Goal: Task Accomplishment & Management: Complete application form

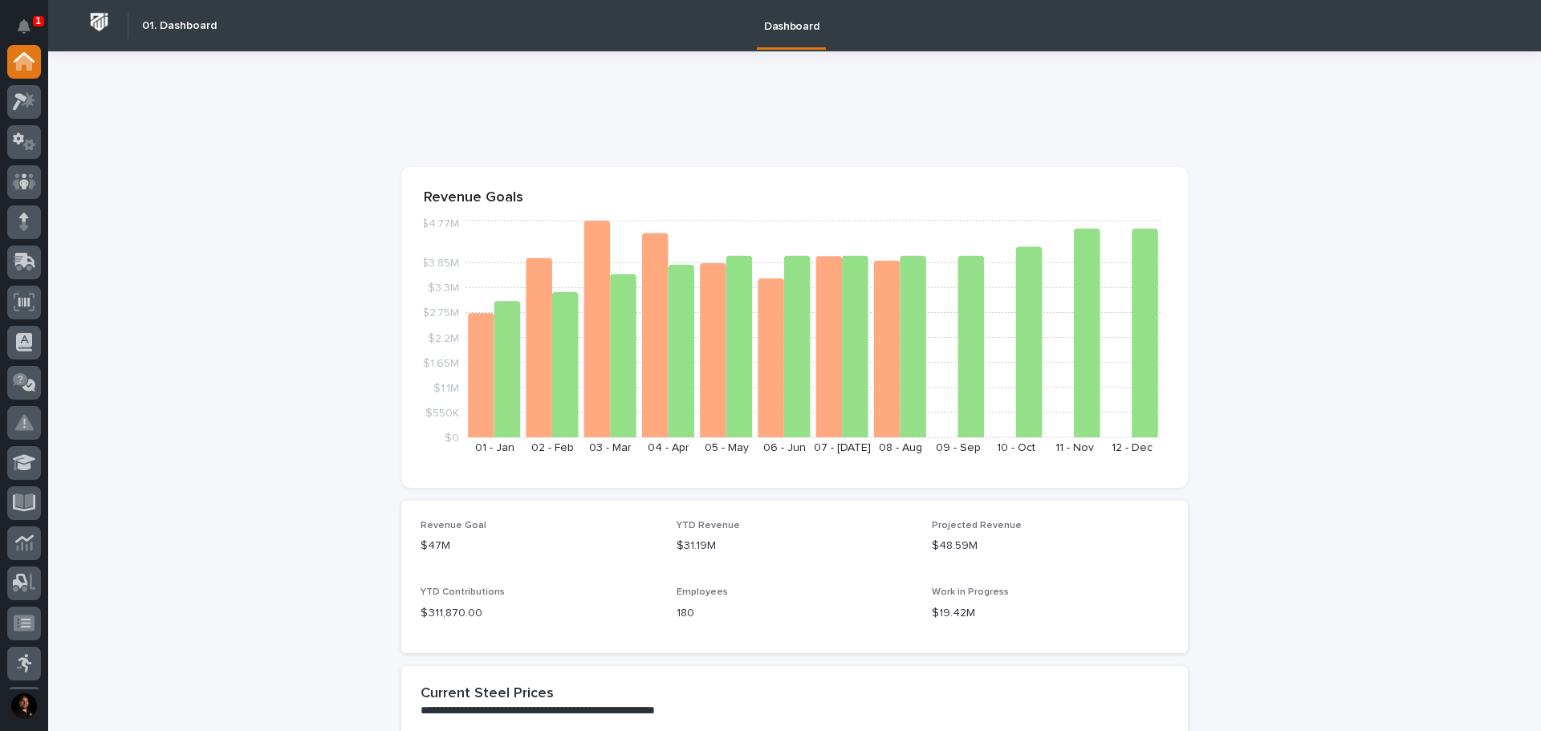
click at [19, 24] on icon "Notifications" at bounding box center [24, 26] width 13 height 14
click at [18, 262] on icon at bounding box center [25, 260] width 21 height 15
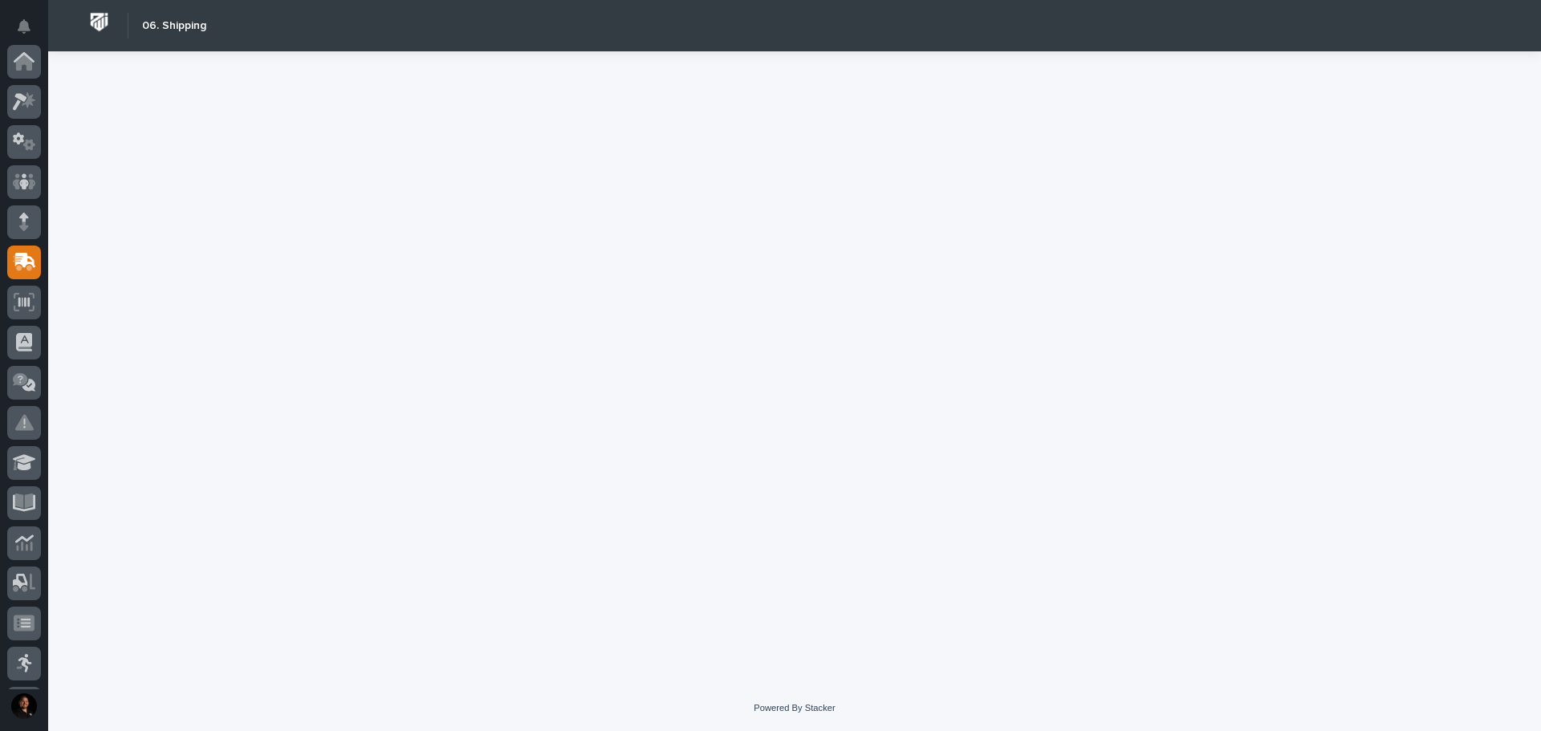
scroll to position [201, 0]
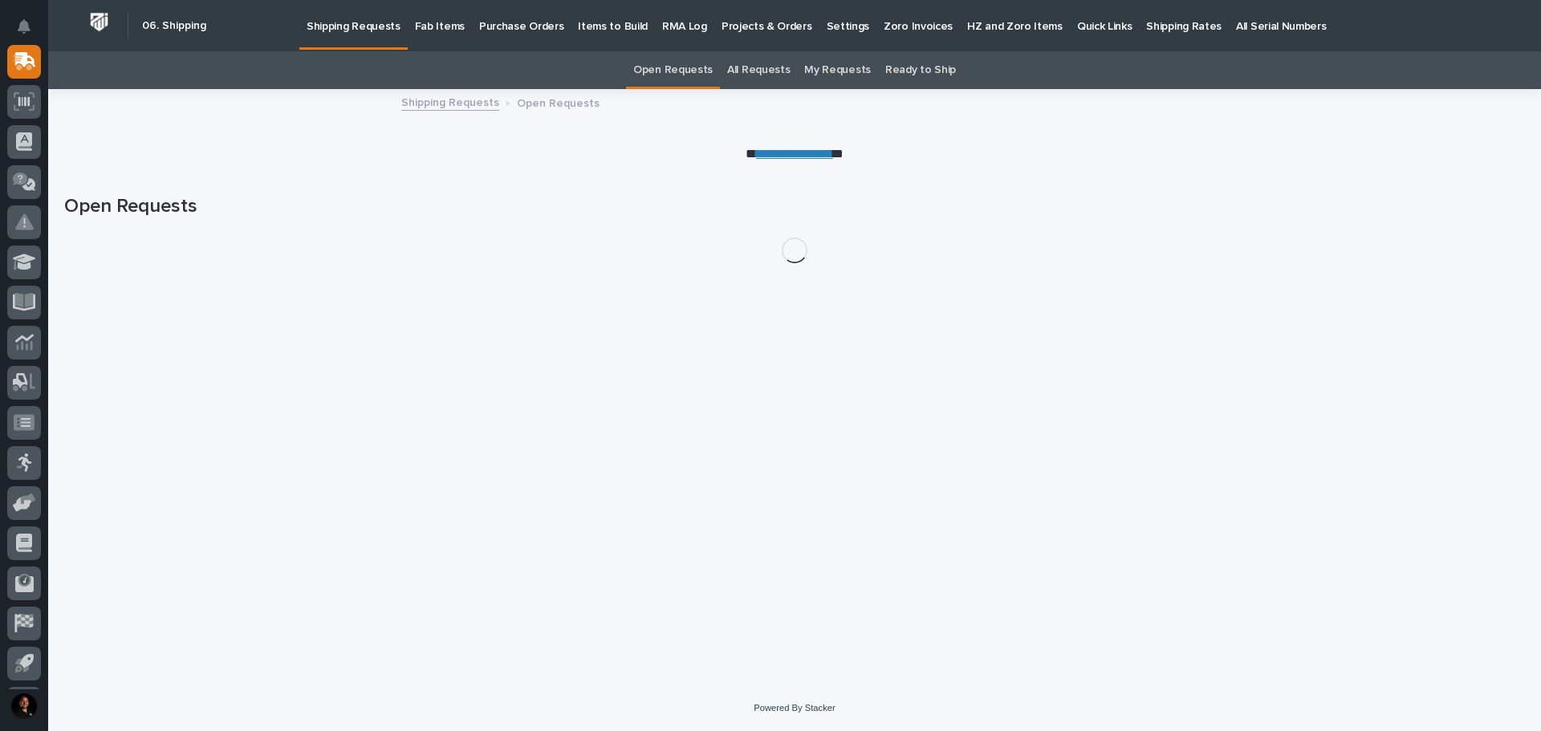
click at [423, 22] on p "Fab Items" at bounding box center [440, 17] width 50 height 34
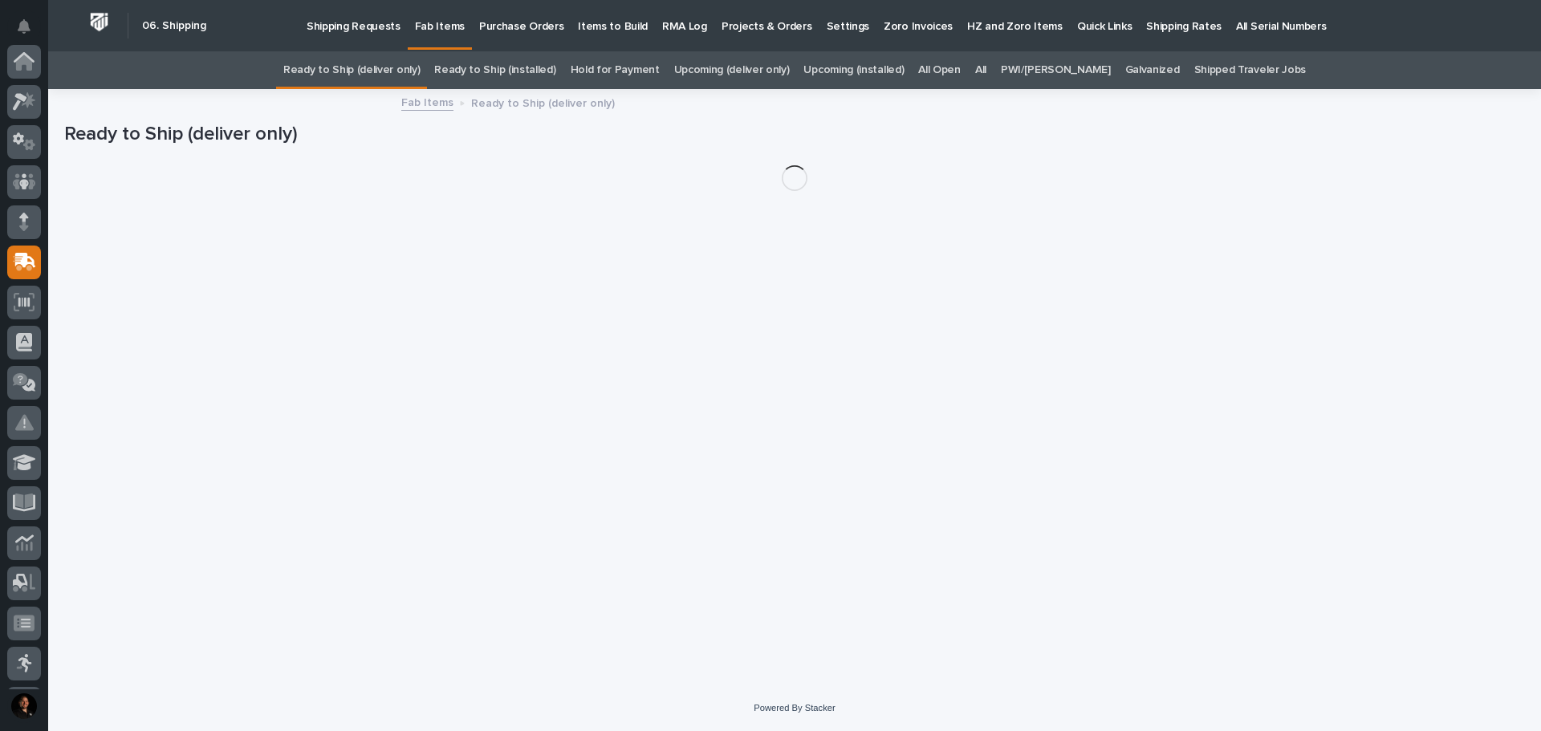
scroll to position [201, 0]
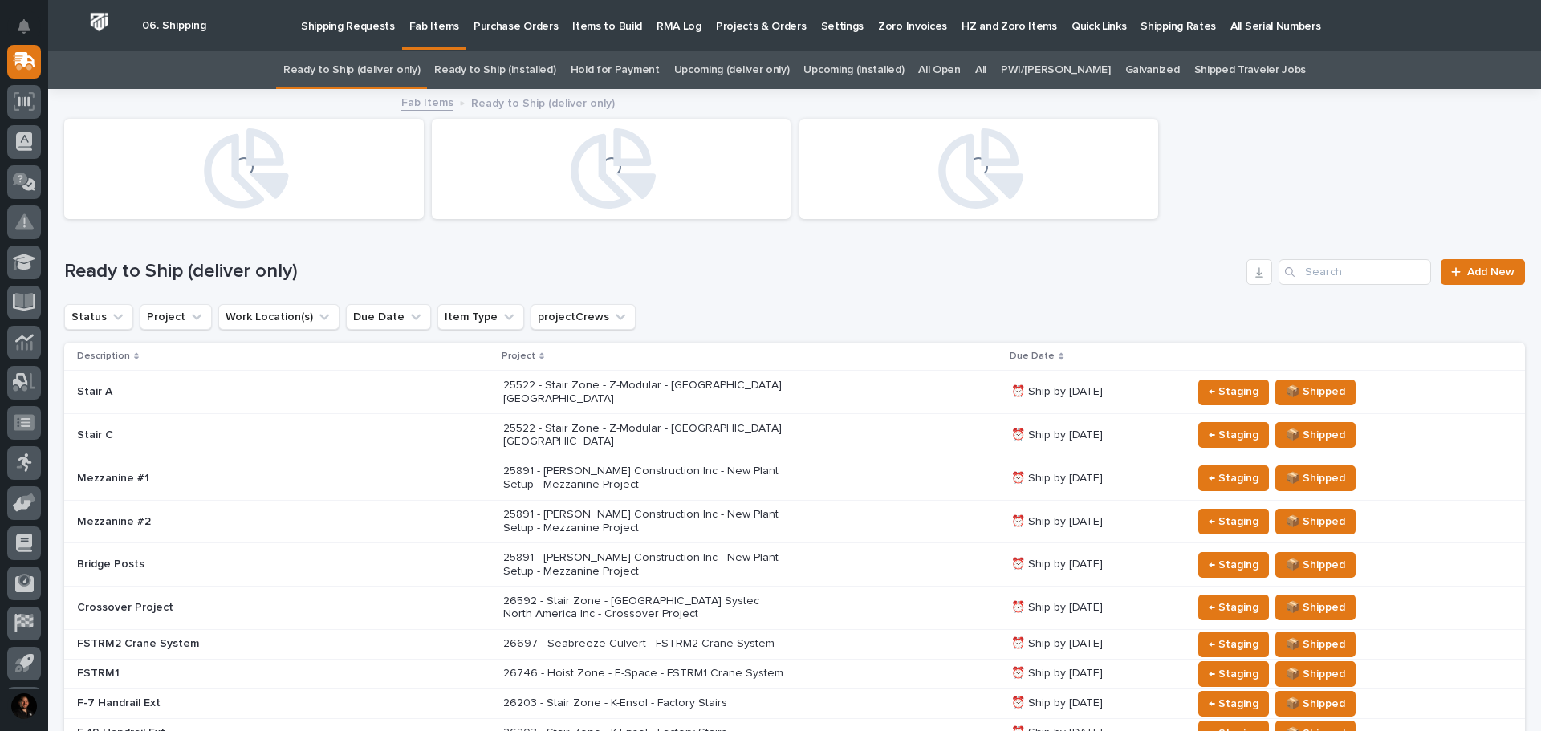
click at [994, 72] on div "All" at bounding box center [981, 70] width 26 height 38
click at [987, 71] on link "All" at bounding box center [980, 70] width 11 height 38
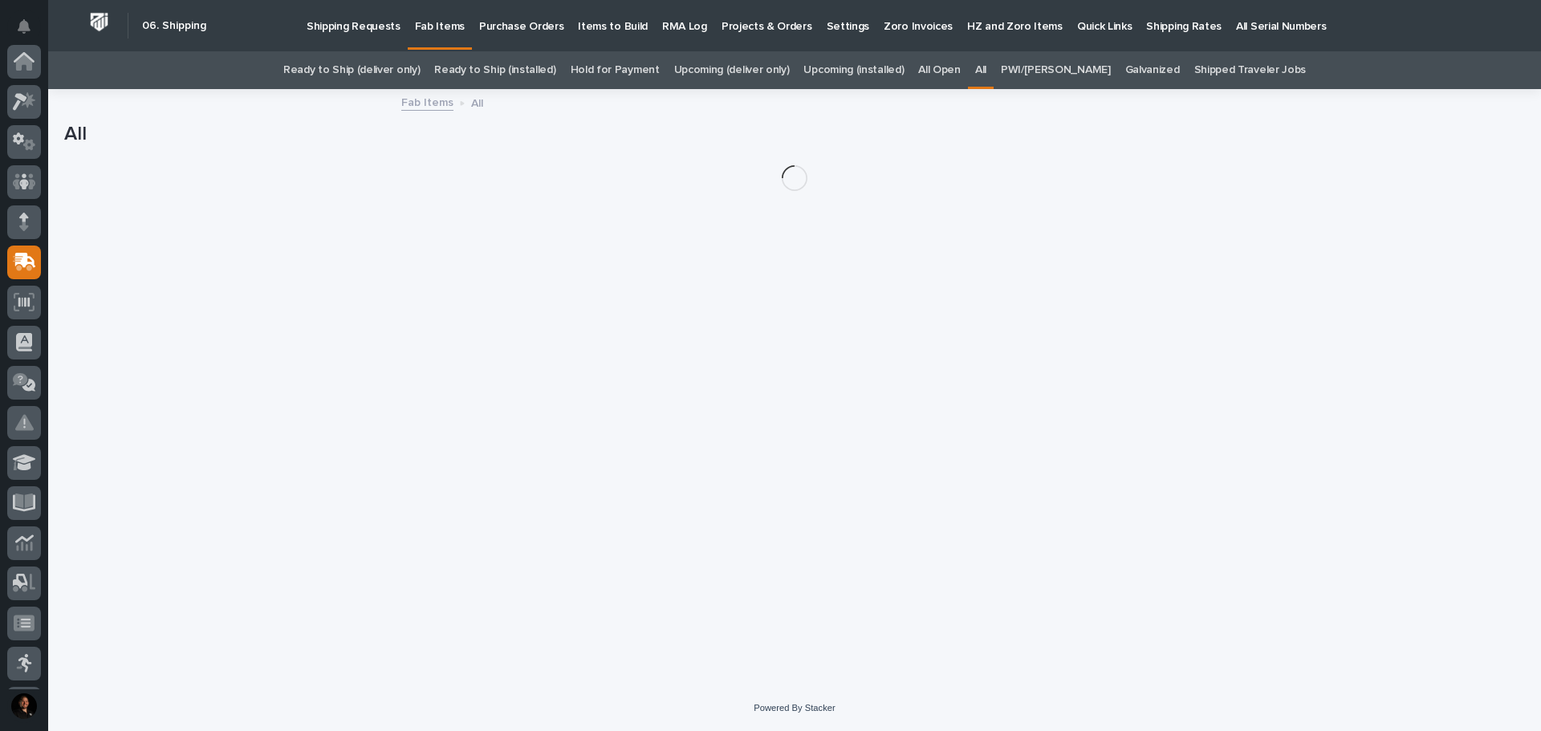
scroll to position [201, 0]
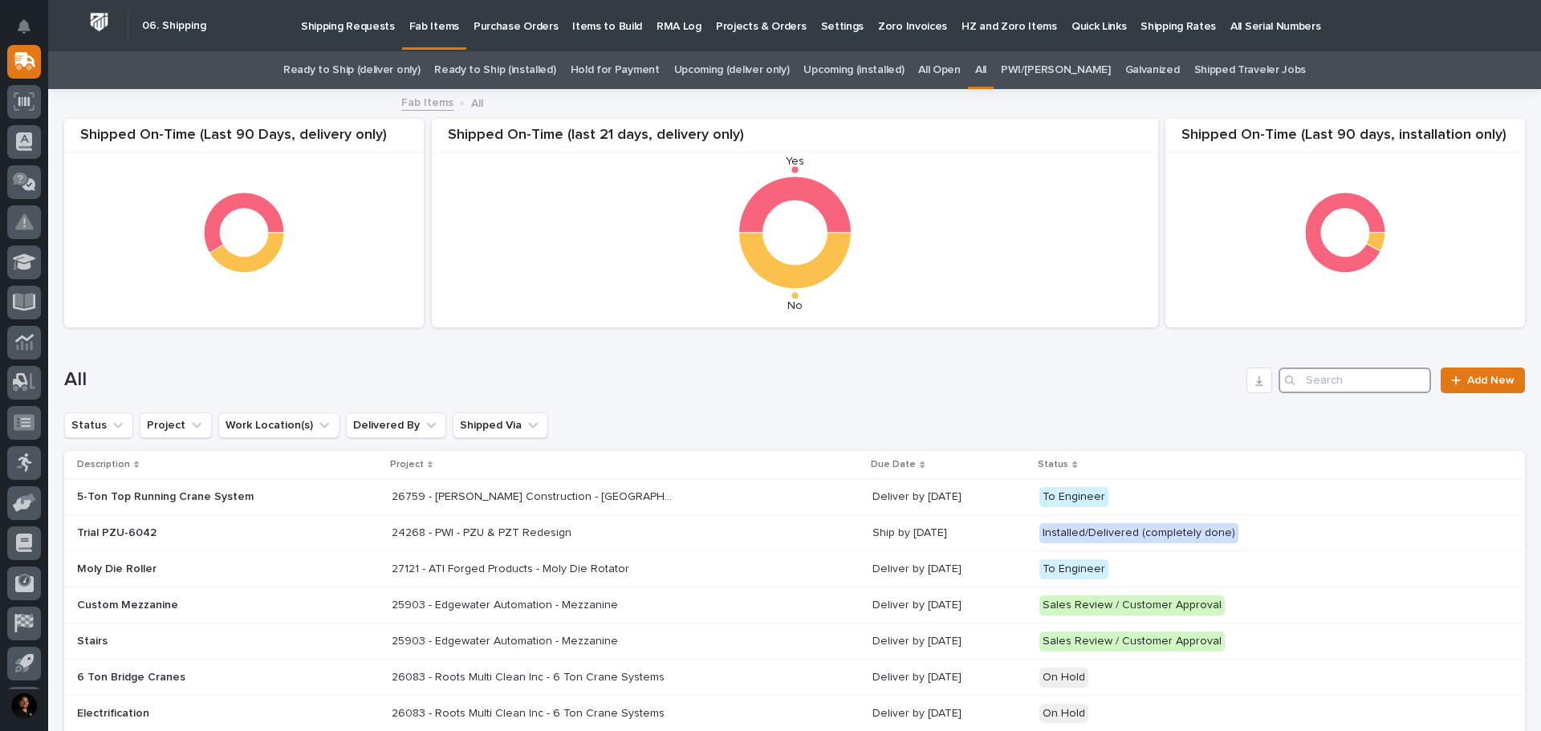
click at [1338, 381] on input "Search" at bounding box center [1355, 381] width 153 height 26
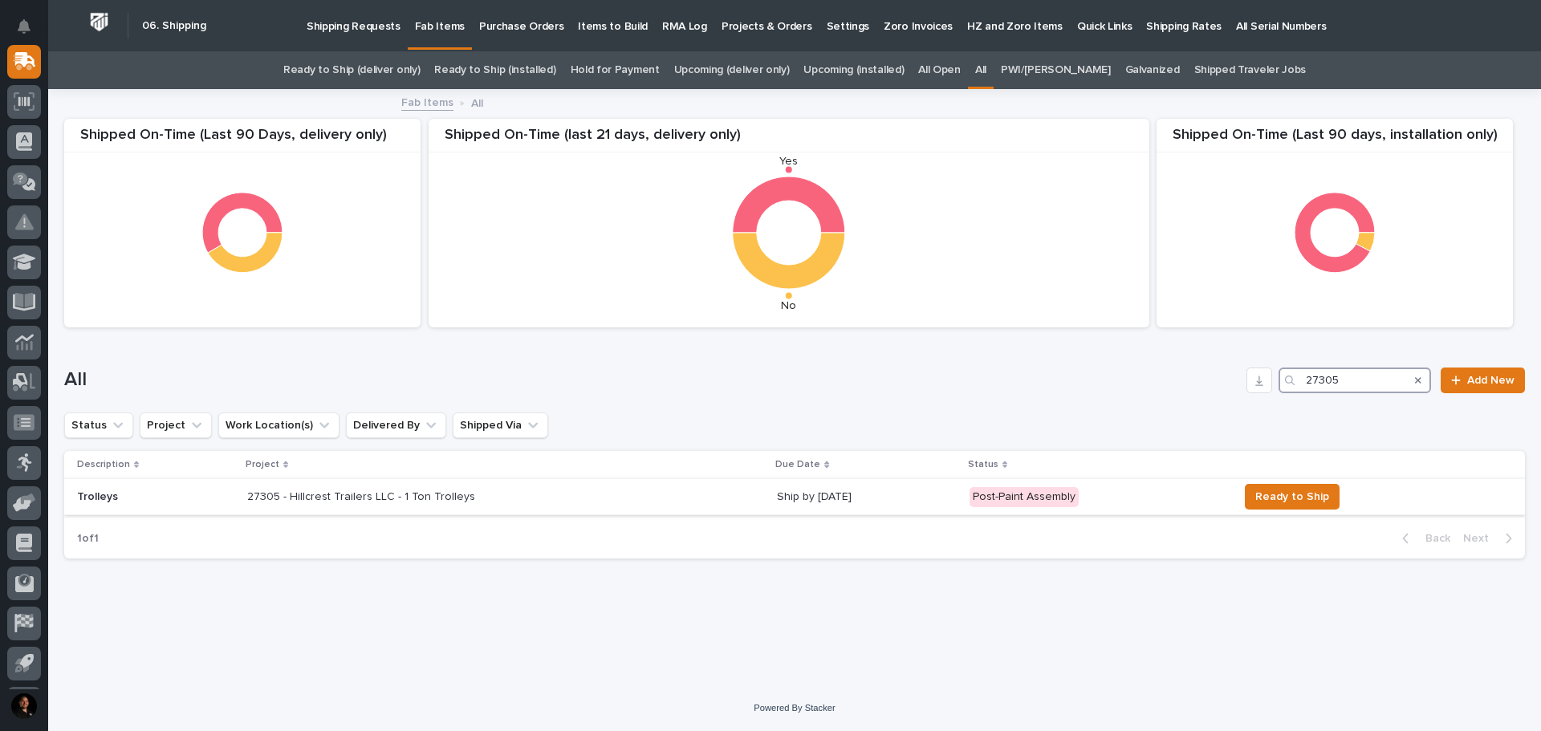
type input "27305"
click at [595, 499] on div "27305 - Hillcrest Trailers LLC - 1 Ton Trolleys 27305 - Hillcrest Trailers LLC …" at bounding box center [505, 497] width 517 height 26
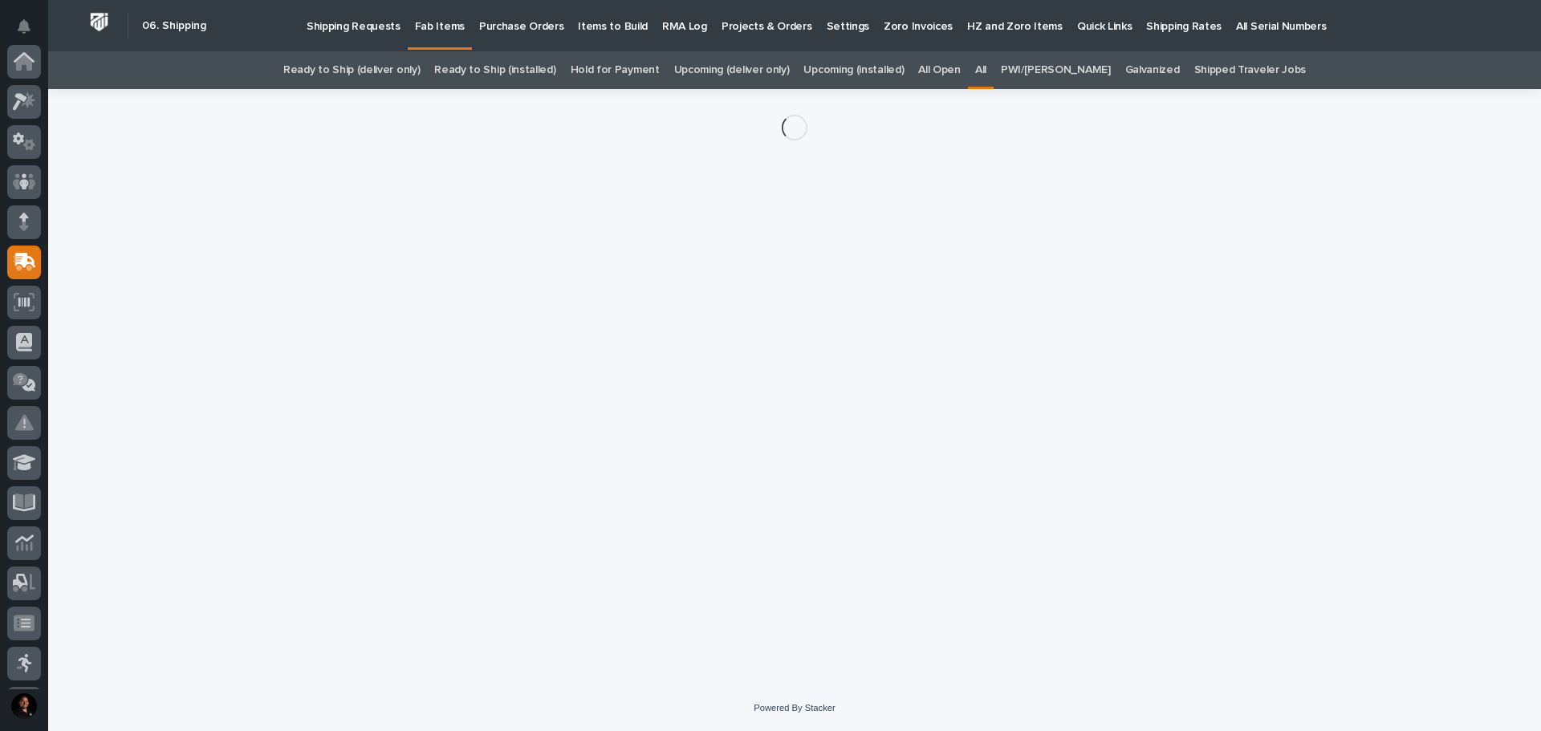
scroll to position [201, 0]
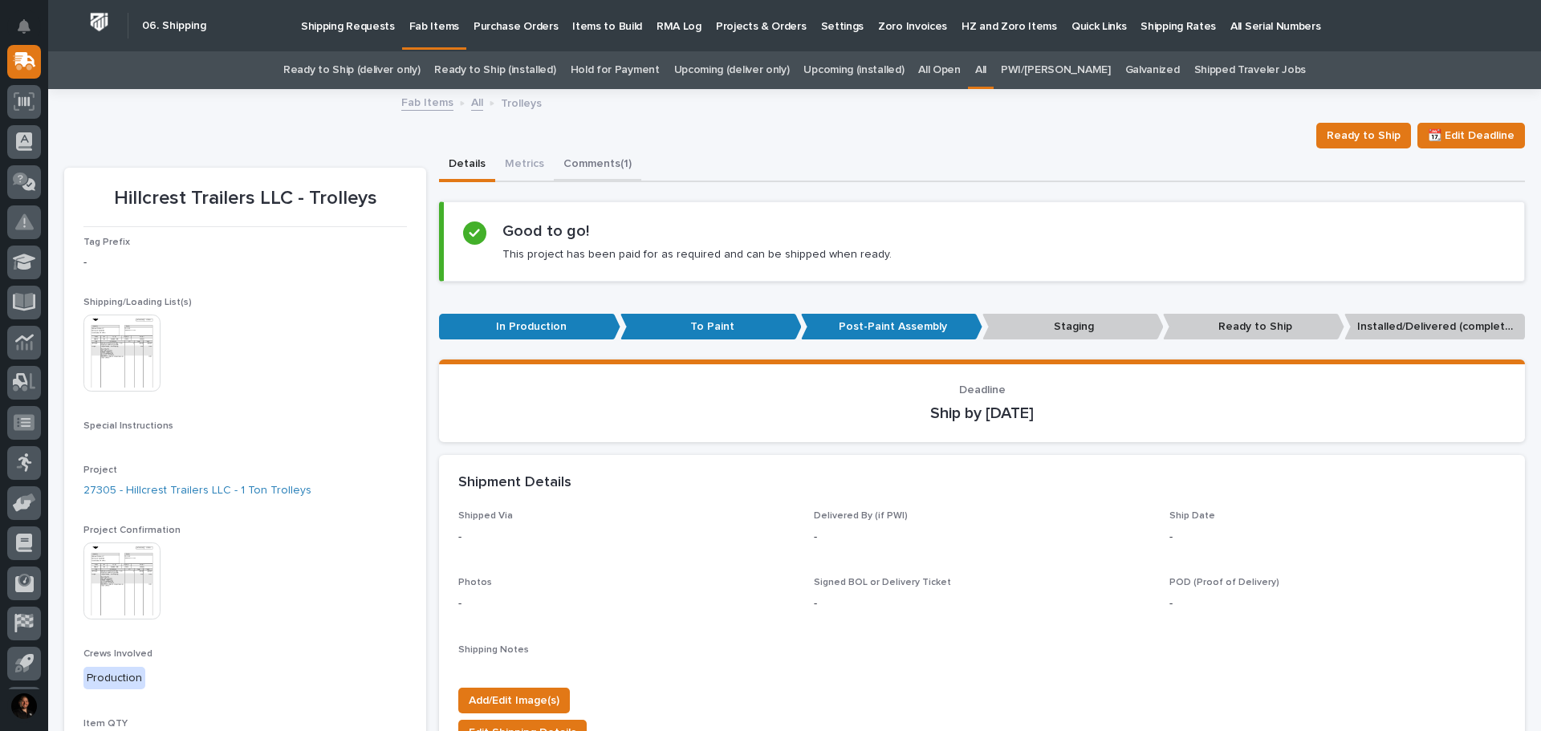
click at [601, 164] on button "Comments (1)" at bounding box center [598, 166] width 88 height 34
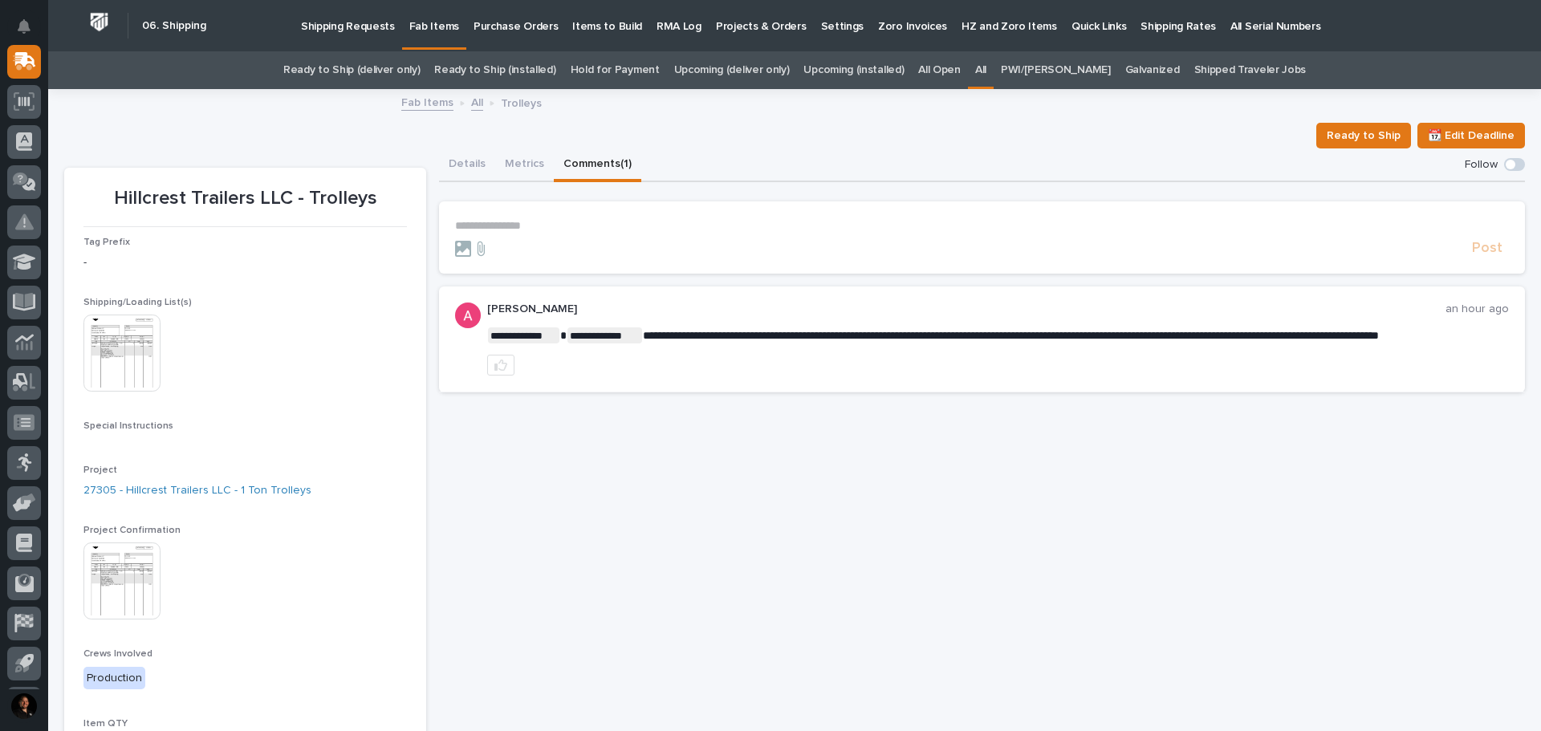
click at [492, 224] on p "**********" at bounding box center [982, 226] width 1054 height 14
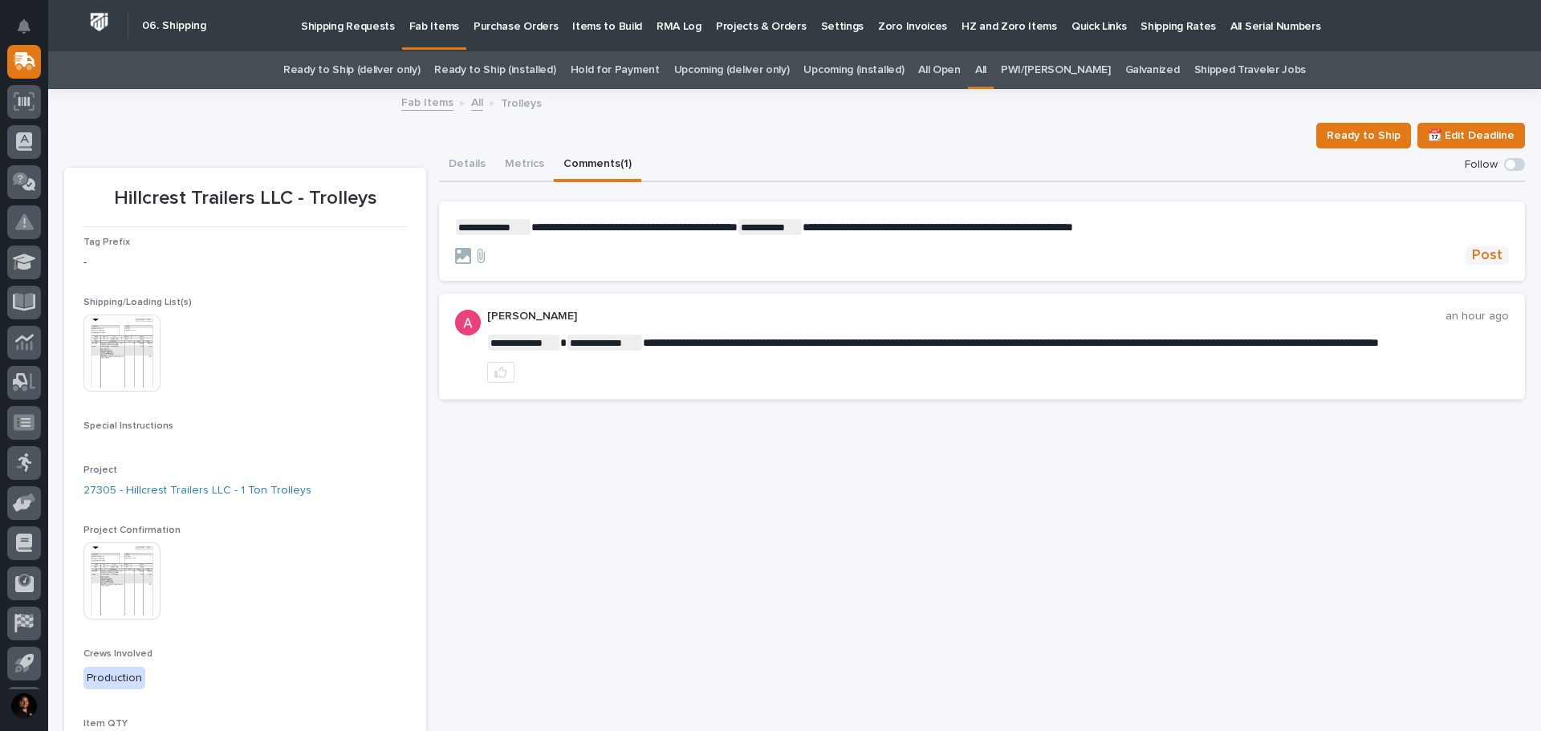
click at [1481, 255] on span "Post" at bounding box center [1487, 255] width 31 height 18
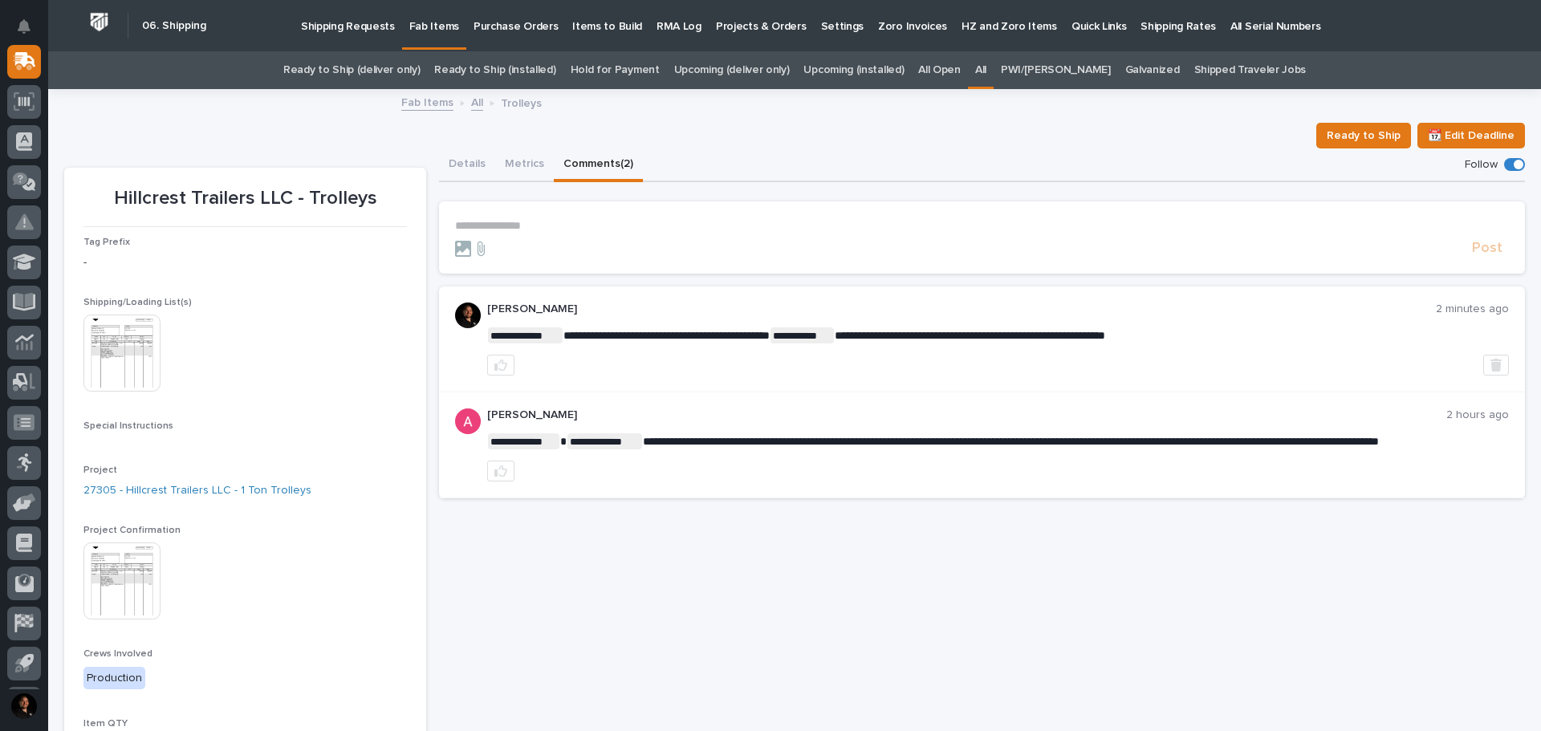
click at [502, 222] on p "**********" at bounding box center [982, 226] width 1054 height 14
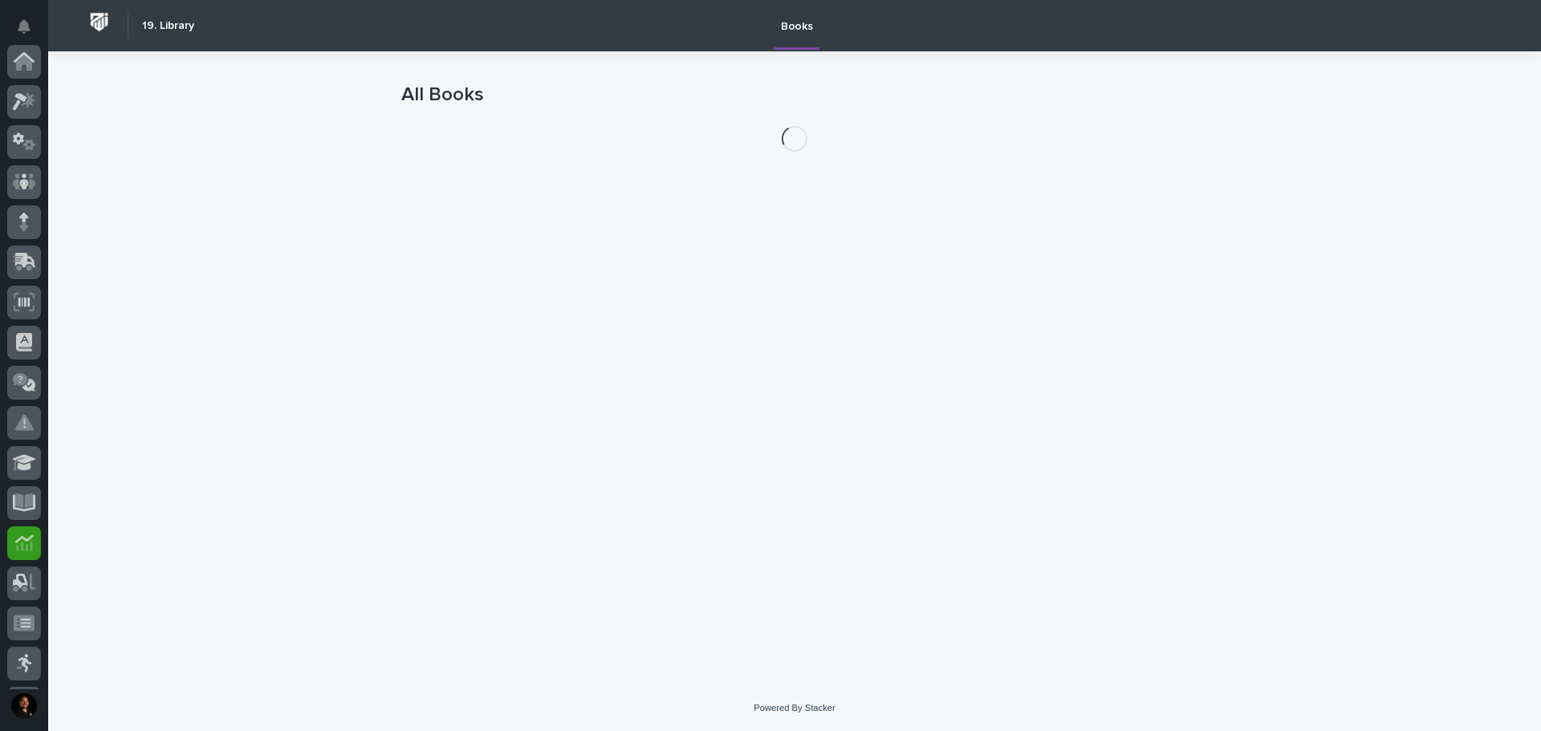
scroll to position [238, 0]
click at [18, 267] on icon at bounding box center [24, 262] width 18 height 15
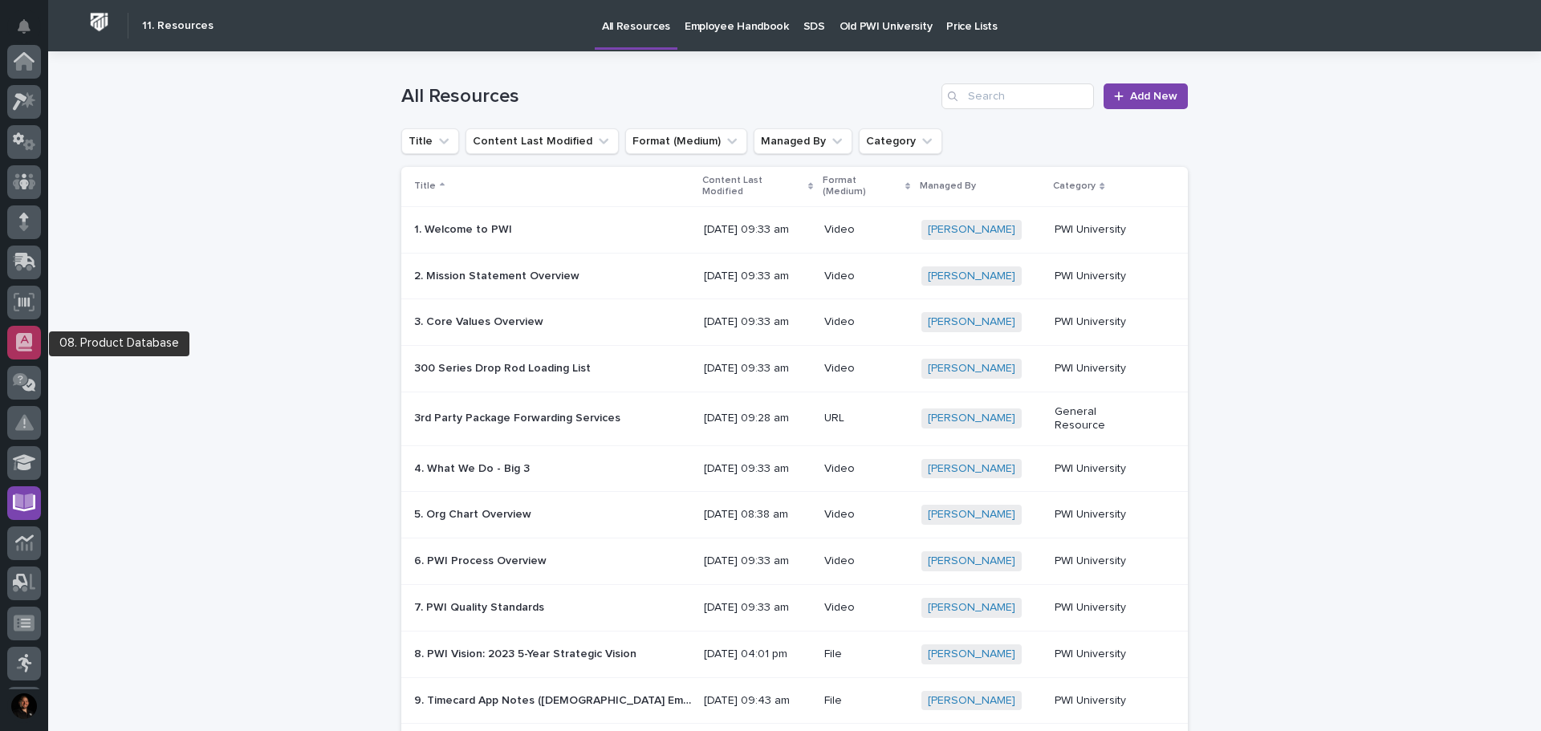
click at [23, 343] on icon at bounding box center [24, 342] width 16 height 18
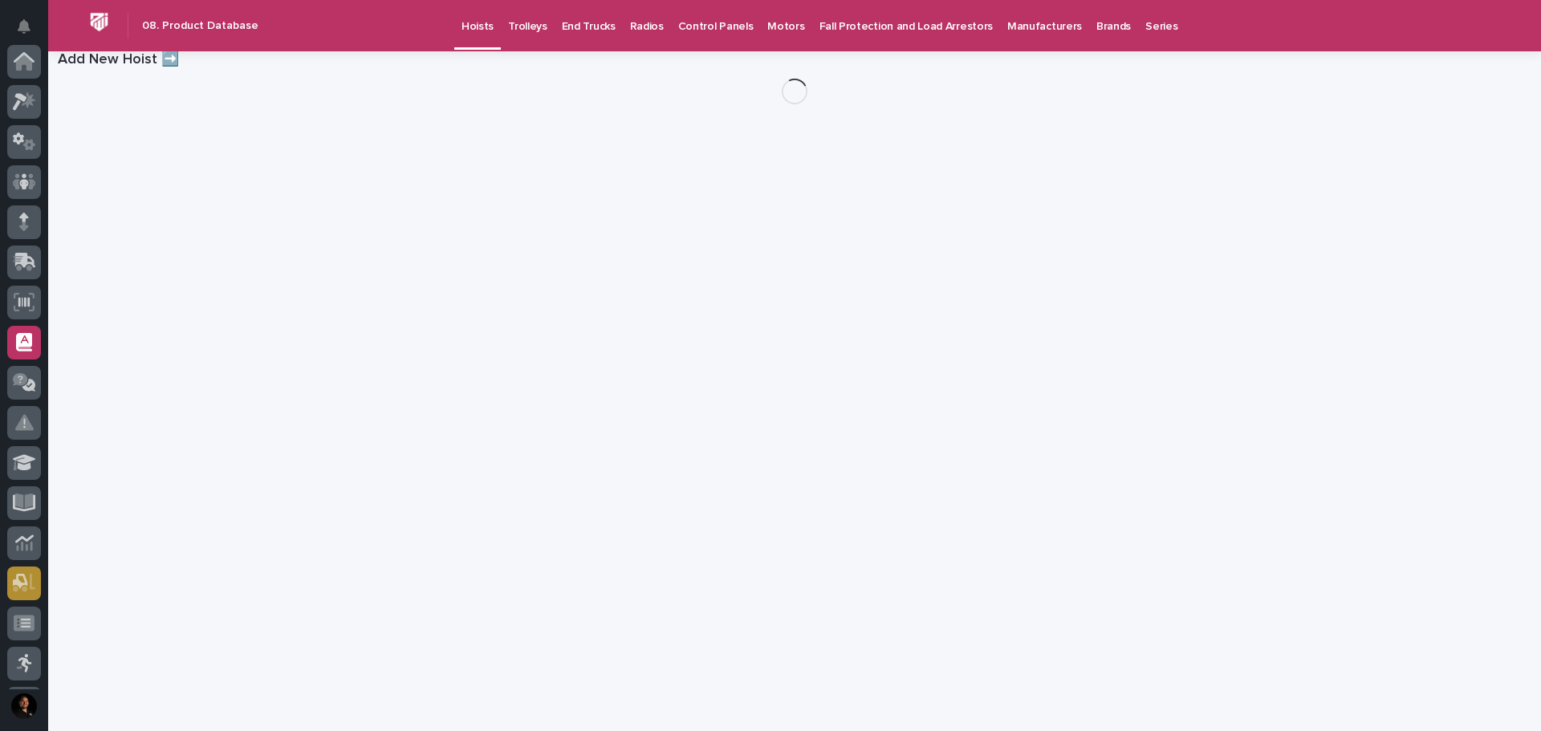
scroll to position [238, 0]
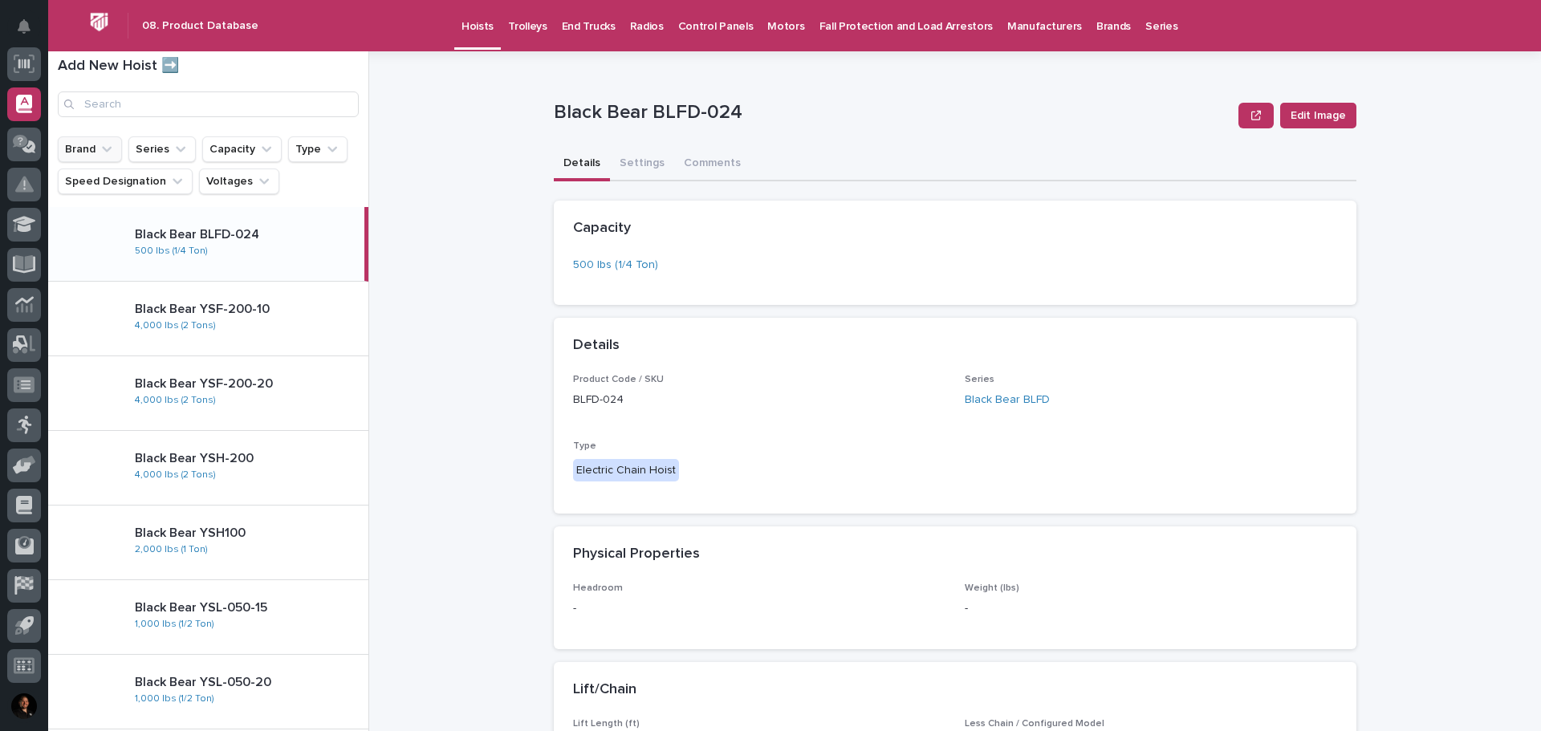
click at [82, 144] on button "Brand" at bounding box center [90, 149] width 64 height 26
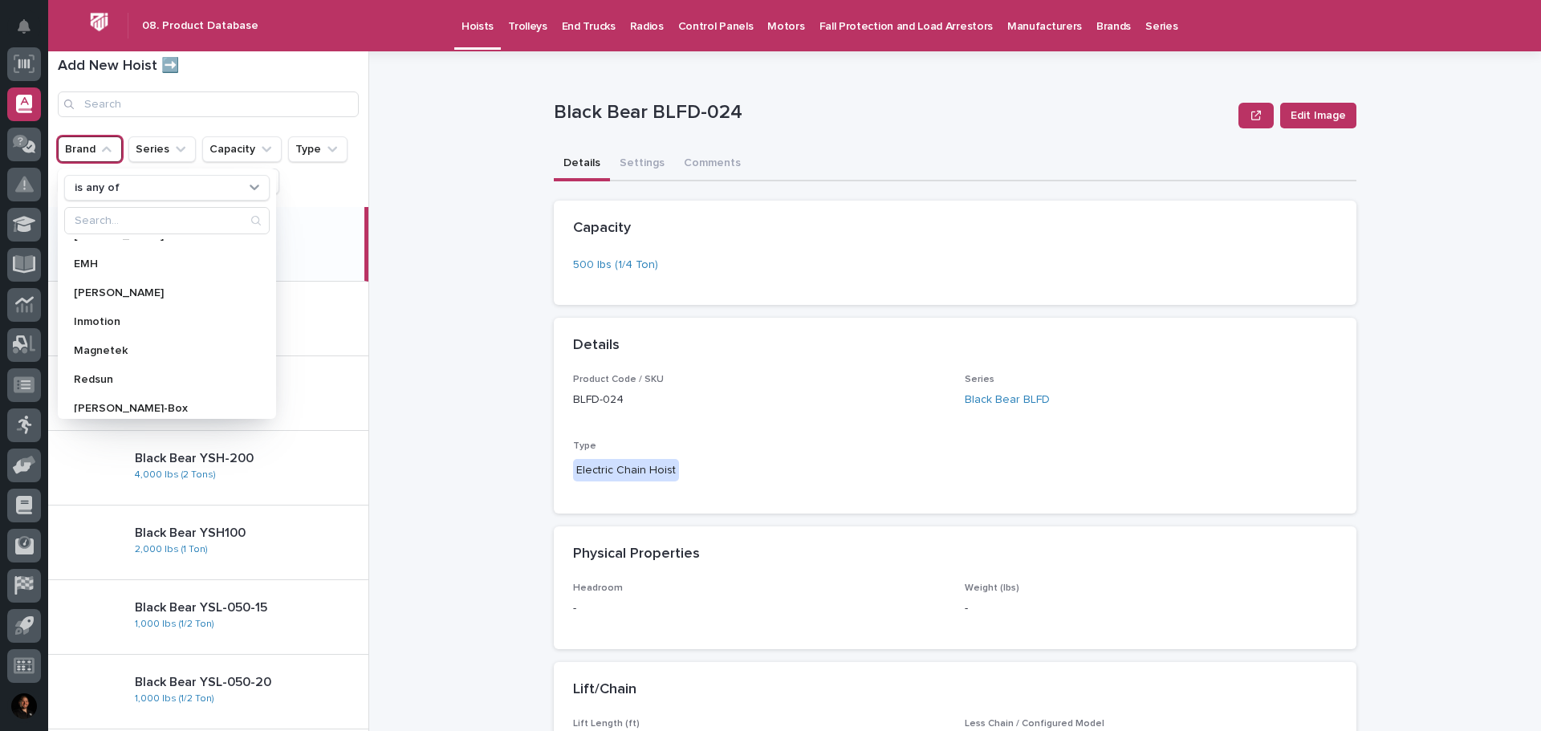
scroll to position [228, 0]
click at [106, 370] on p "Starke" at bounding box center [159, 370] width 170 height 11
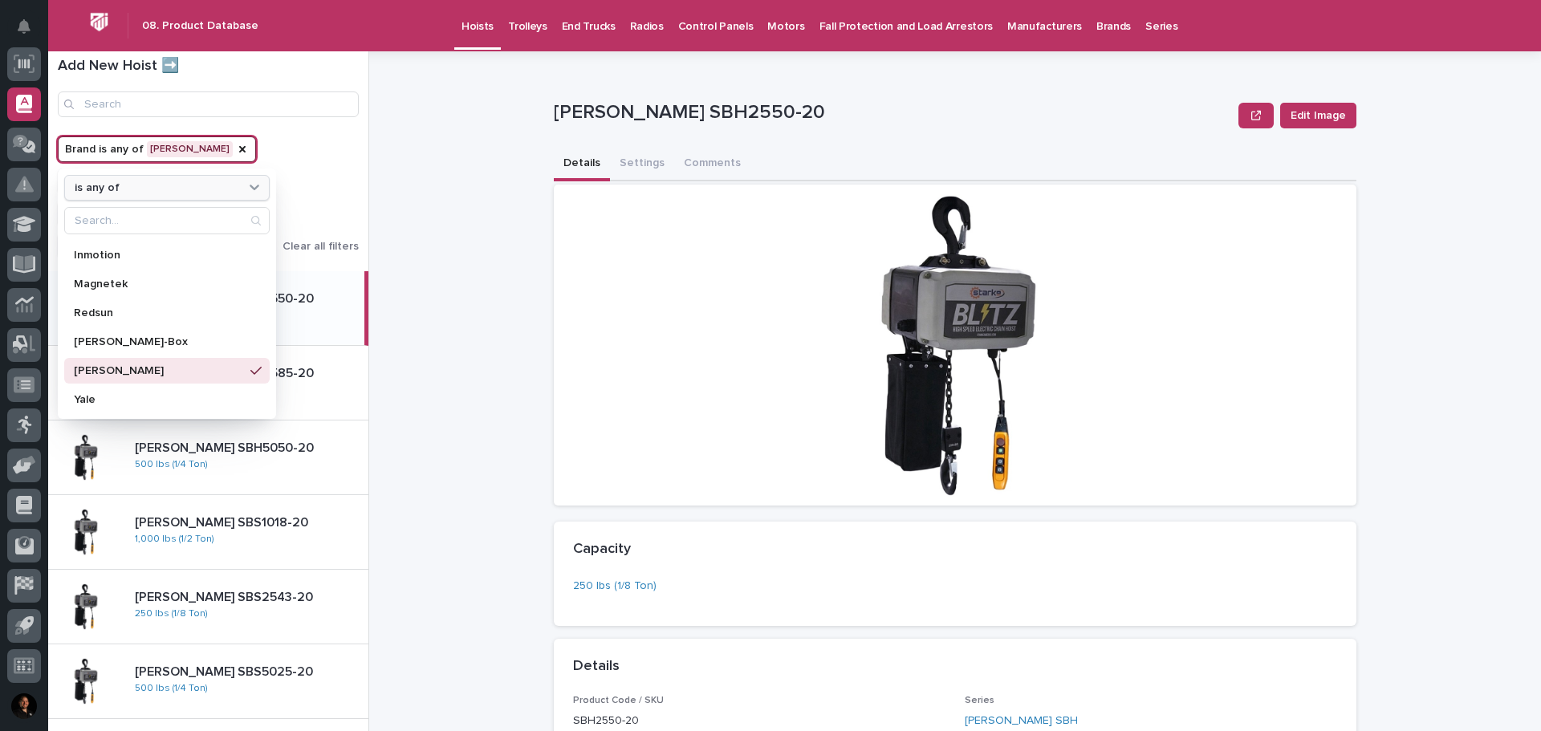
click at [257, 185] on icon at bounding box center [254, 187] width 16 height 16
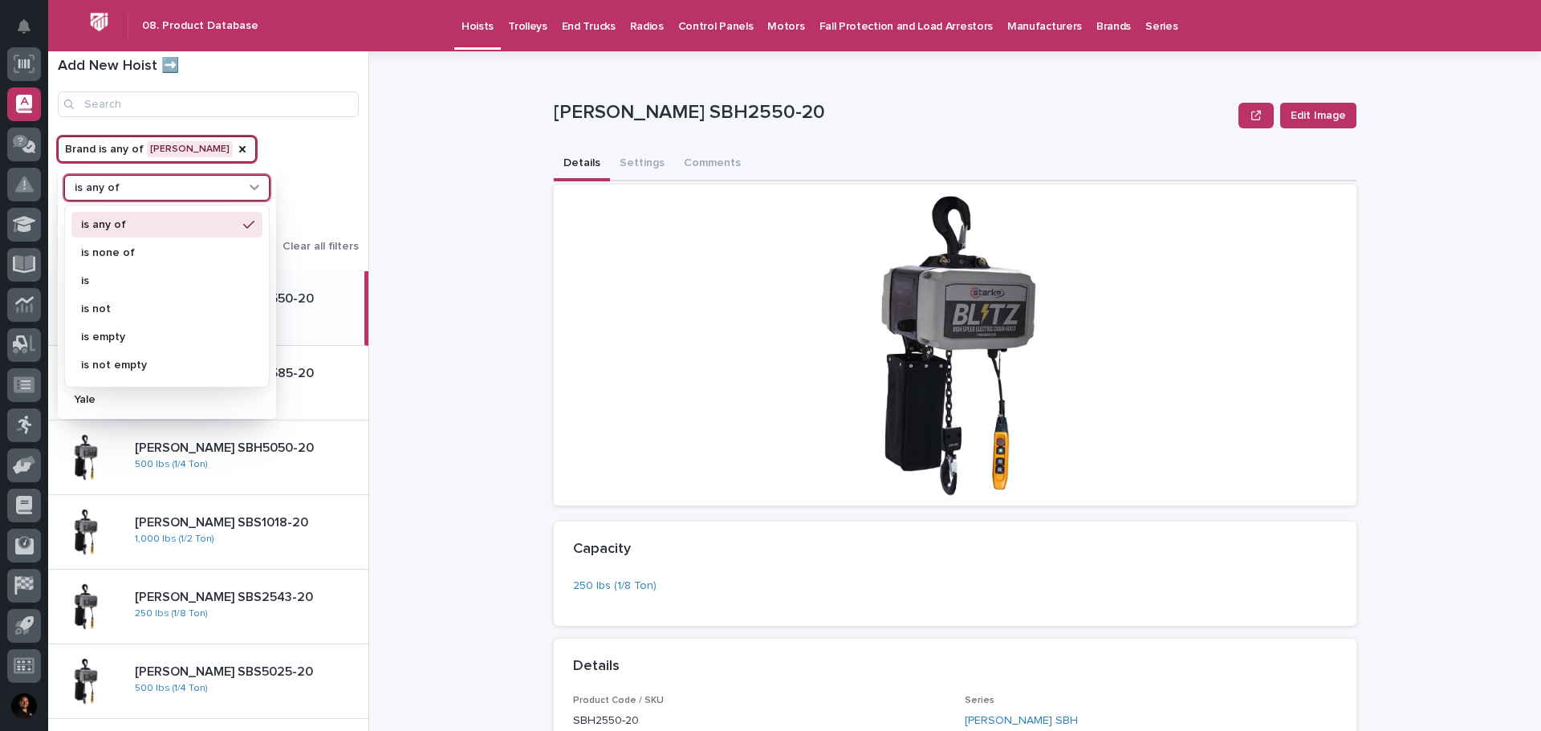
click at [257, 185] on icon at bounding box center [254, 187] width 16 height 16
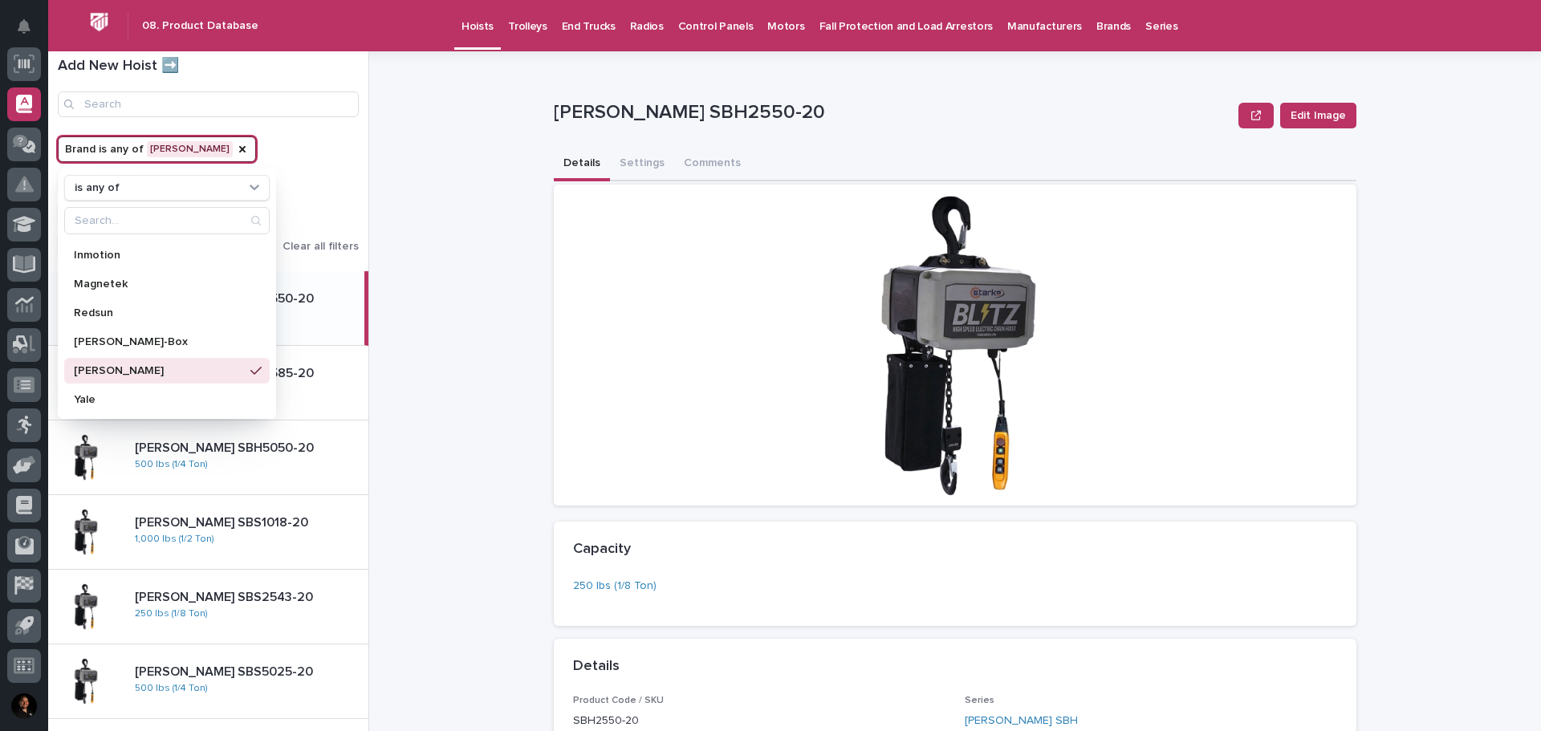
click at [339, 172] on div "Brand is any of Starke is any of 3M Black Bear Budgit CM CM 230V Coffing EMH Ha…" at bounding box center [208, 197] width 301 height 122
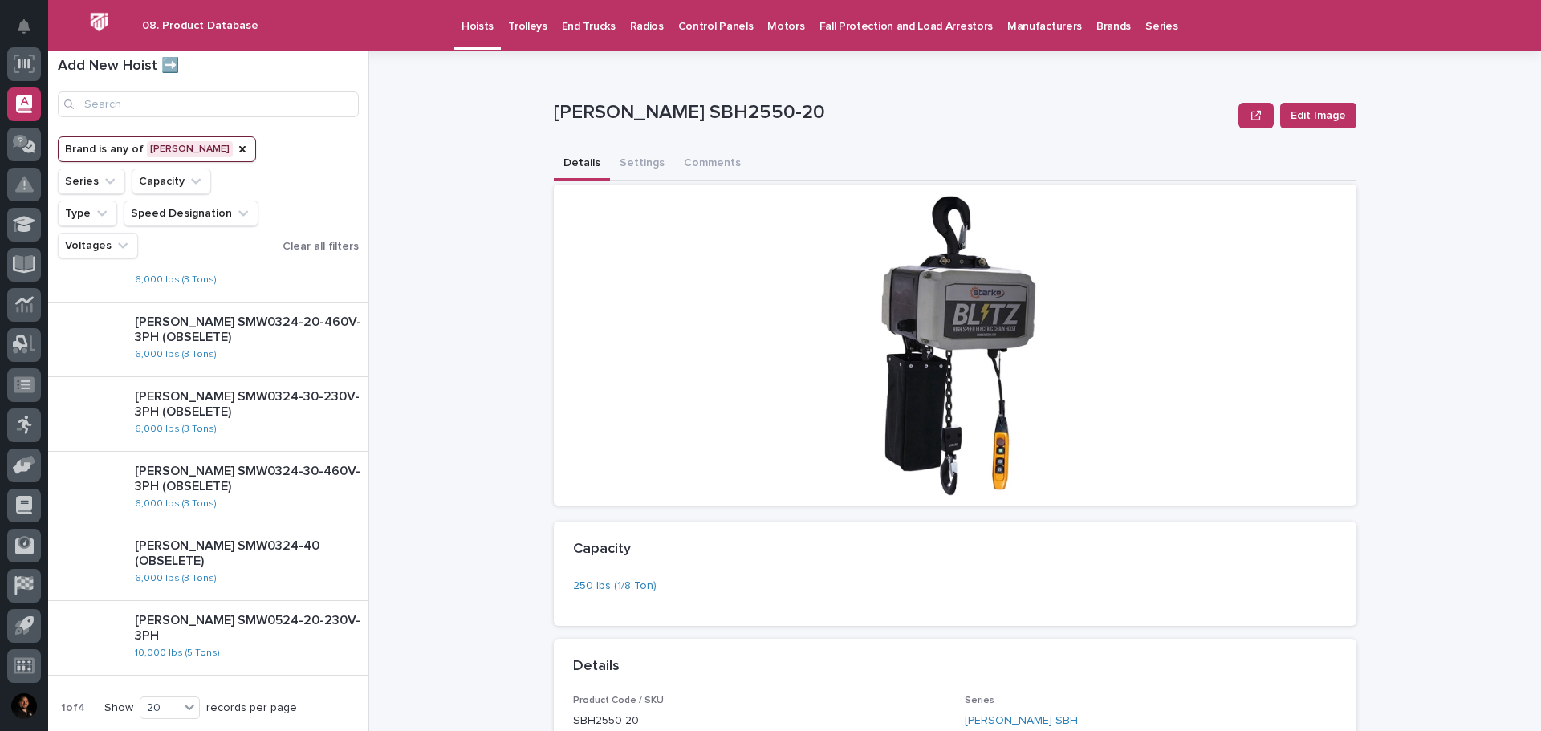
scroll to position [1093, 0]
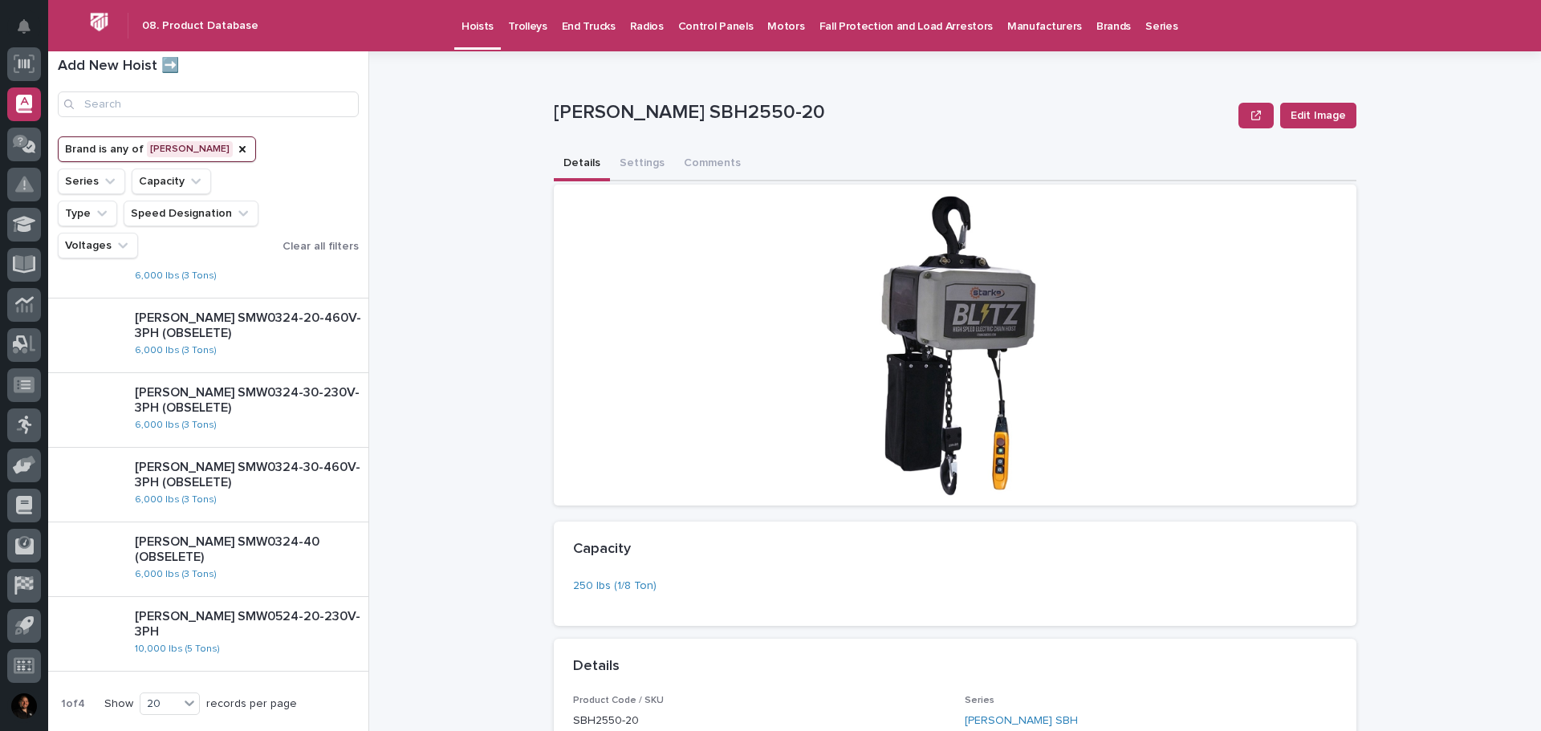
click at [140, 731] on span "Next" at bounding box center [139, 743] width 35 height 11
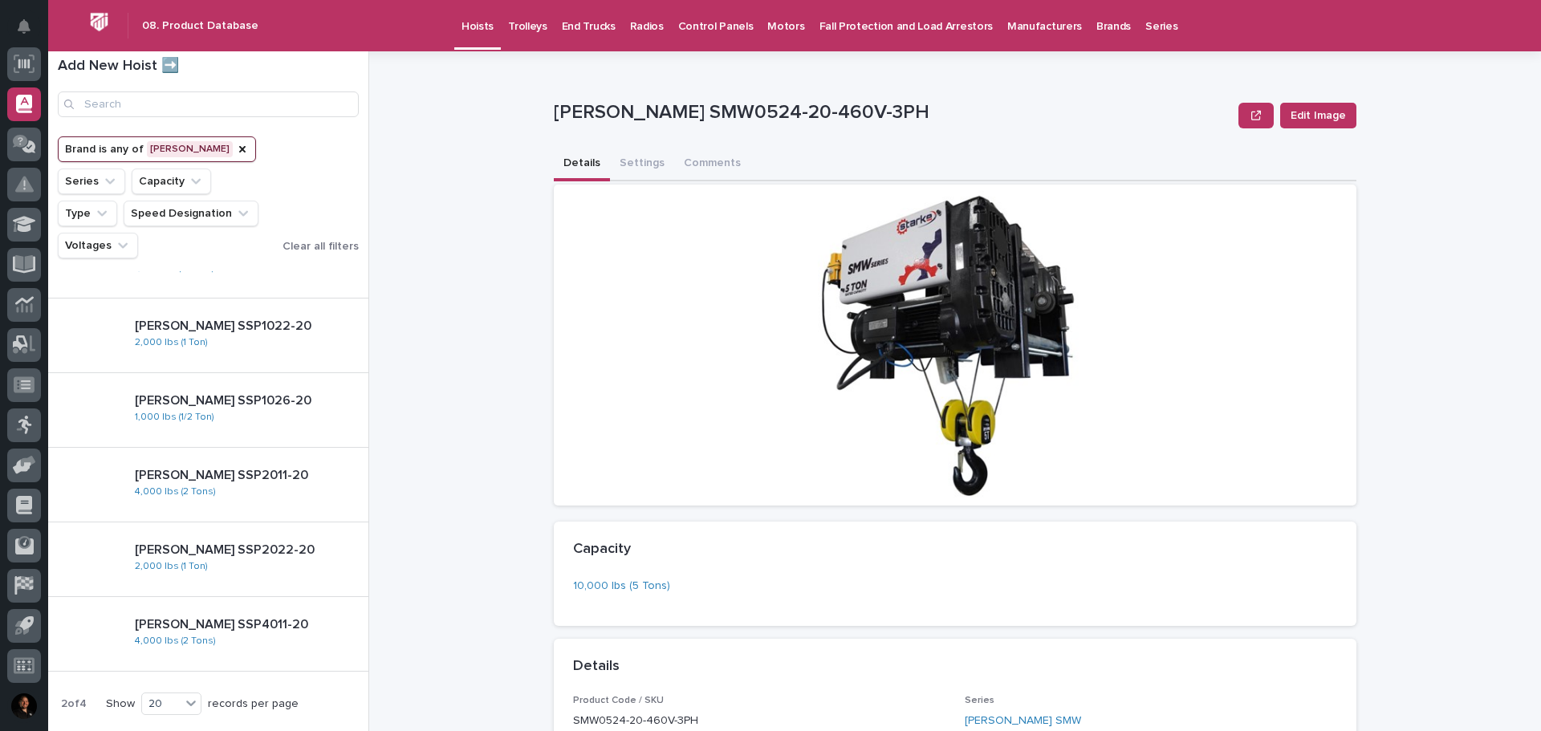
click at [692, 31] on p "Control Panels" at bounding box center [715, 17] width 75 height 34
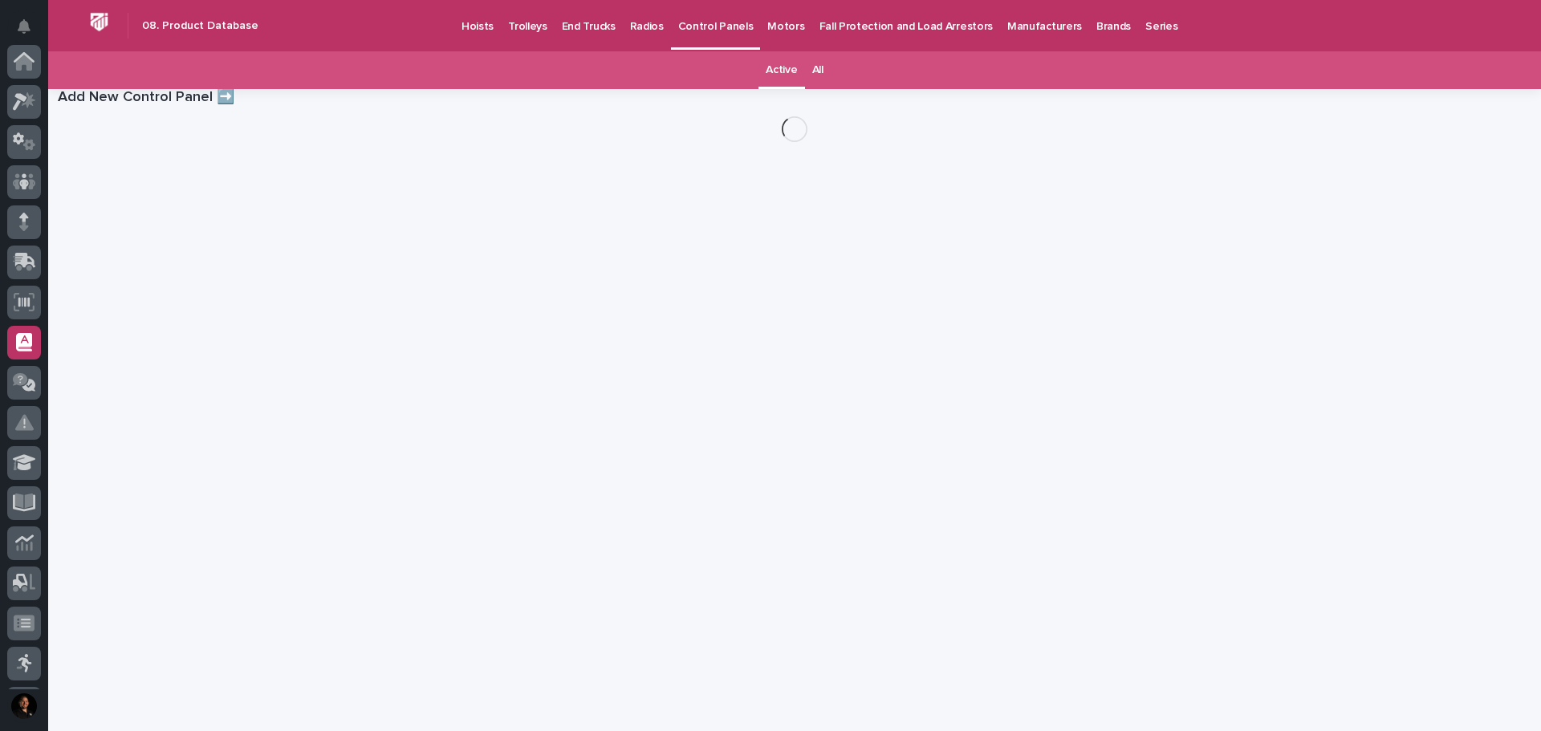
scroll to position [238, 0]
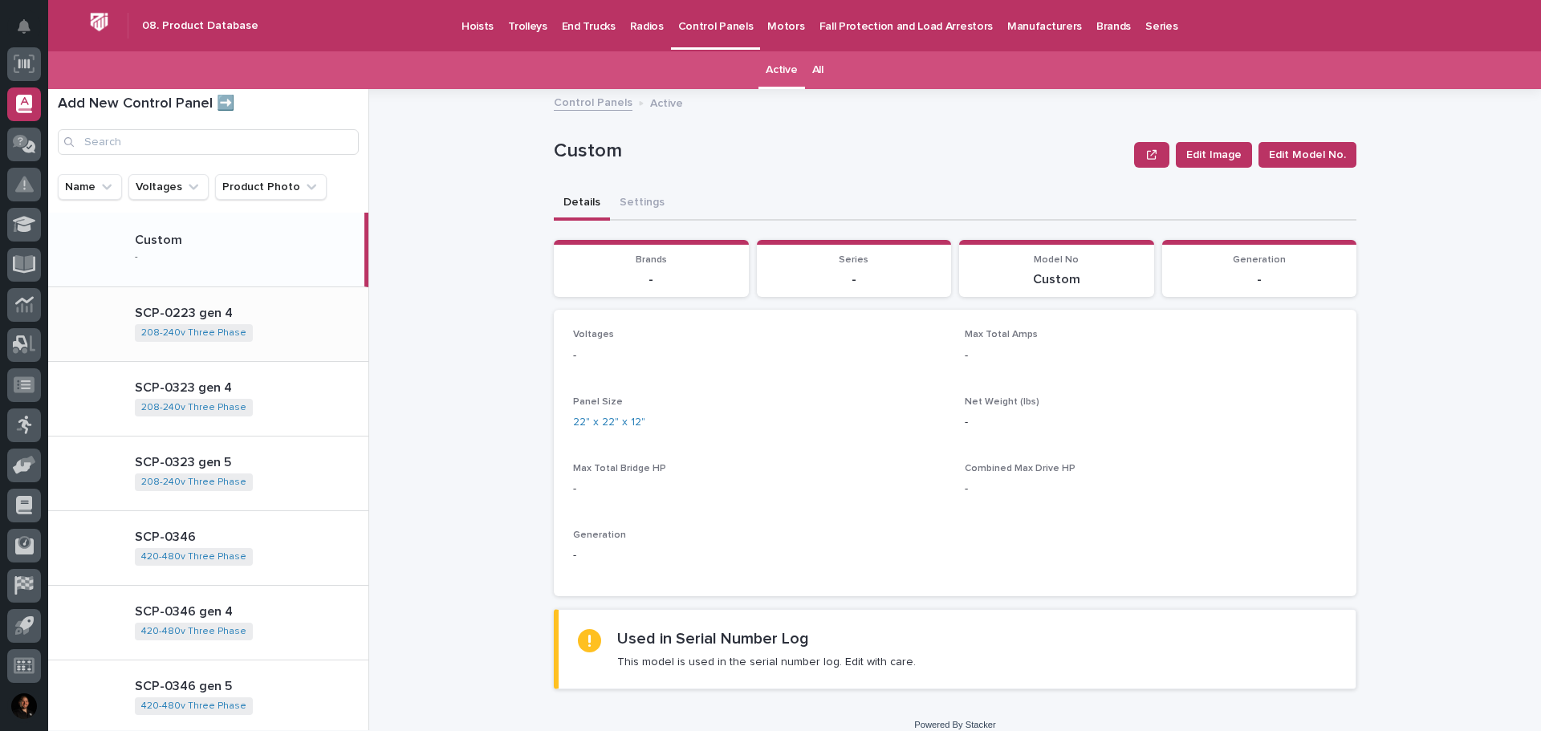
click at [286, 326] on div "SCP-0223 gen 4 208-240v Three Phase + 0" at bounding box center [245, 324] width 246 height 50
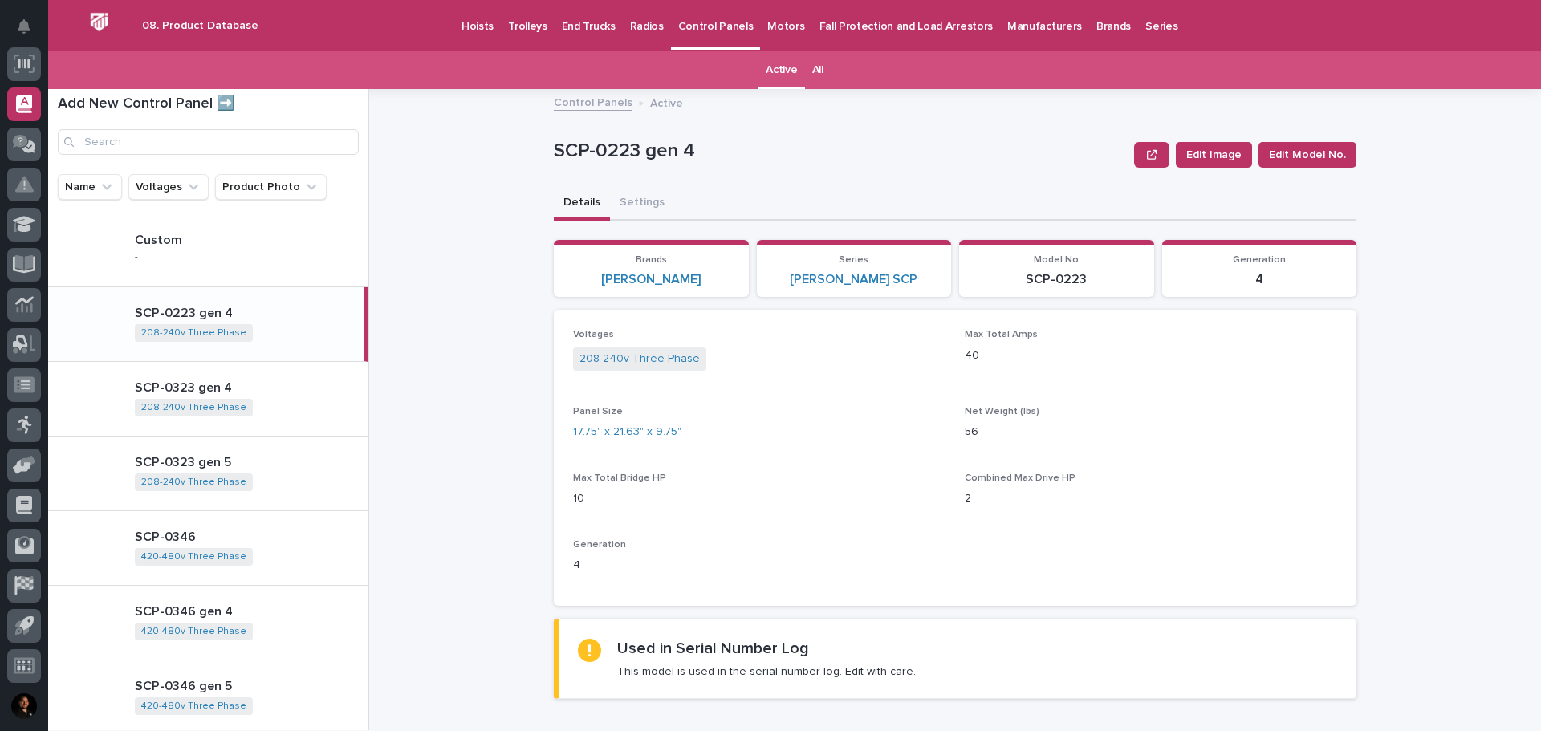
scroll to position [27, 0]
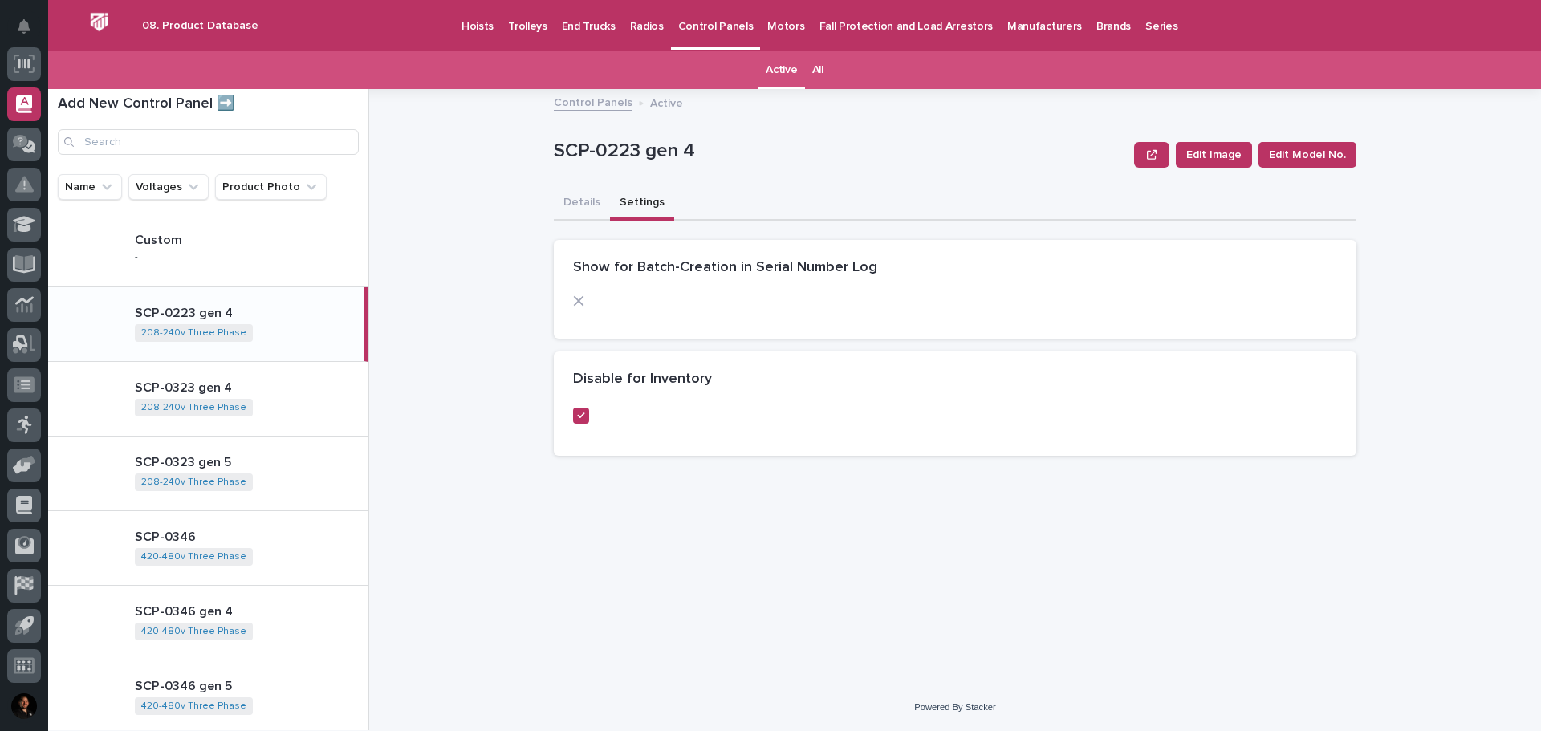
click at [622, 174] on div "SCP-0223 gen 4 Edit Image Edit Model No. SCP-0223 gen 4 Edit Image Edit Model N…" at bounding box center [955, 296] width 803 height 346
click at [273, 468] on p "SCP-0323 gen 5" at bounding box center [248, 462] width 227 height 15
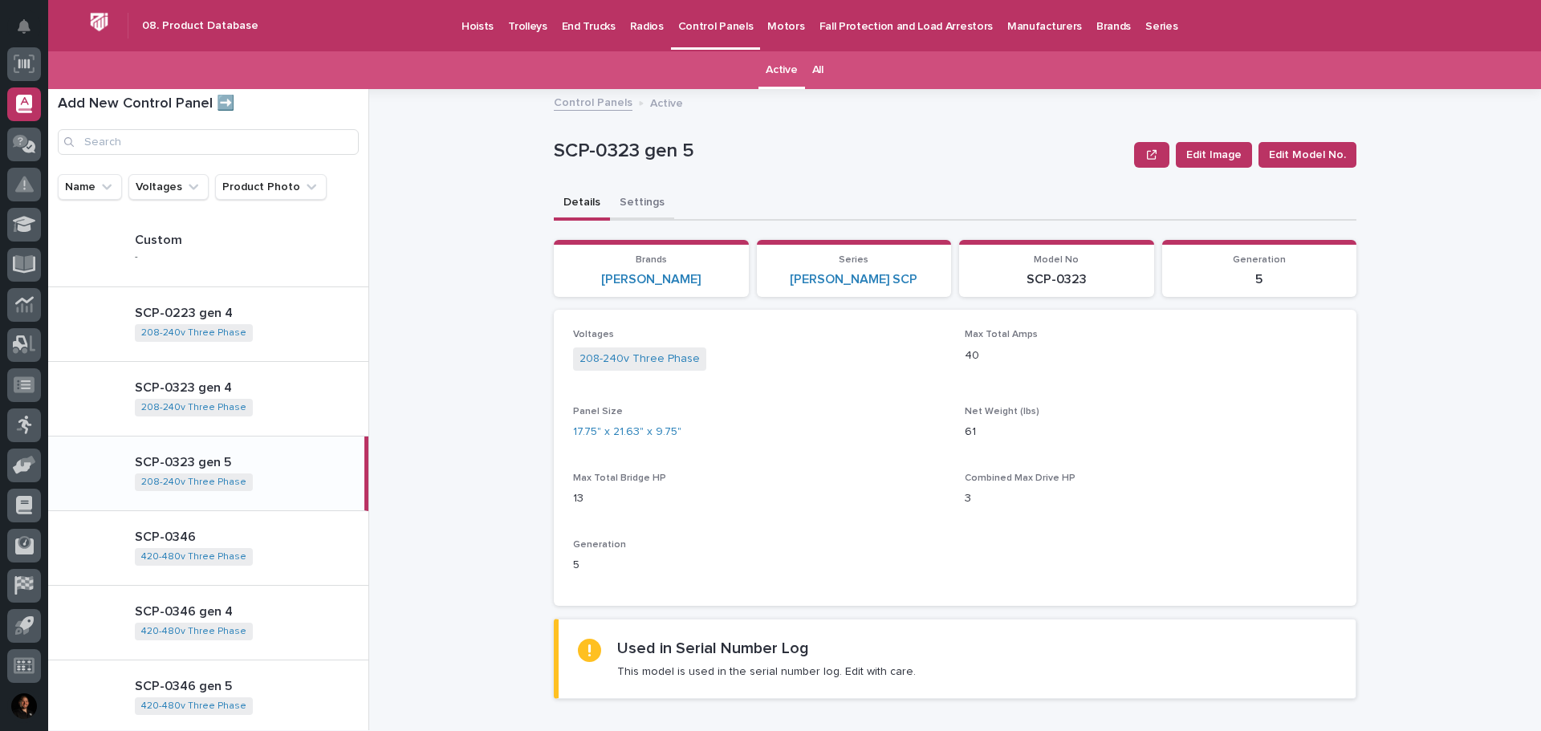
click at [622, 194] on button "Settings" at bounding box center [642, 204] width 64 height 34
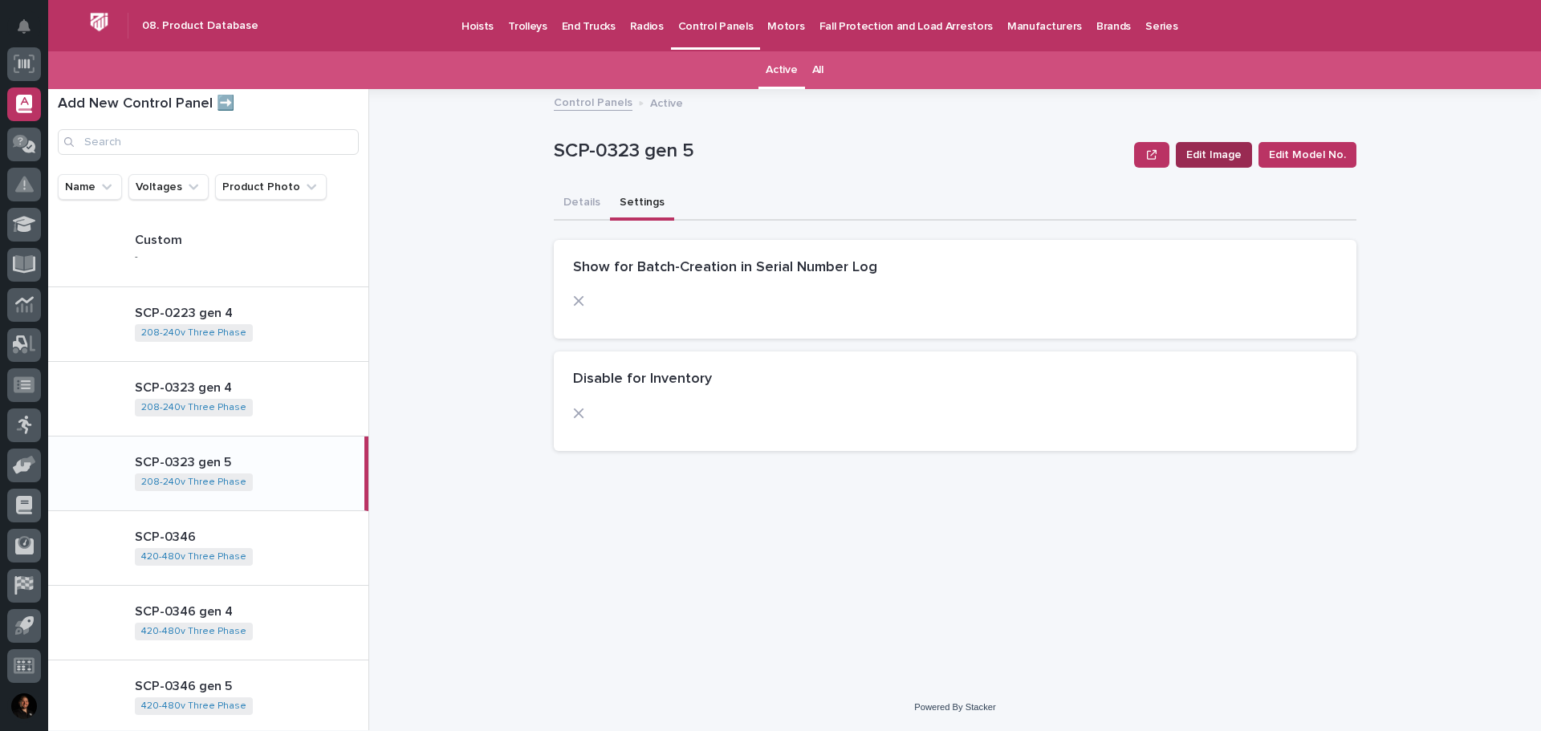
click at [1247, 153] on button "Edit Image" at bounding box center [1214, 155] width 76 height 26
click at [1154, 155] on icon "button" at bounding box center [1152, 154] width 10 height 11
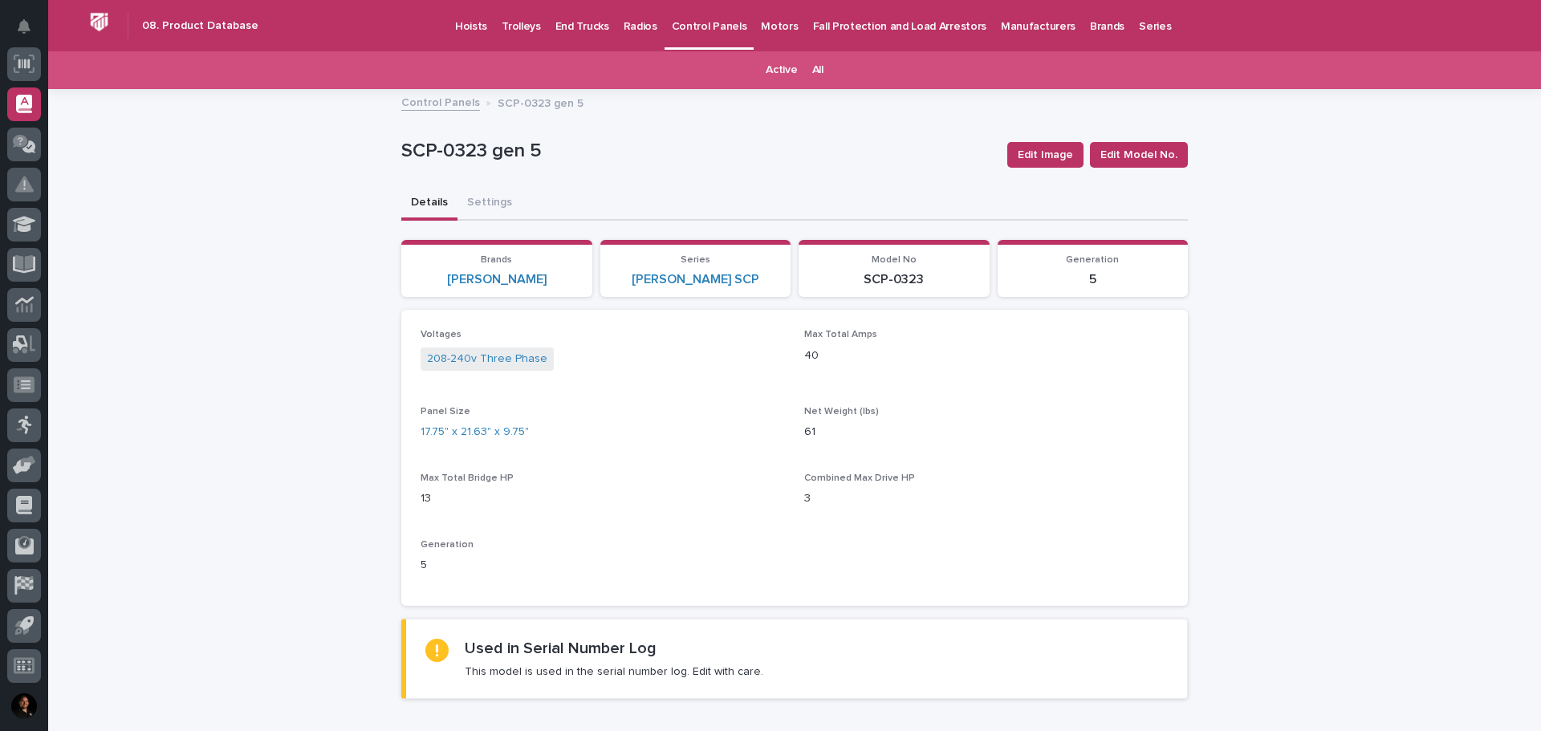
click at [438, 100] on link "Control Panels" at bounding box center [440, 101] width 79 height 18
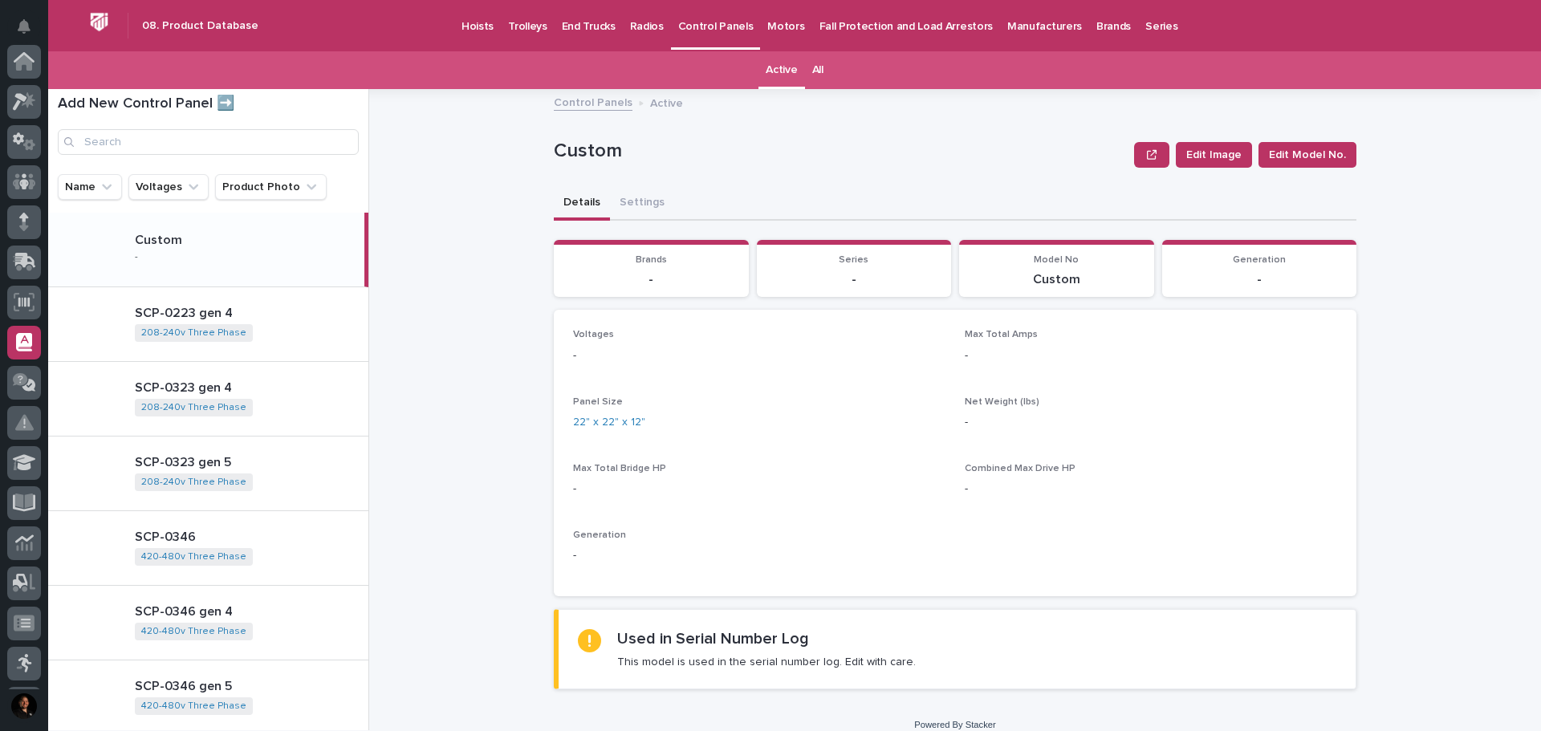
scroll to position [238, 0]
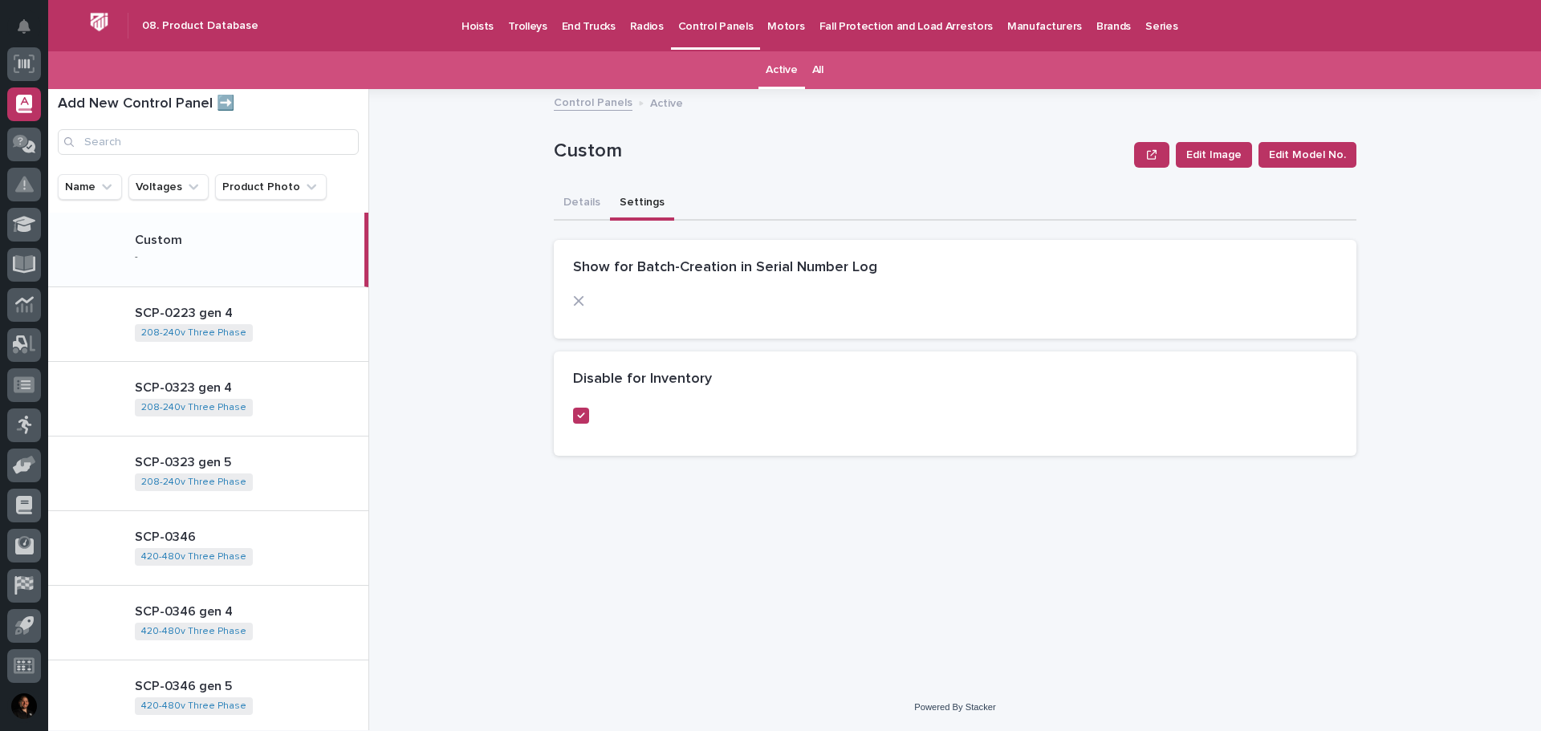
click at [645, 202] on button "Settings" at bounding box center [642, 204] width 64 height 34
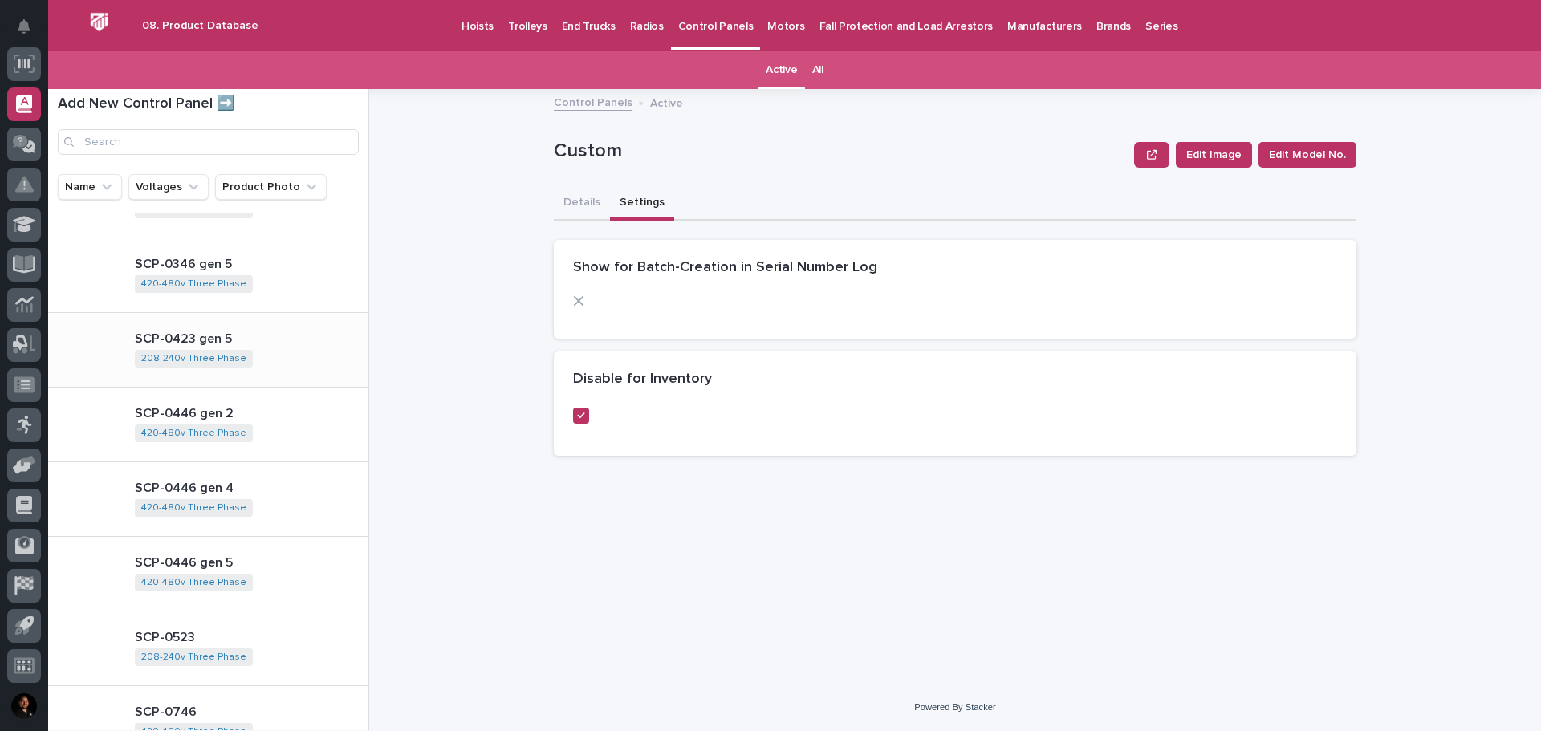
scroll to position [482, 0]
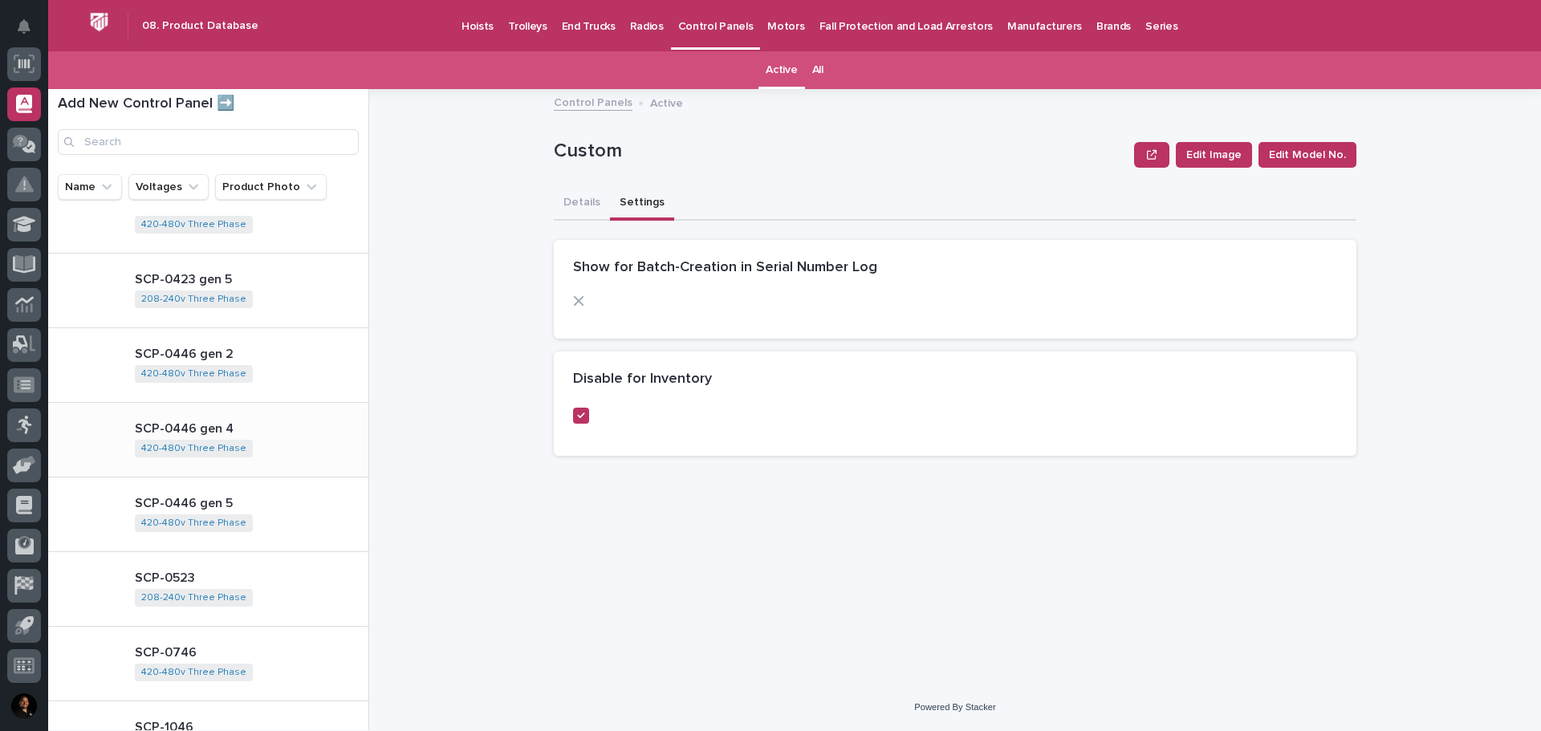
click at [261, 430] on p "SCP-0446 gen 4" at bounding box center [248, 428] width 227 height 15
click at [650, 204] on button "Settings" at bounding box center [642, 204] width 64 height 34
click at [287, 352] on p "SCP-0446 gen 2" at bounding box center [248, 354] width 227 height 15
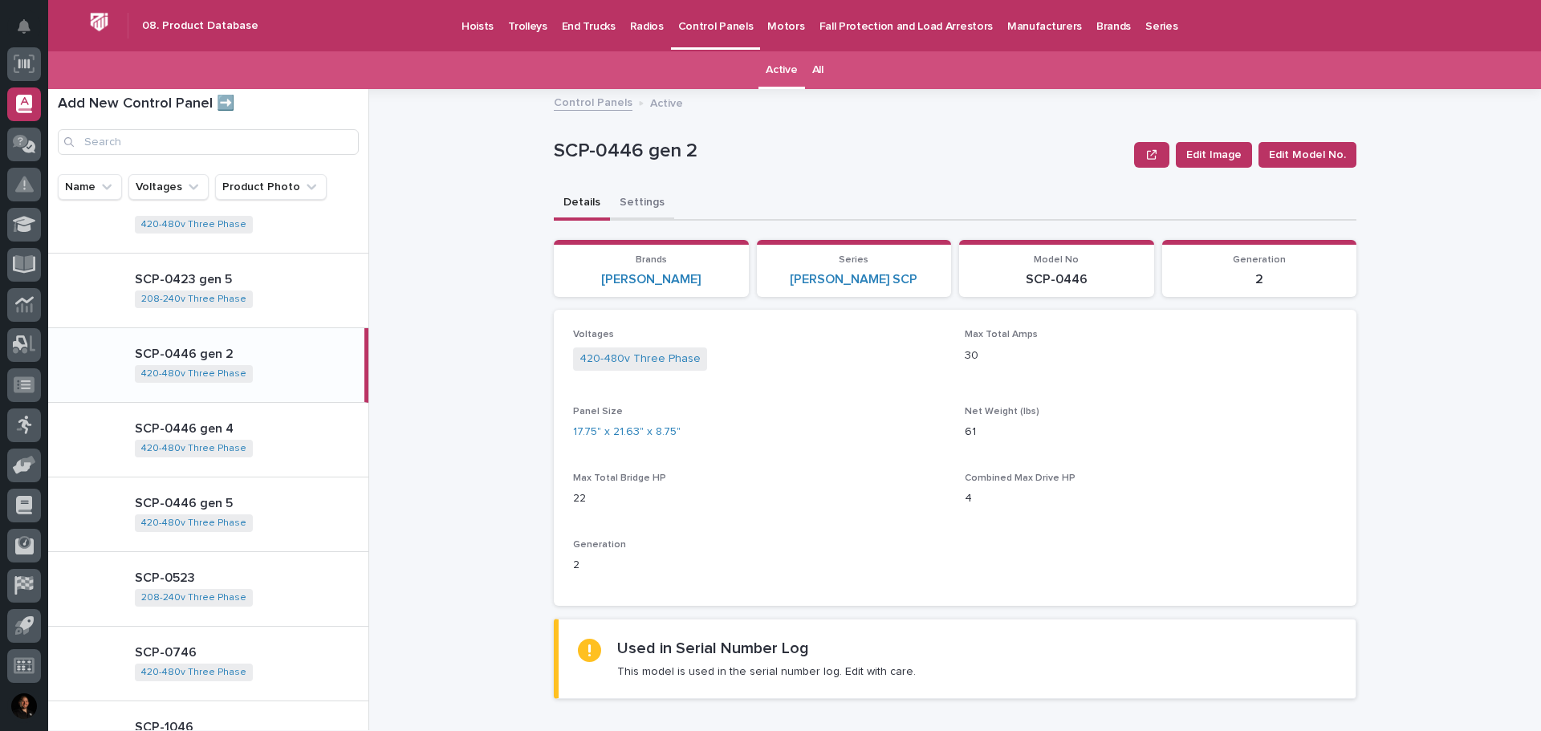
click at [638, 203] on button "Settings" at bounding box center [642, 204] width 64 height 34
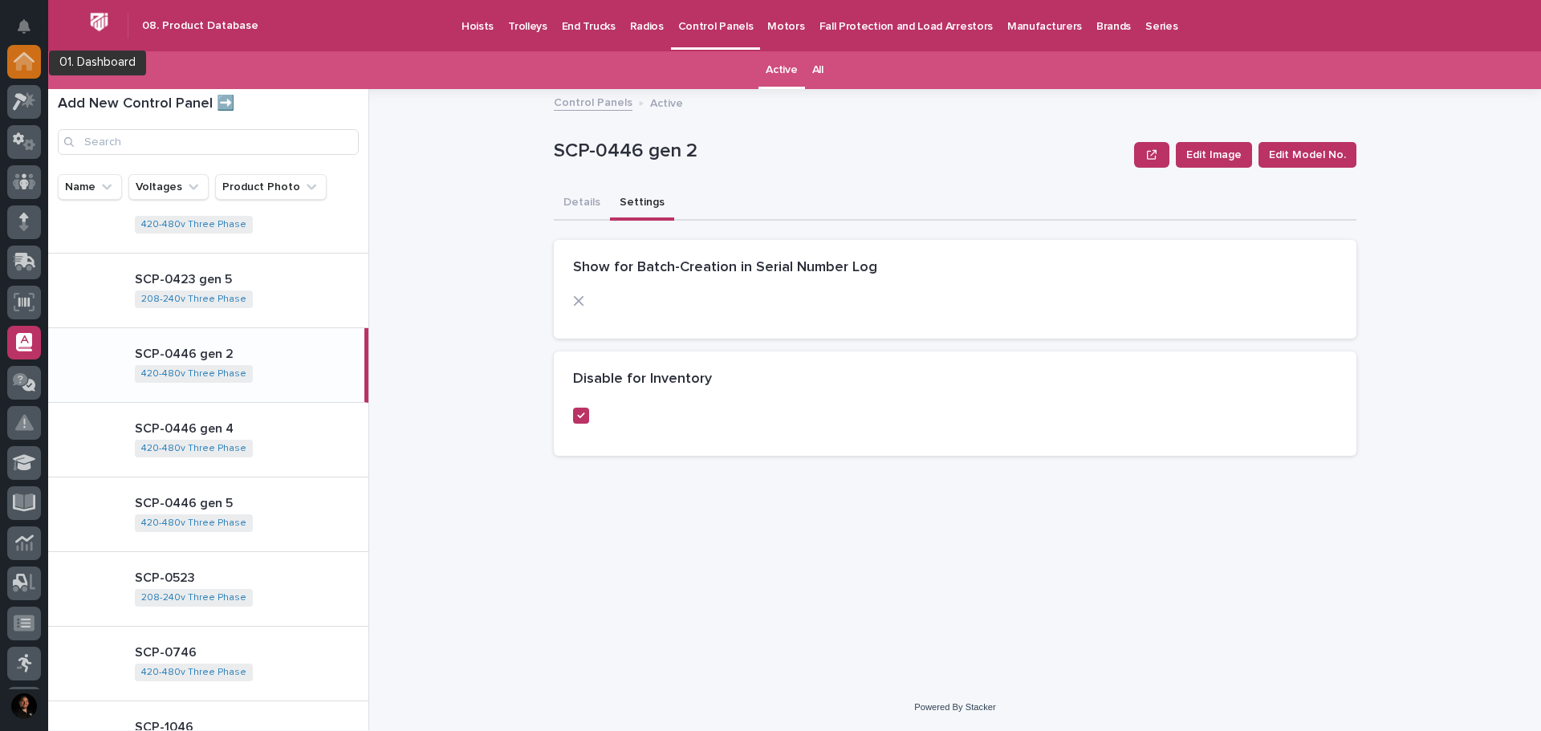
click at [28, 63] on icon at bounding box center [24, 63] width 16 height 16
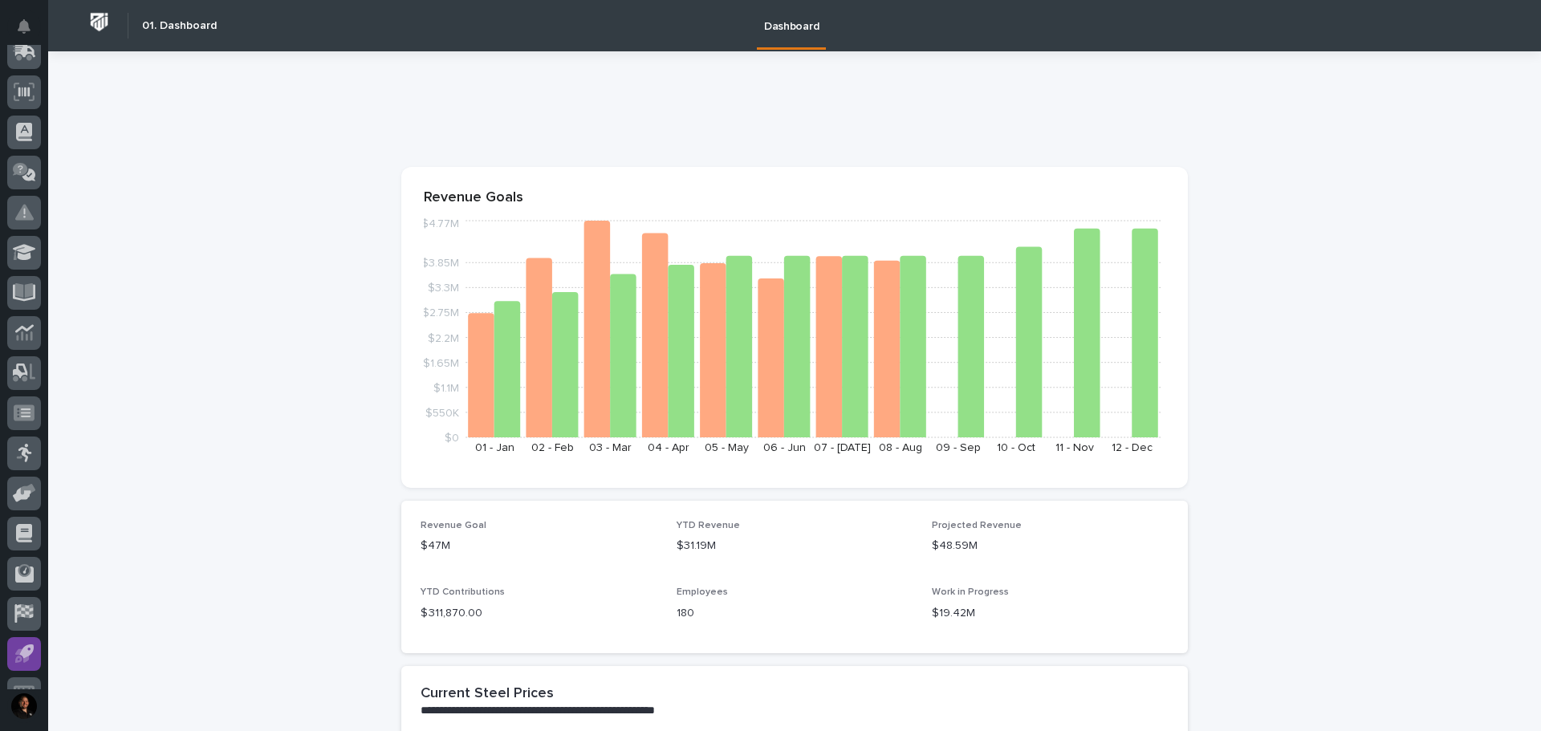
scroll to position [238, 0]
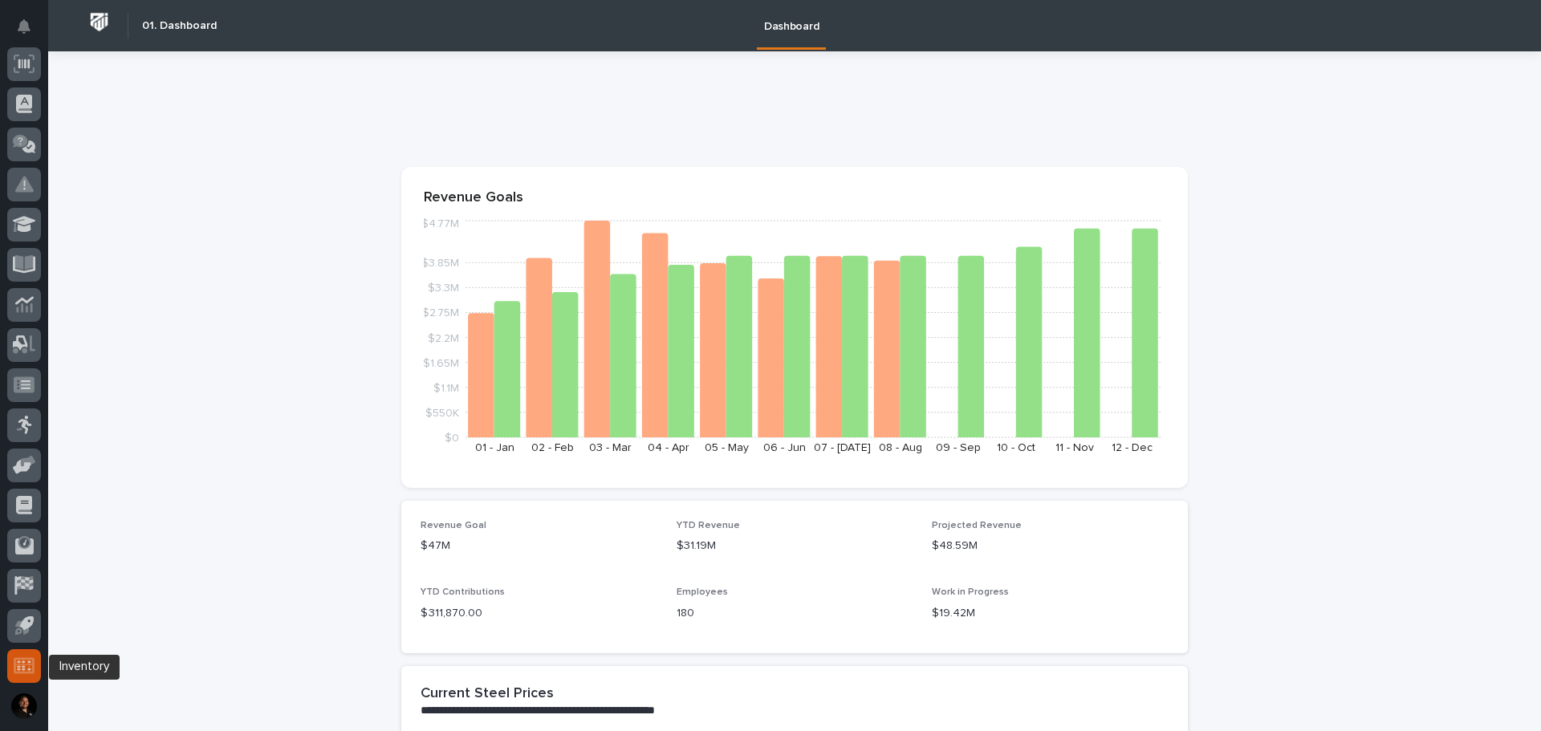
click at [23, 667] on icon at bounding box center [24, 666] width 14 height 10
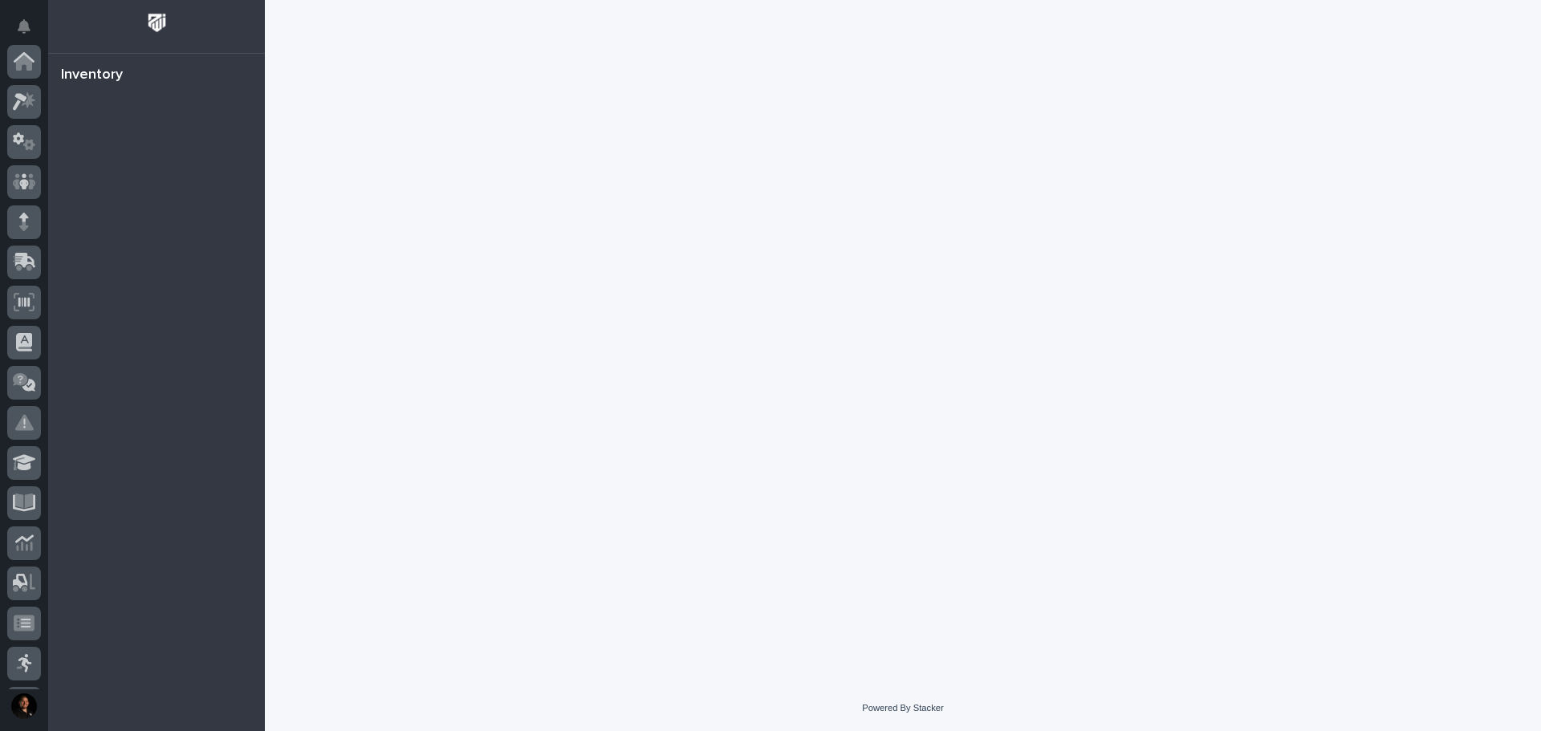
scroll to position [238, 0]
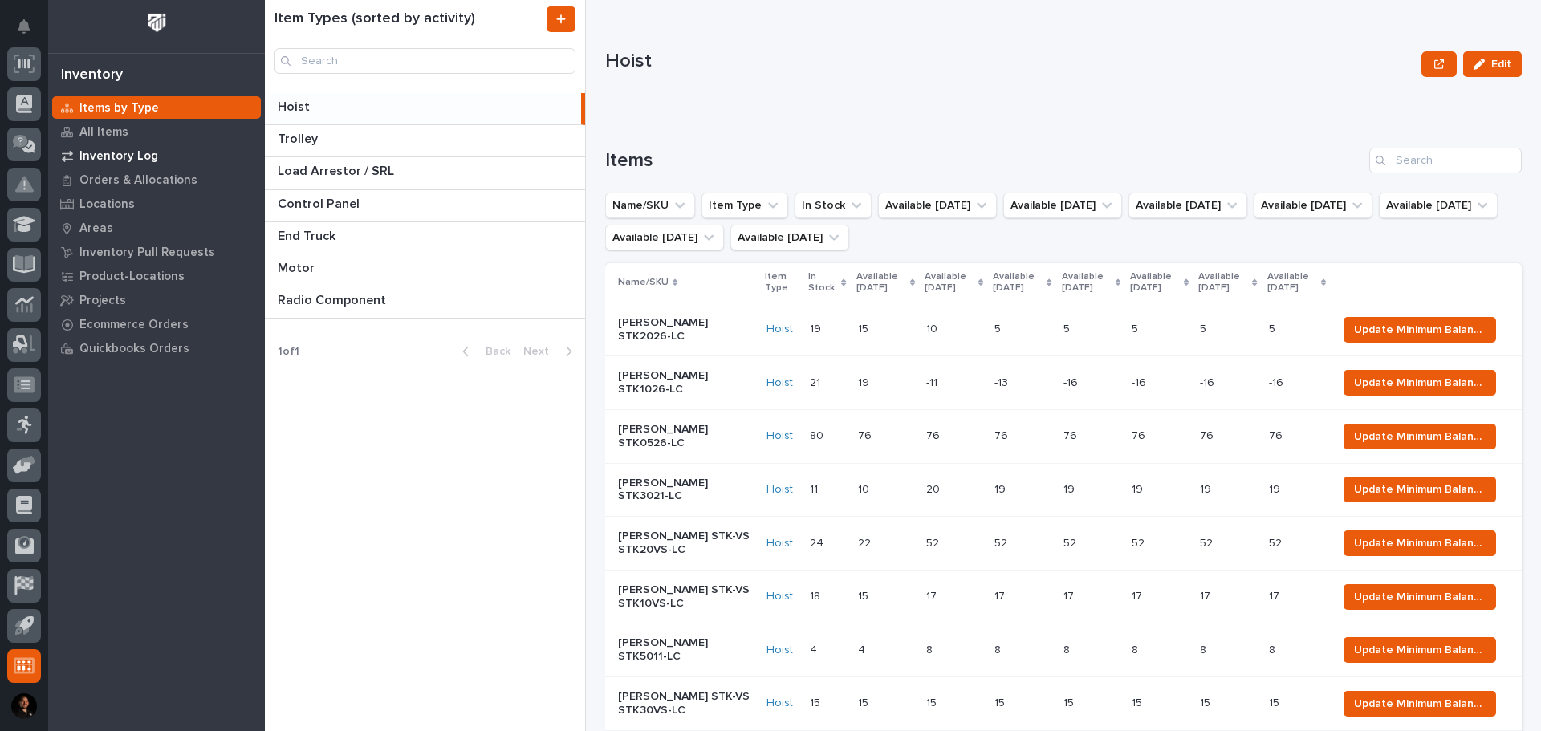
click at [112, 149] on p "Inventory Log" at bounding box center [118, 156] width 79 height 14
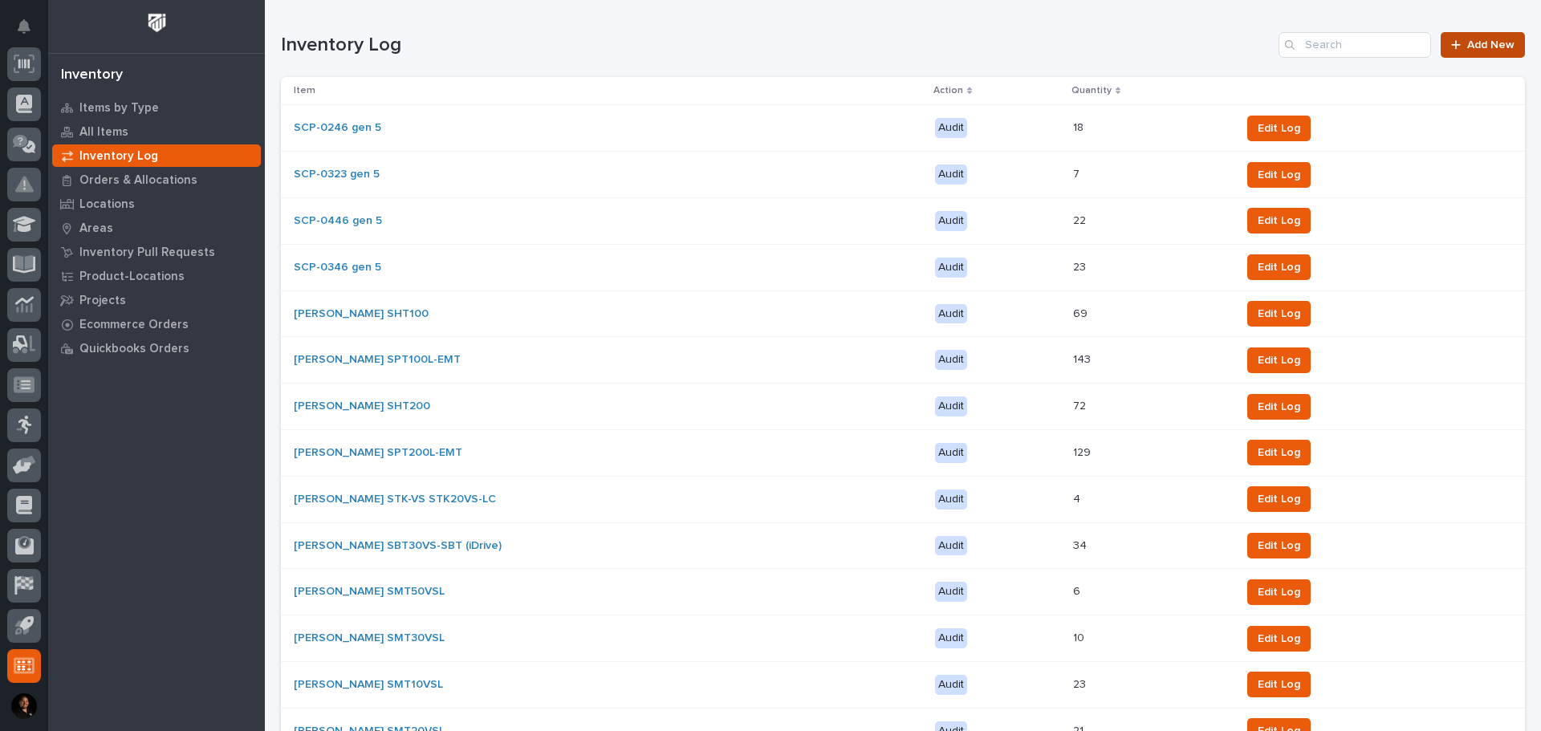
click at [1467, 47] on span "Add New" at bounding box center [1490, 44] width 47 height 11
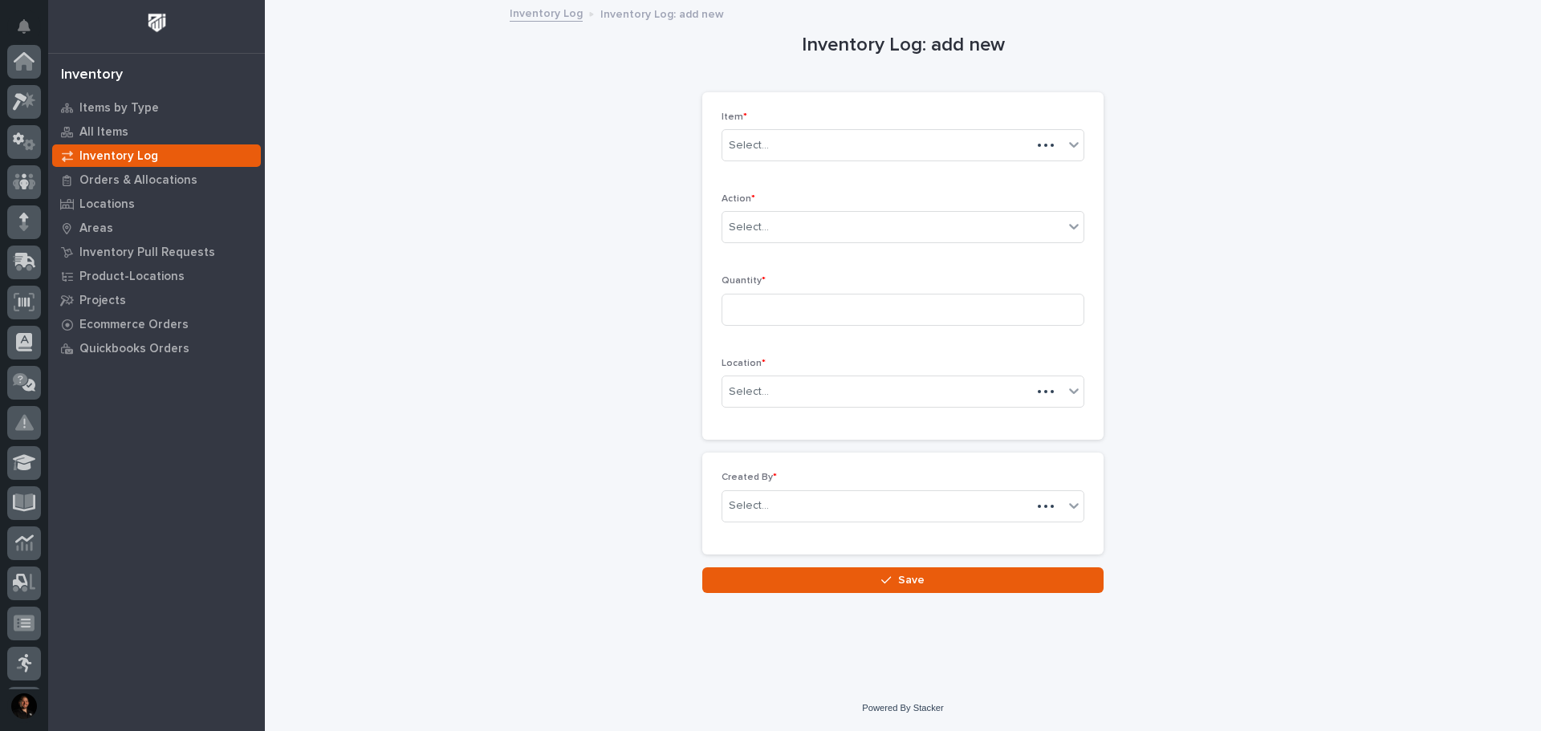
scroll to position [238, 0]
click at [931, 150] on div "Select..." at bounding box center [892, 145] width 341 height 26
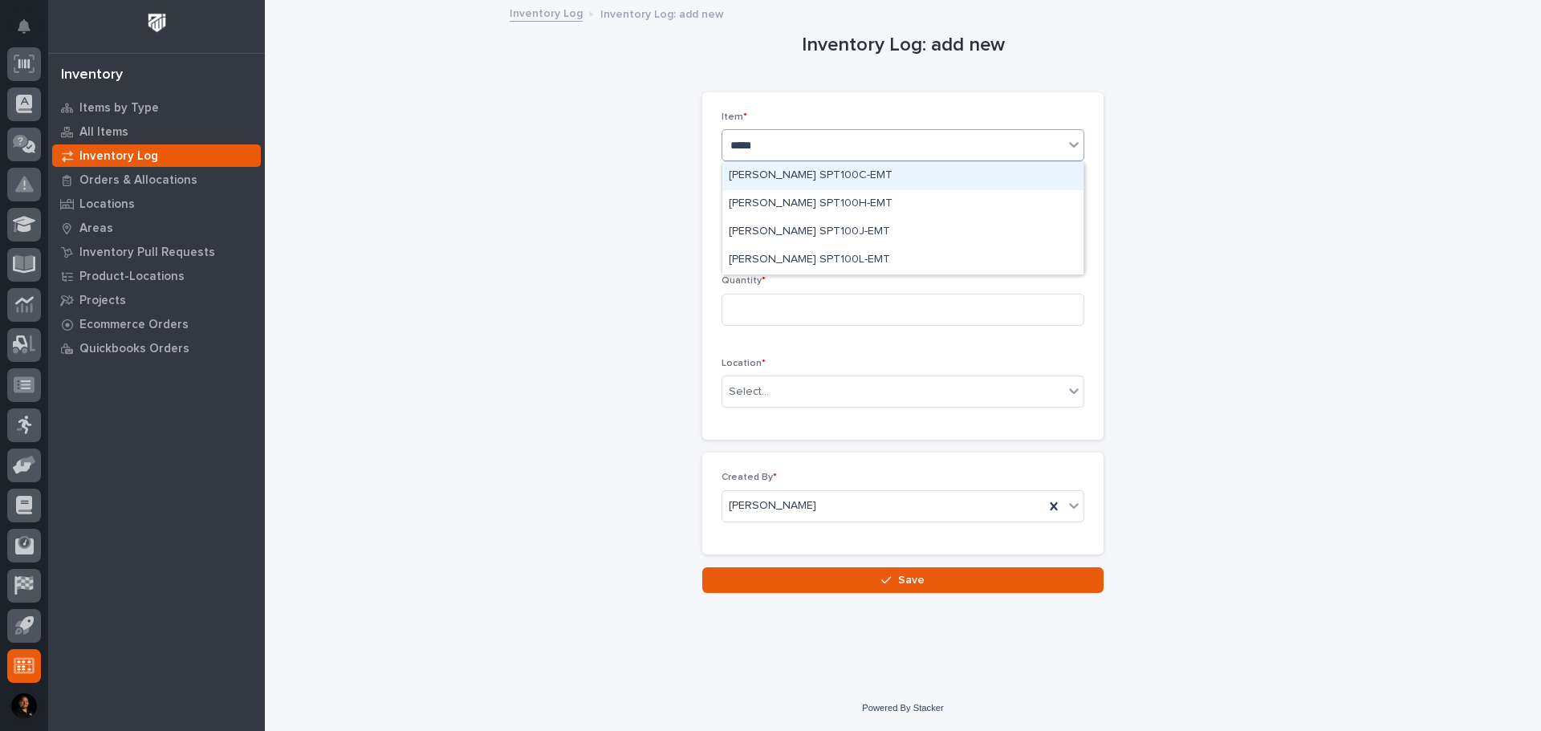
type input "******"
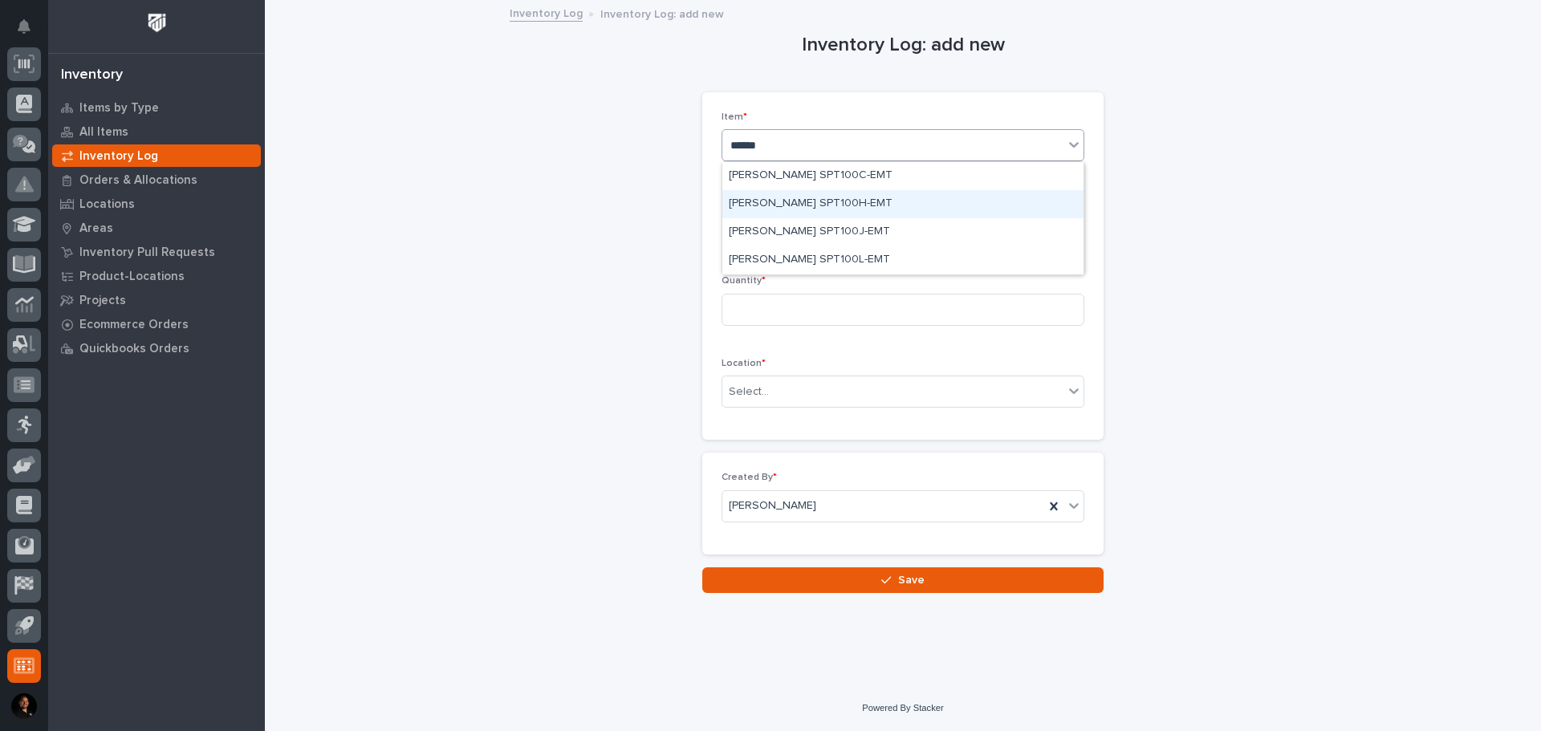
click at [825, 207] on div "Starke SPT100H-EMT" at bounding box center [902, 204] width 361 height 28
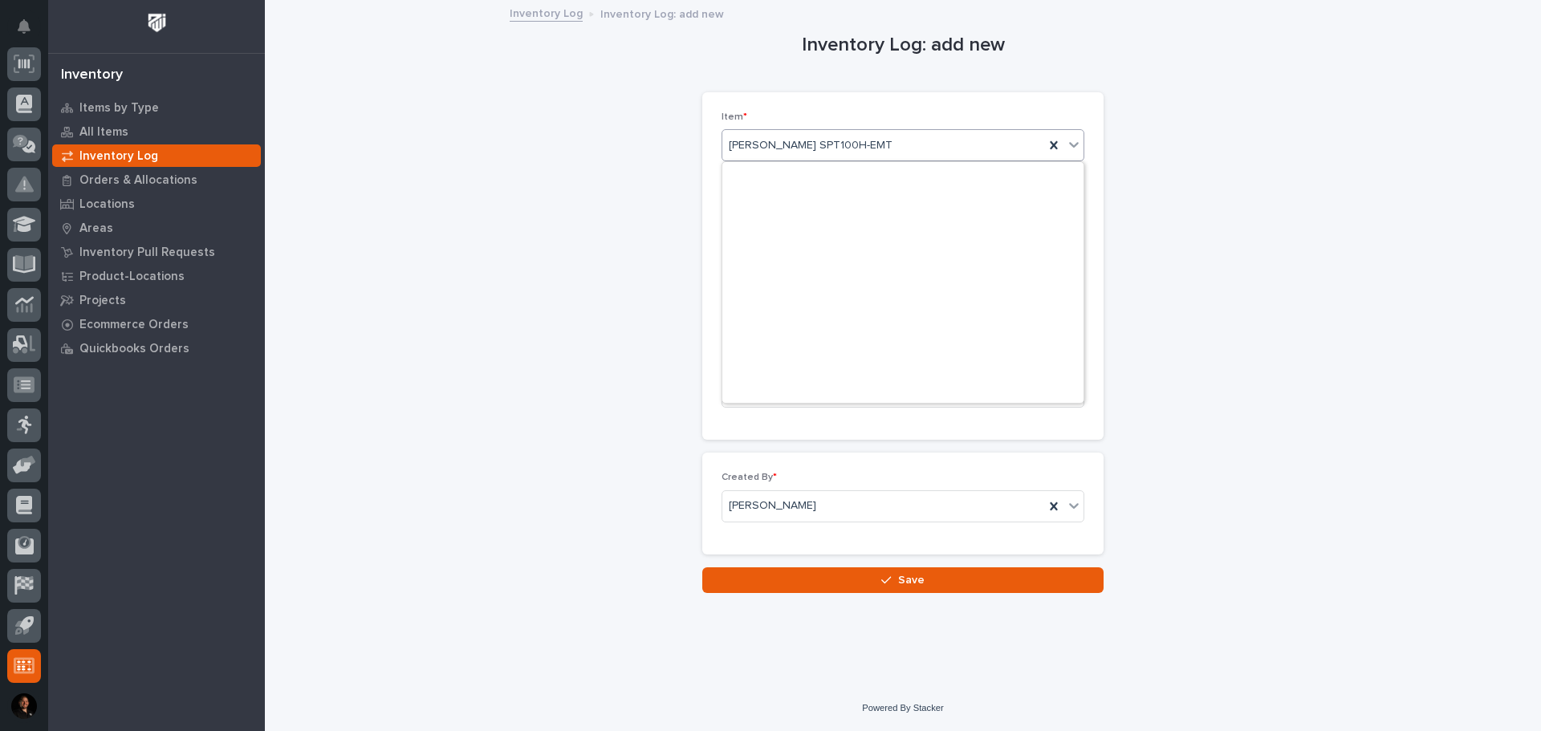
click at [951, 143] on div "Starke SPT100H-EMT" at bounding box center [883, 145] width 322 height 26
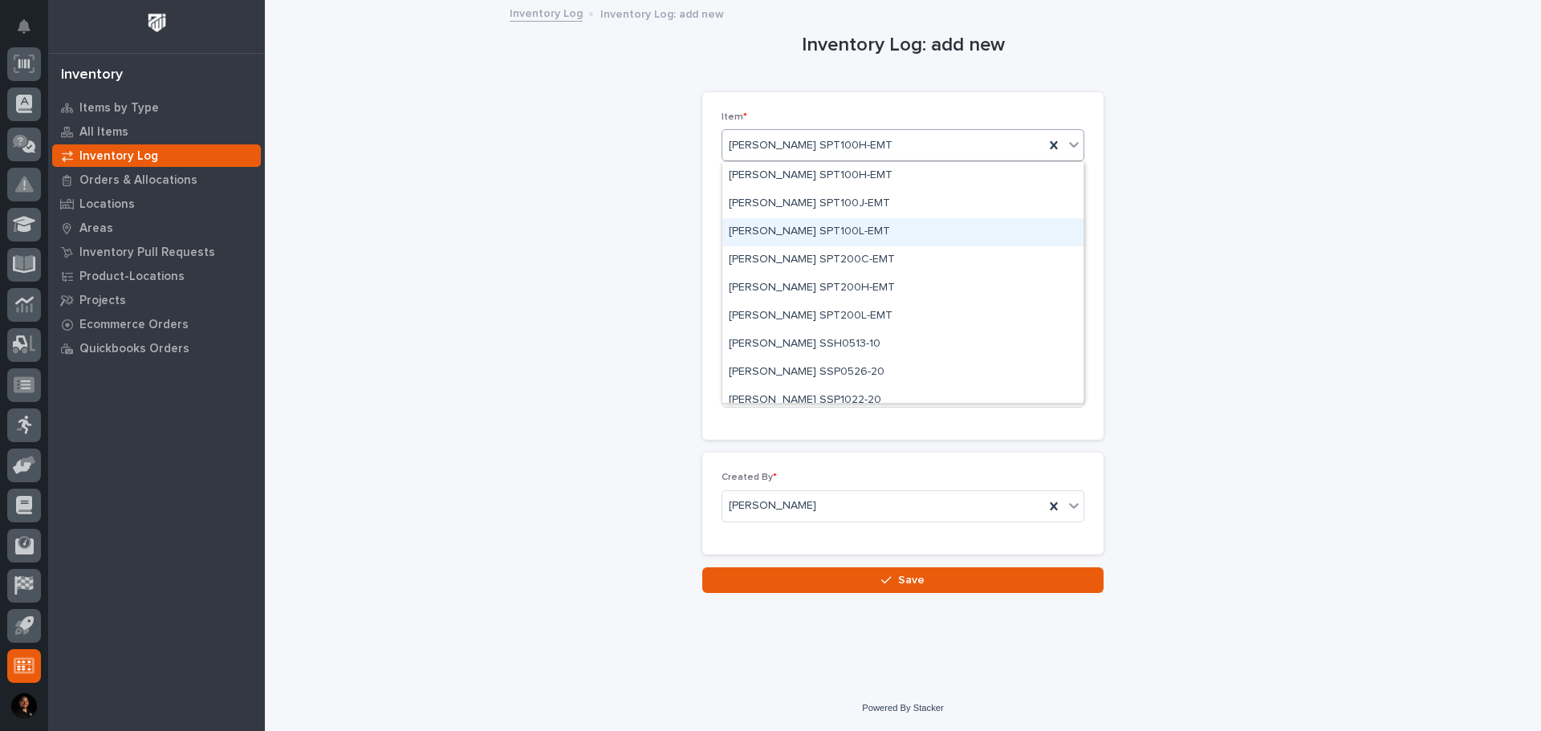
click at [914, 233] on div "Starke SPT100L-EMT" at bounding box center [902, 232] width 361 height 28
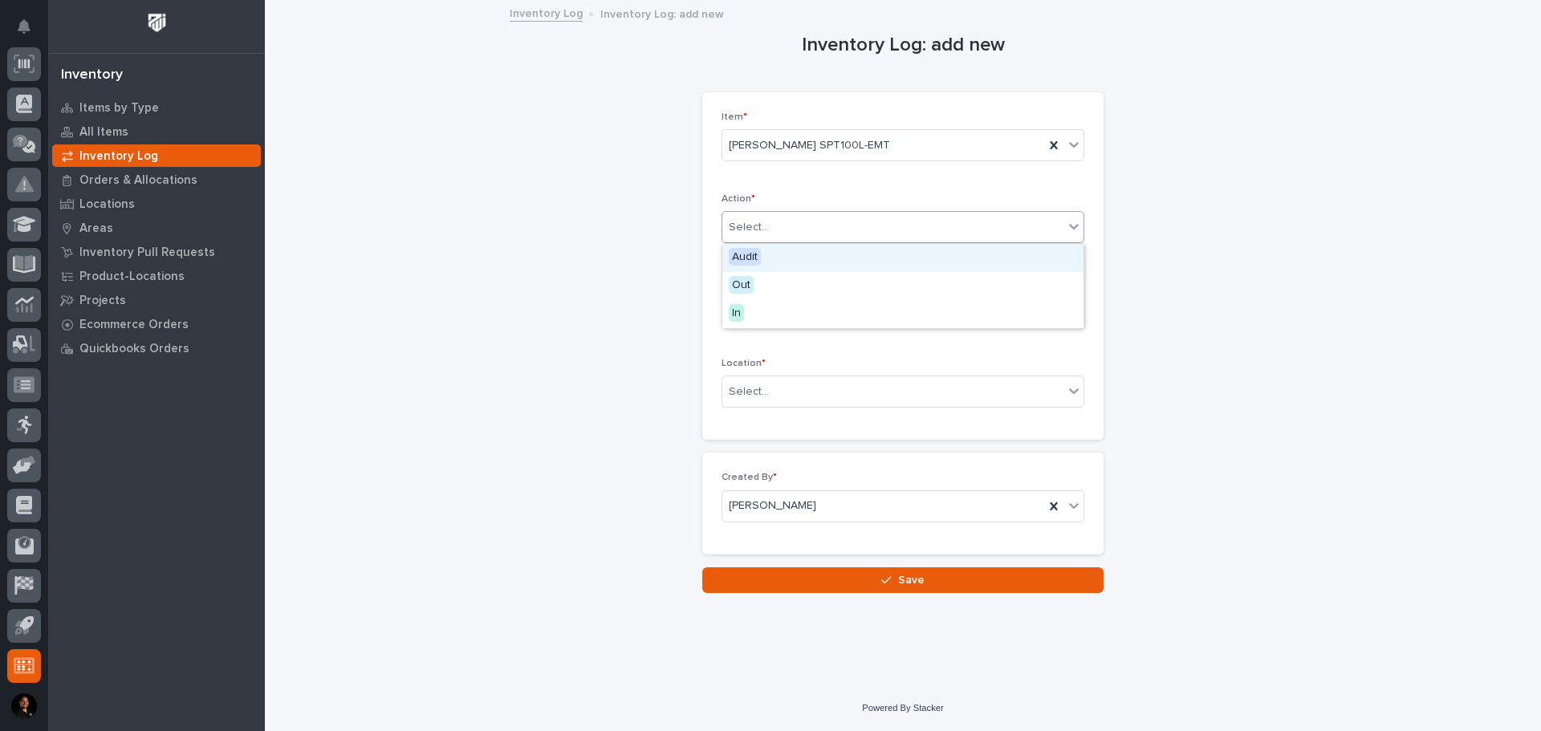
click at [937, 238] on div "Select..." at bounding box center [892, 227] width 341 height 26
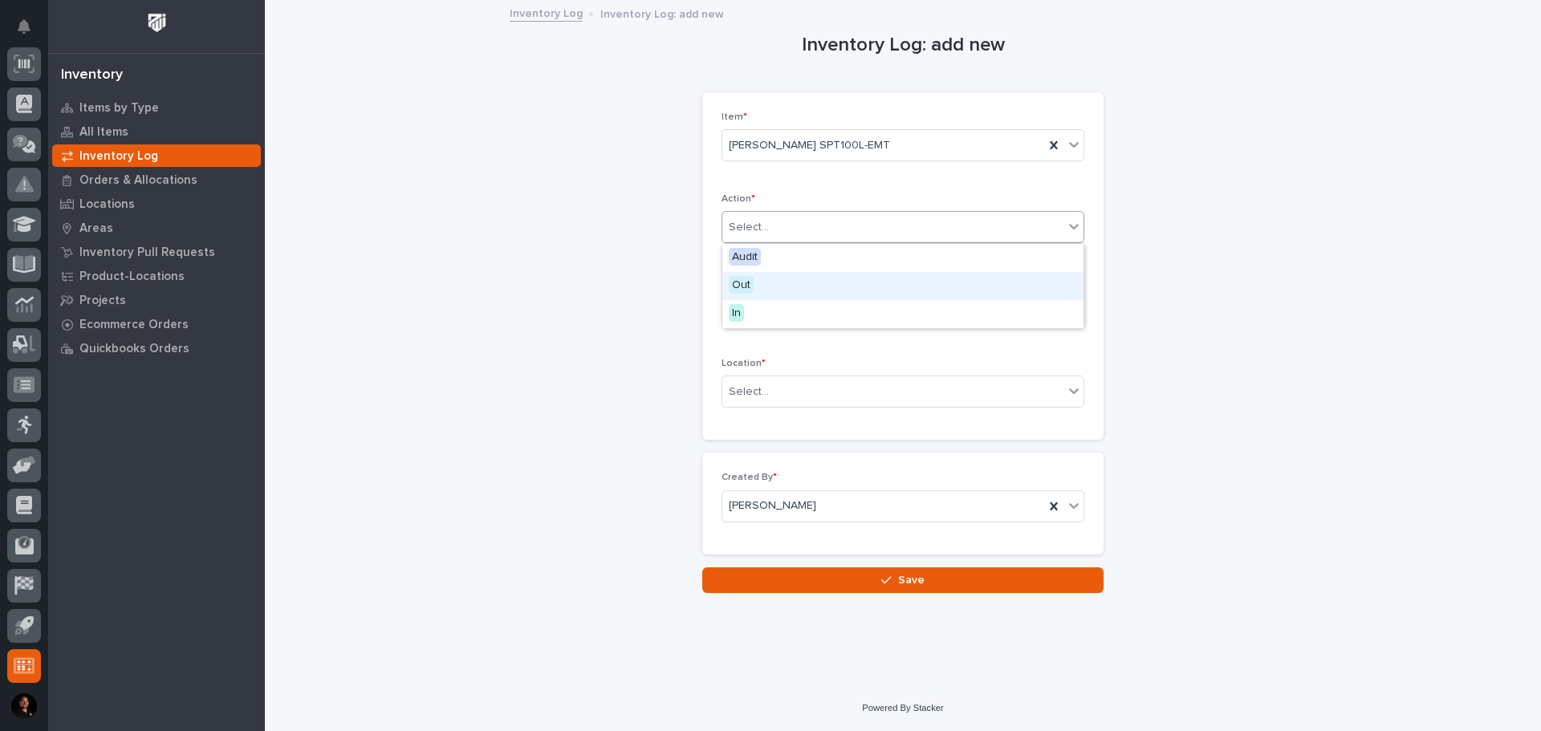
click at [911, 278] on div "Out" at bounding box center [902, 286] width 361 height 28
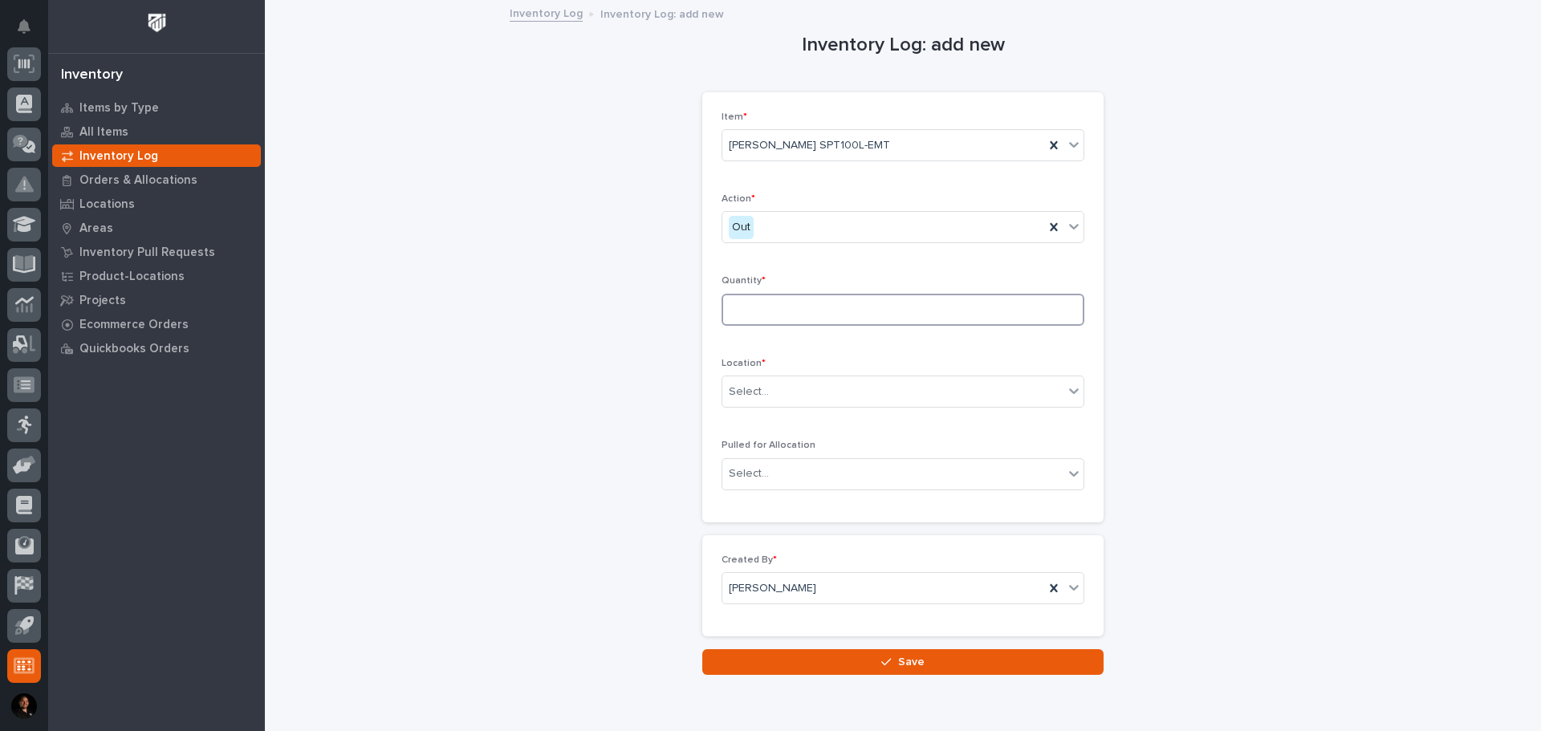
click at [871, 299] on input at bounding box center [903, 310] width 363 height 32
type input "2"
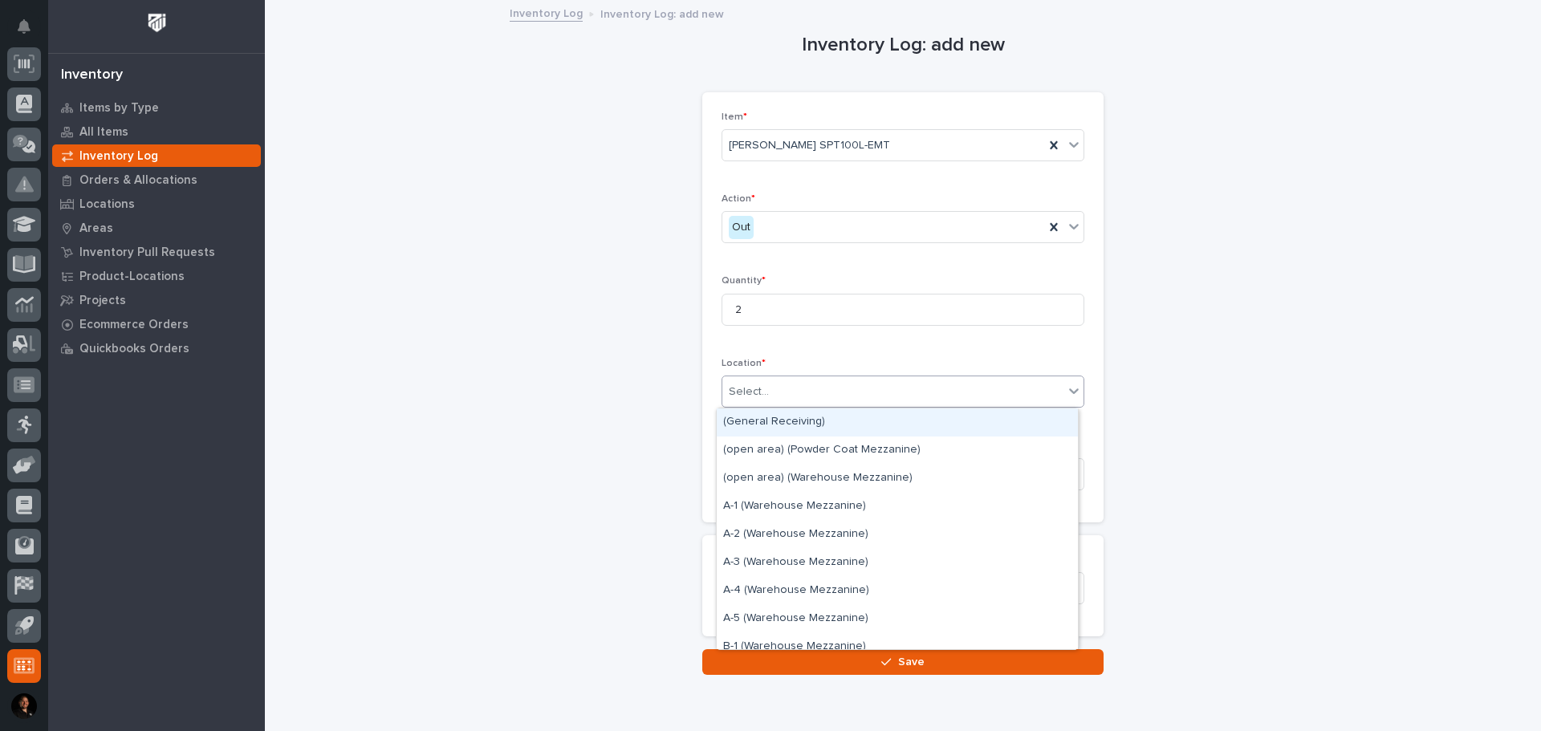
click at [858, 396] on div "Select..." at bounding box center [892, 392] width 341 height 26
click at [770, 391] on div "Select..." at bounding box center [892, 392] width 341 height 26
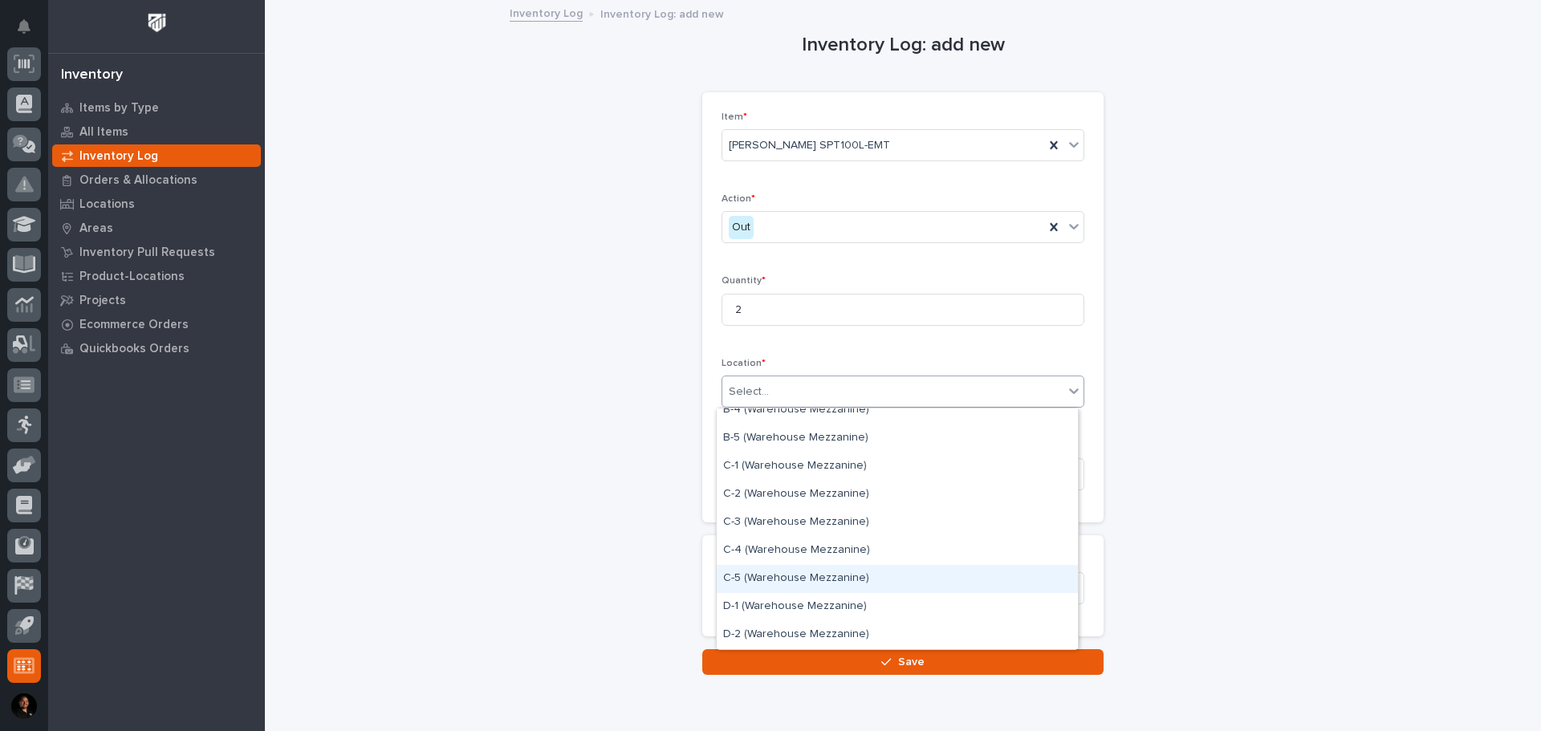
scroll to position [401, 0]
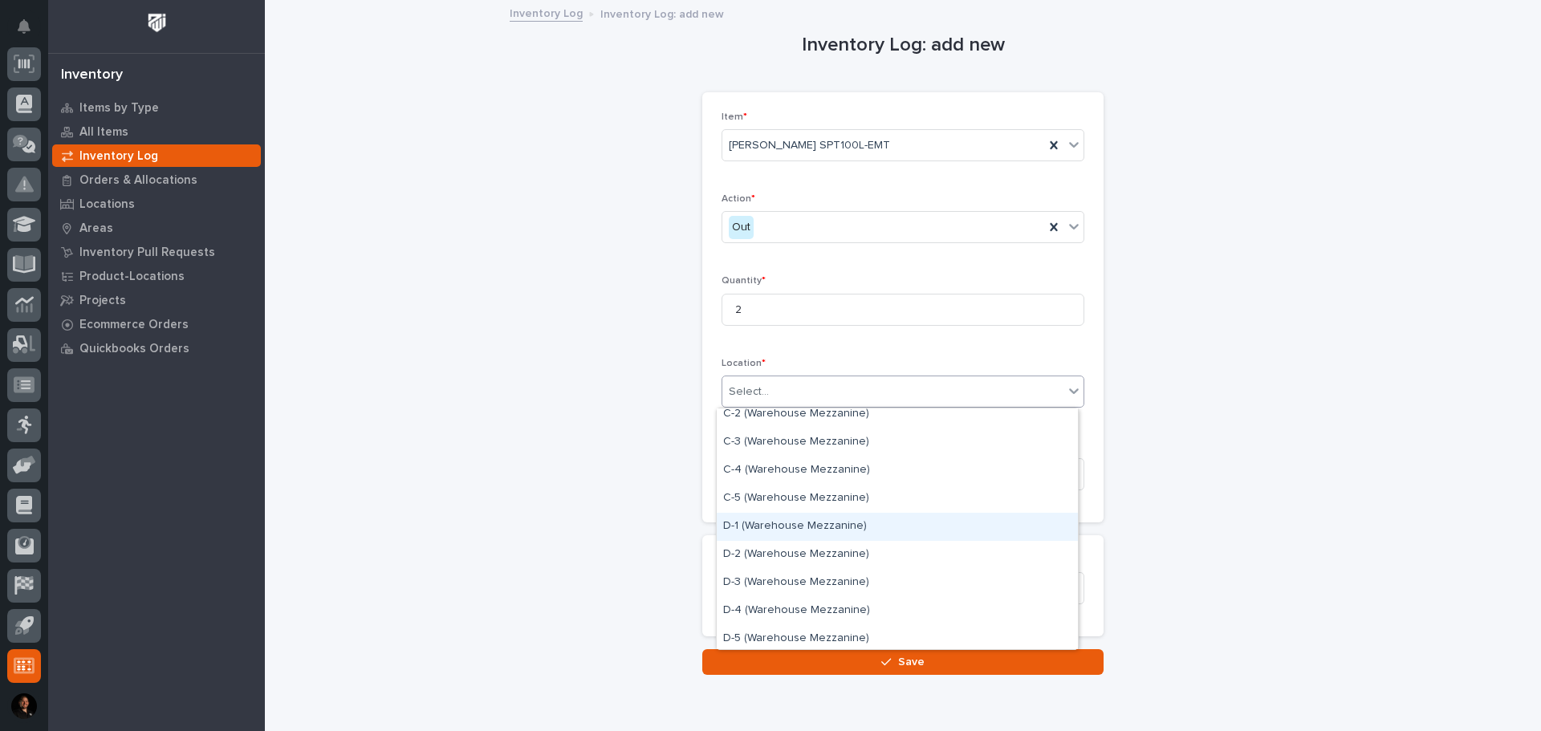
click at [790, 530] on div "D-1 (Warehouse Mezzanine)" at bounding box center [897, 527] width 361 height 28
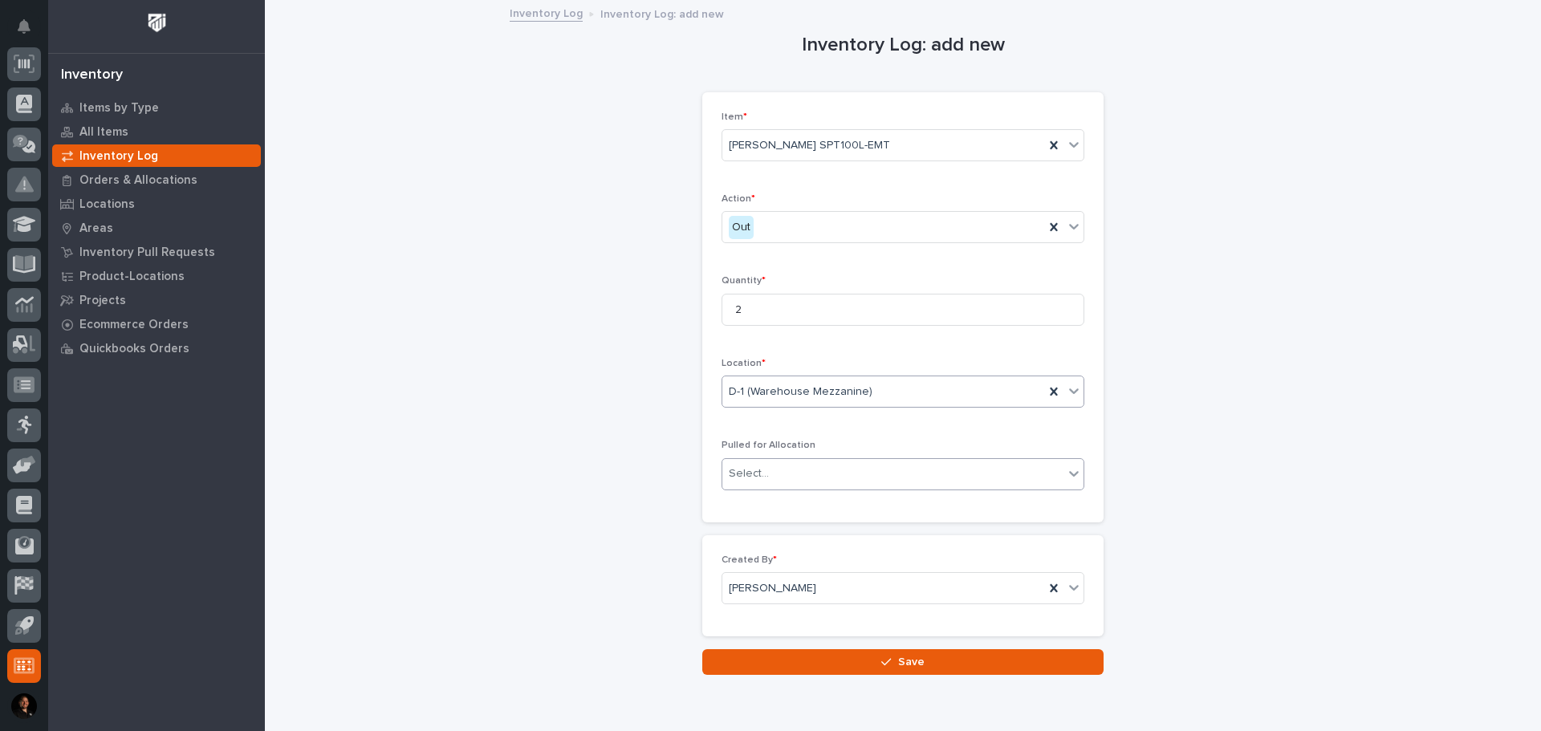
click at [826, 465] on div "Select..." at bounding box center [892, 474] width 341 height 26
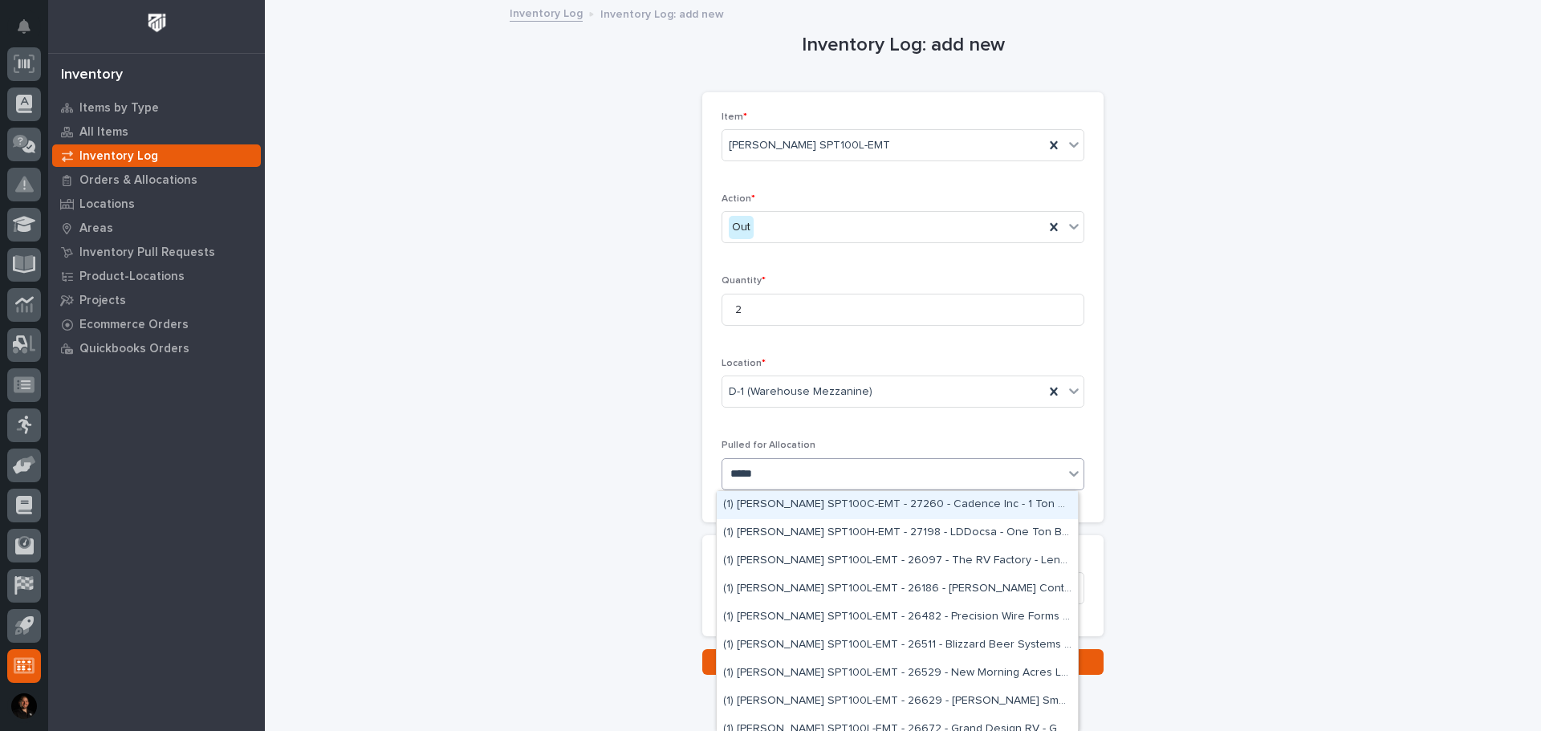
type input "******"
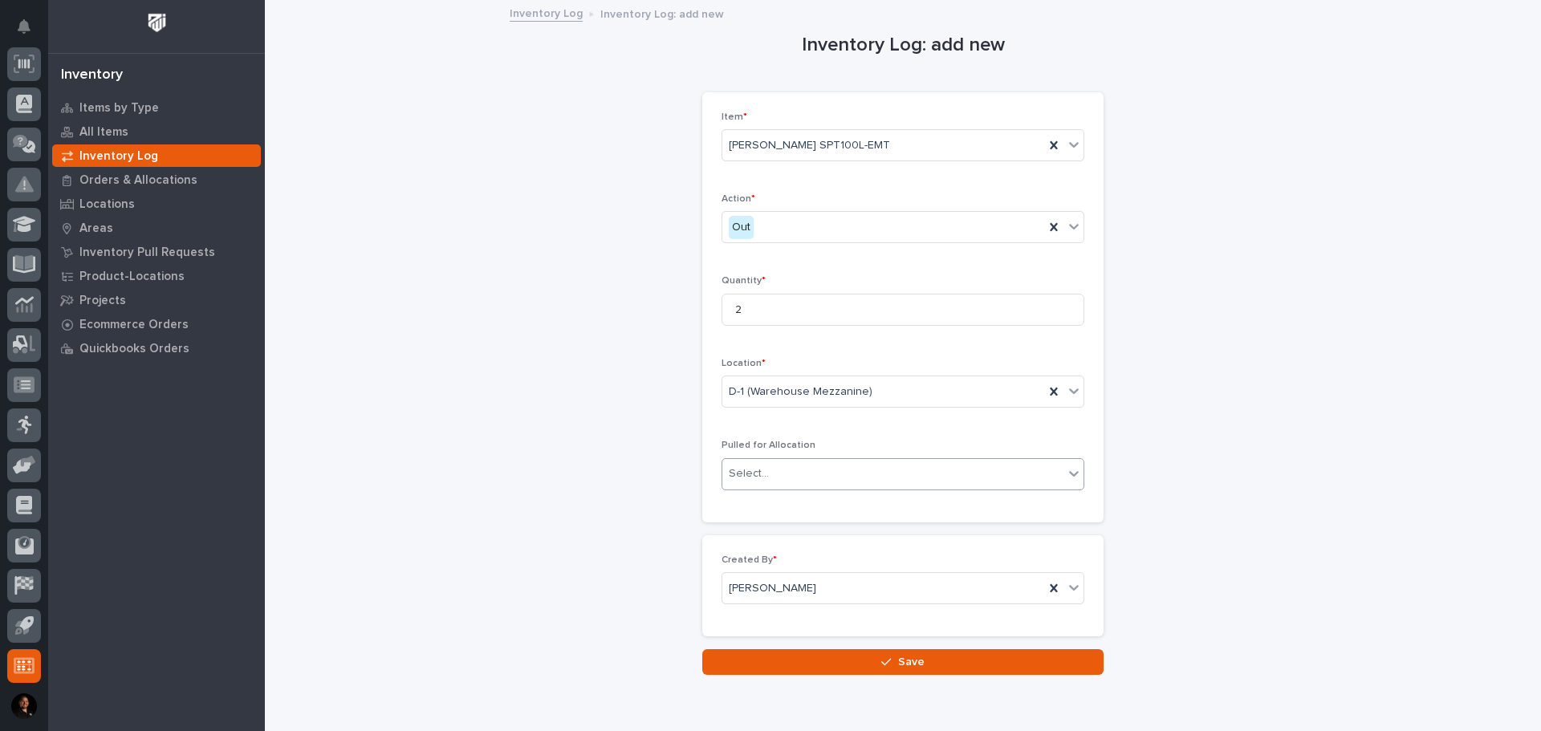
click at [771, 473] on div "Select..." at bounding box center [892, 474] width 341 height 26
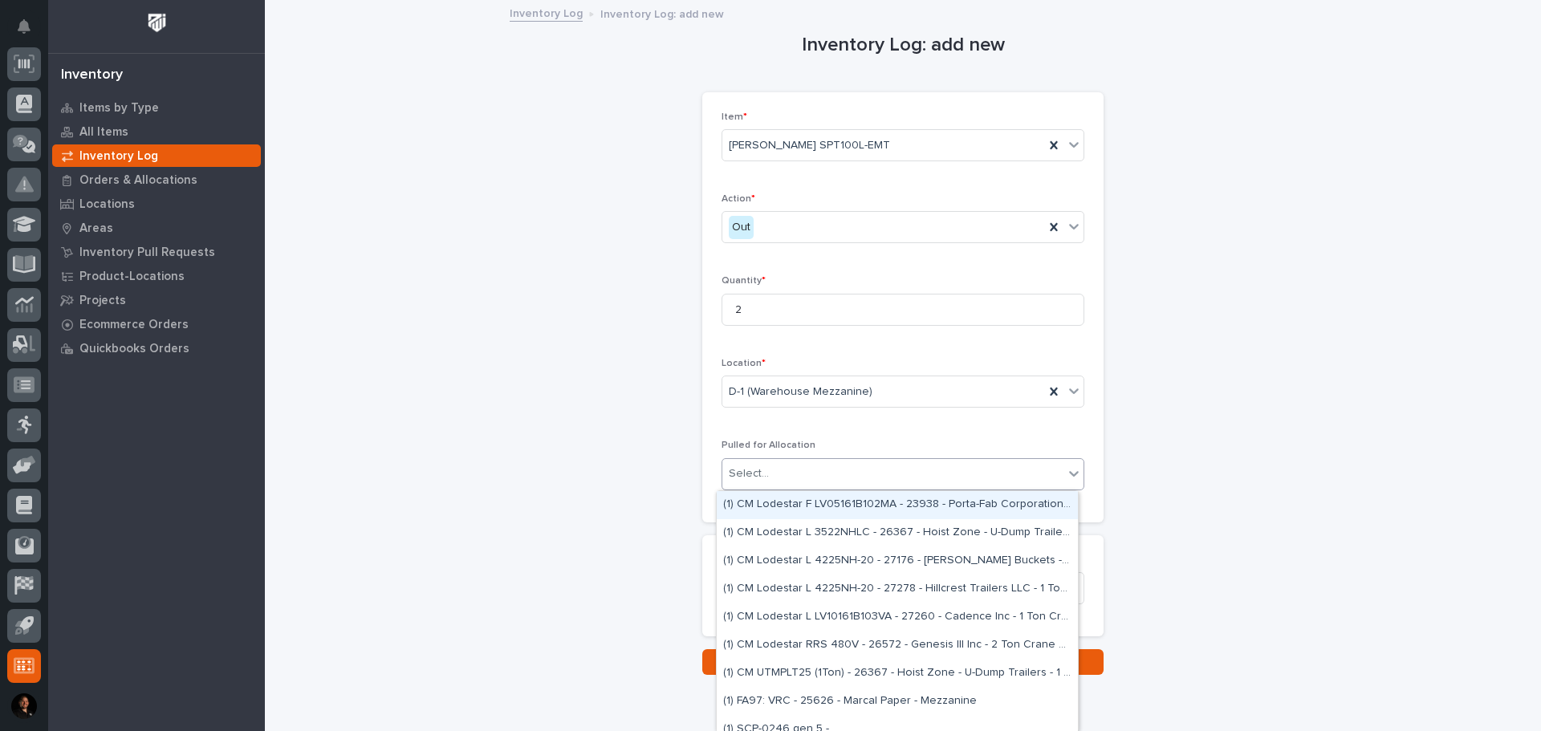
click at [771, 473] on div "Select..." at bounding box center [892, 474] width 341 height 26
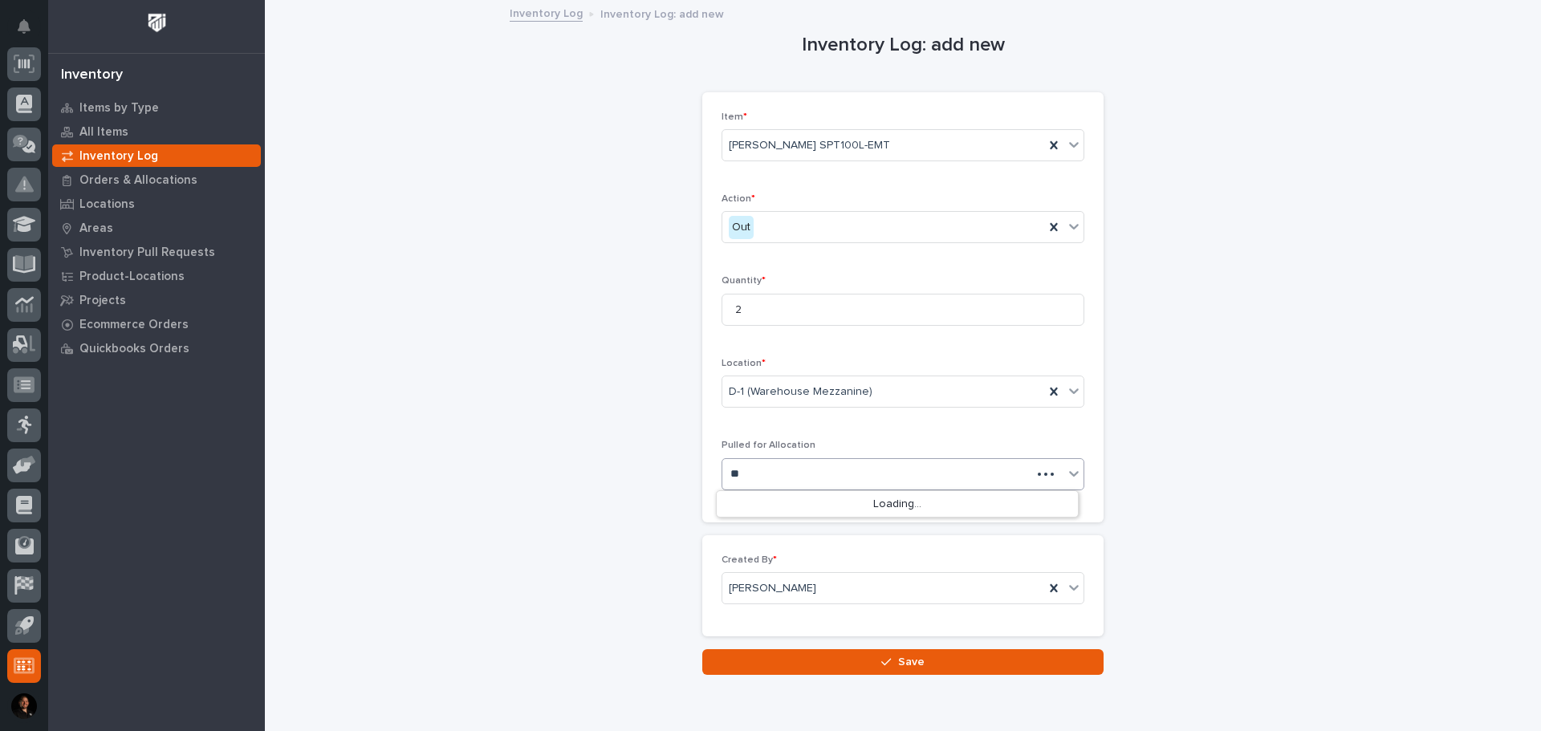
type input "*"
click at [1240, 381] on div "Inventory Log: add new Loading... Saving… Loading... Saving… Loading... Saving……" at bounding box center [903, 339] width 1244 height 674
drag, startPoint x: 991, startPoint y: 447, endPoint x: 985, endPoint y: 467, distance: 20.8
click at [991, 451] on p "Pulled for Allocation" at bounding box center [903, 445] width 363 height 11
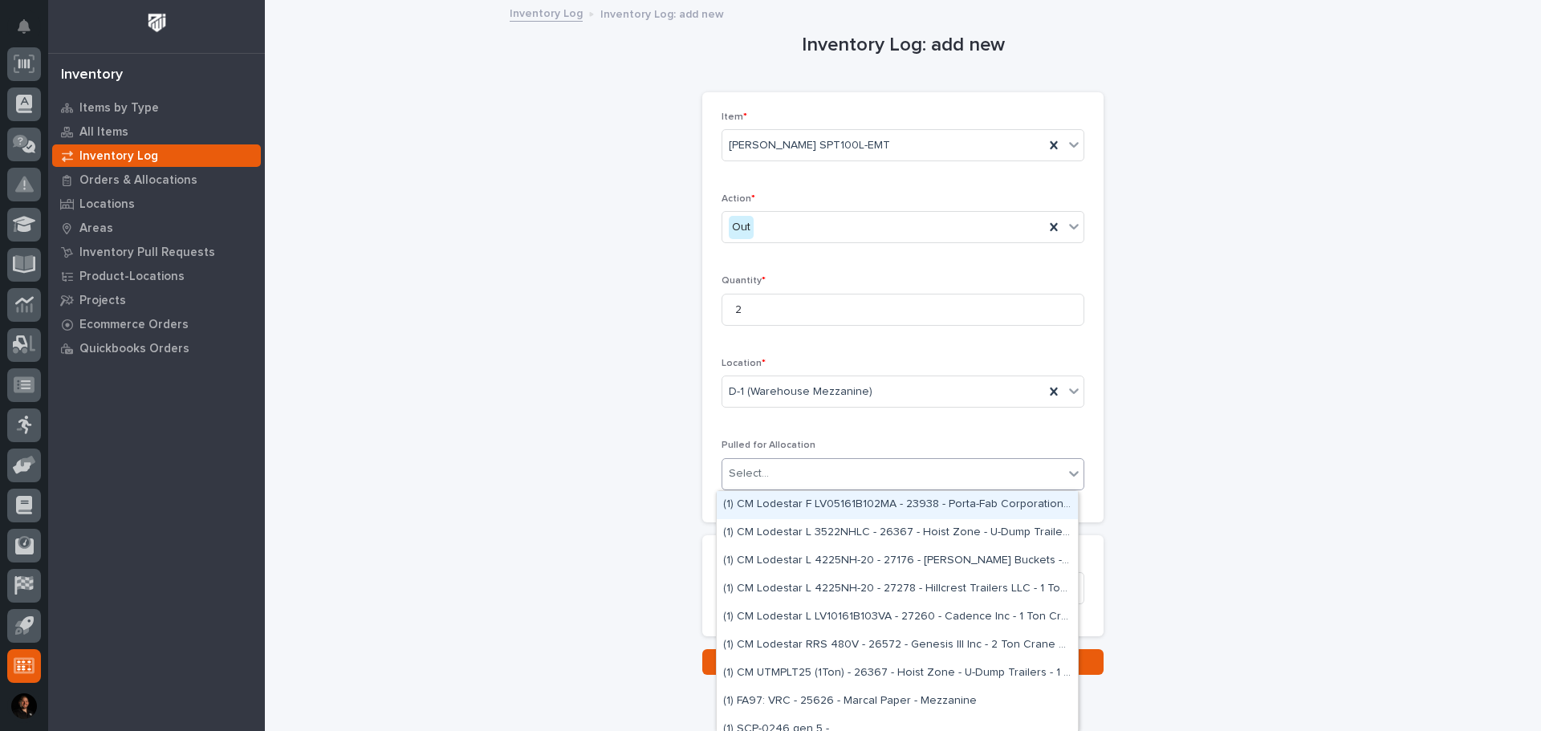
click at [983, 470] on div "Select..." at bounding box center [892, 474] width 341 height 26
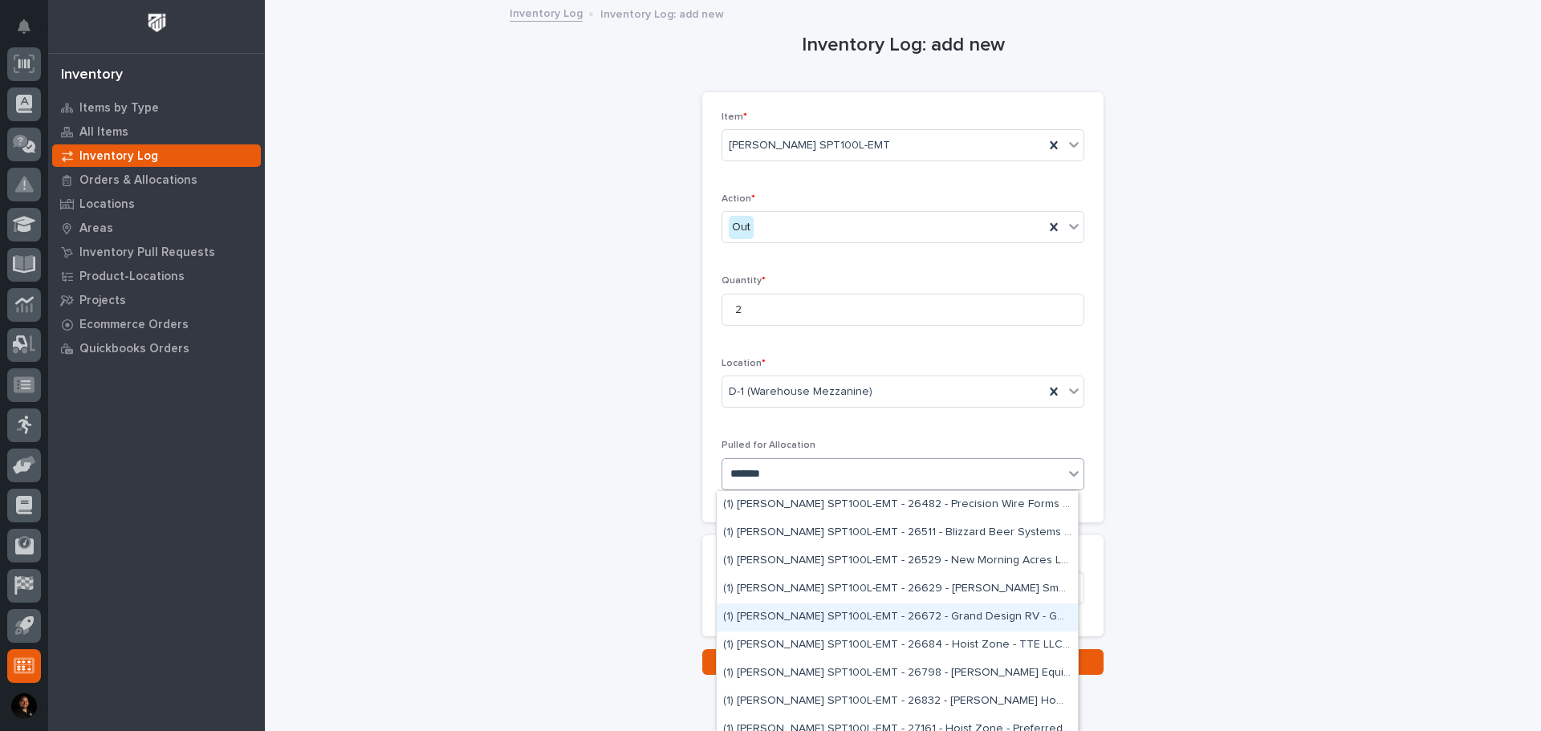
scroll to position [0, 0]
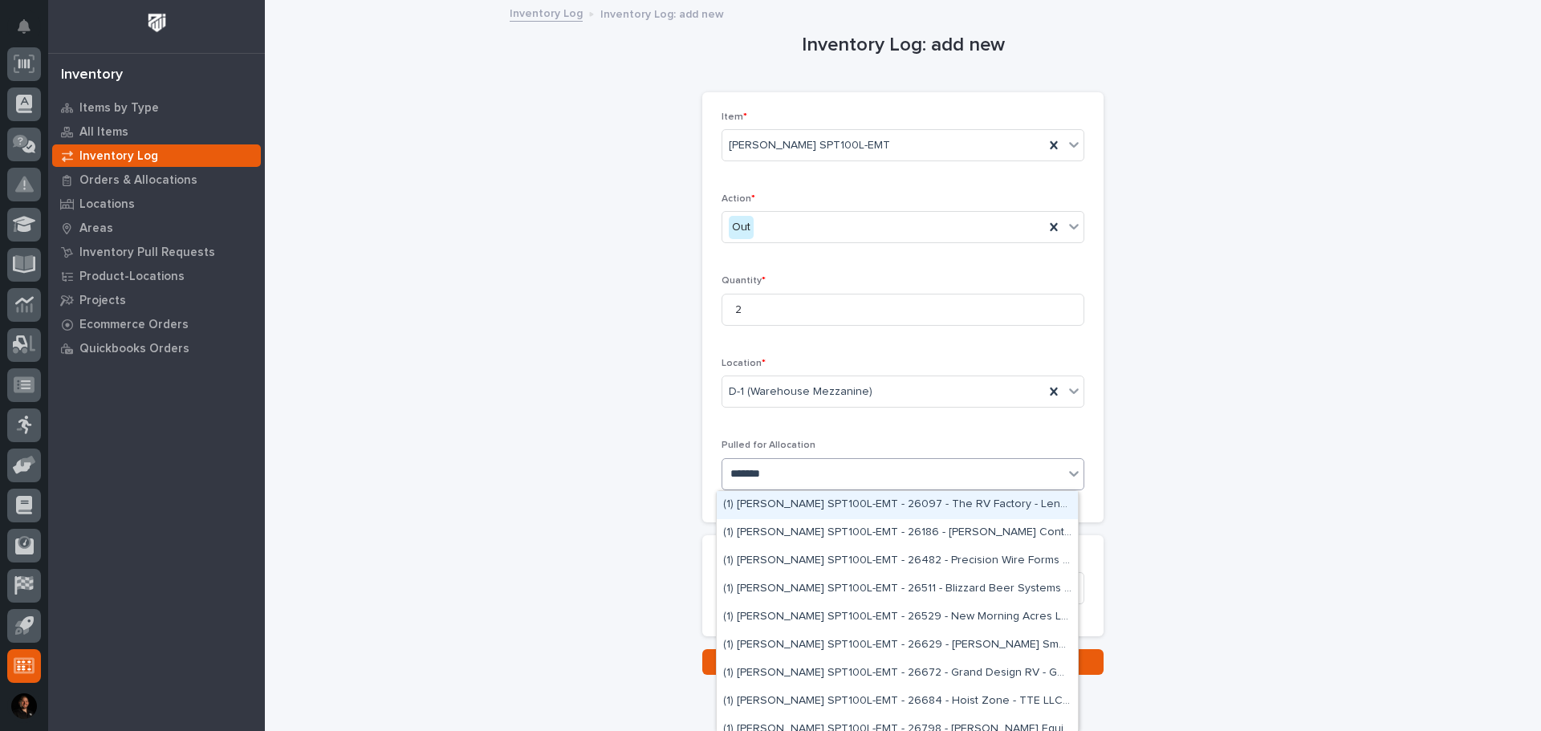
type input "*******"
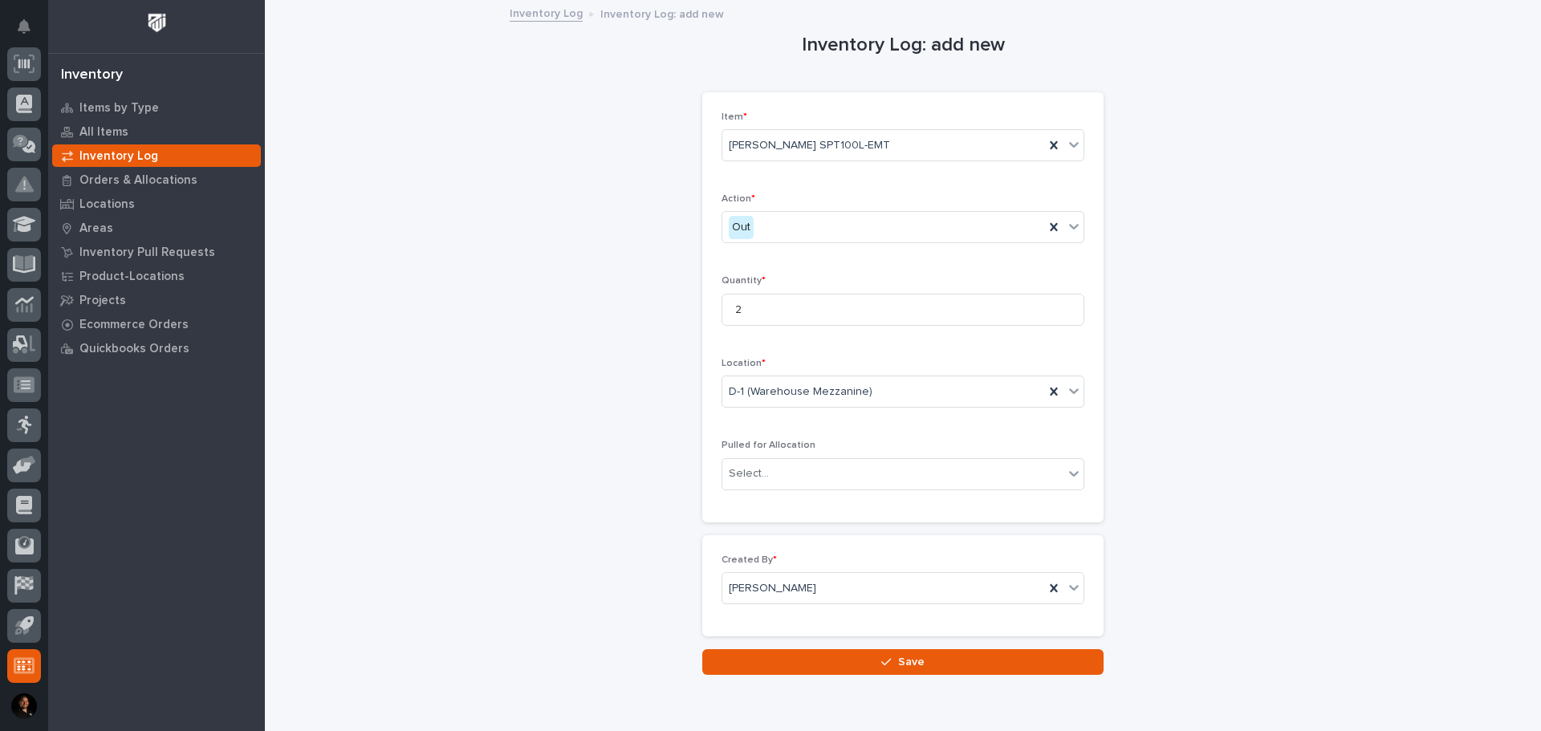
click at [743, 421] on div "Item * Starke SPT100L-EMT Action * Out Quantity * 2 Location * D-1 (Warehouse M…" at bounding box center [903, 308] width 363 height 392
click at [760, 320] on input "2" at bounding box center [903, 310] width 363 height 32
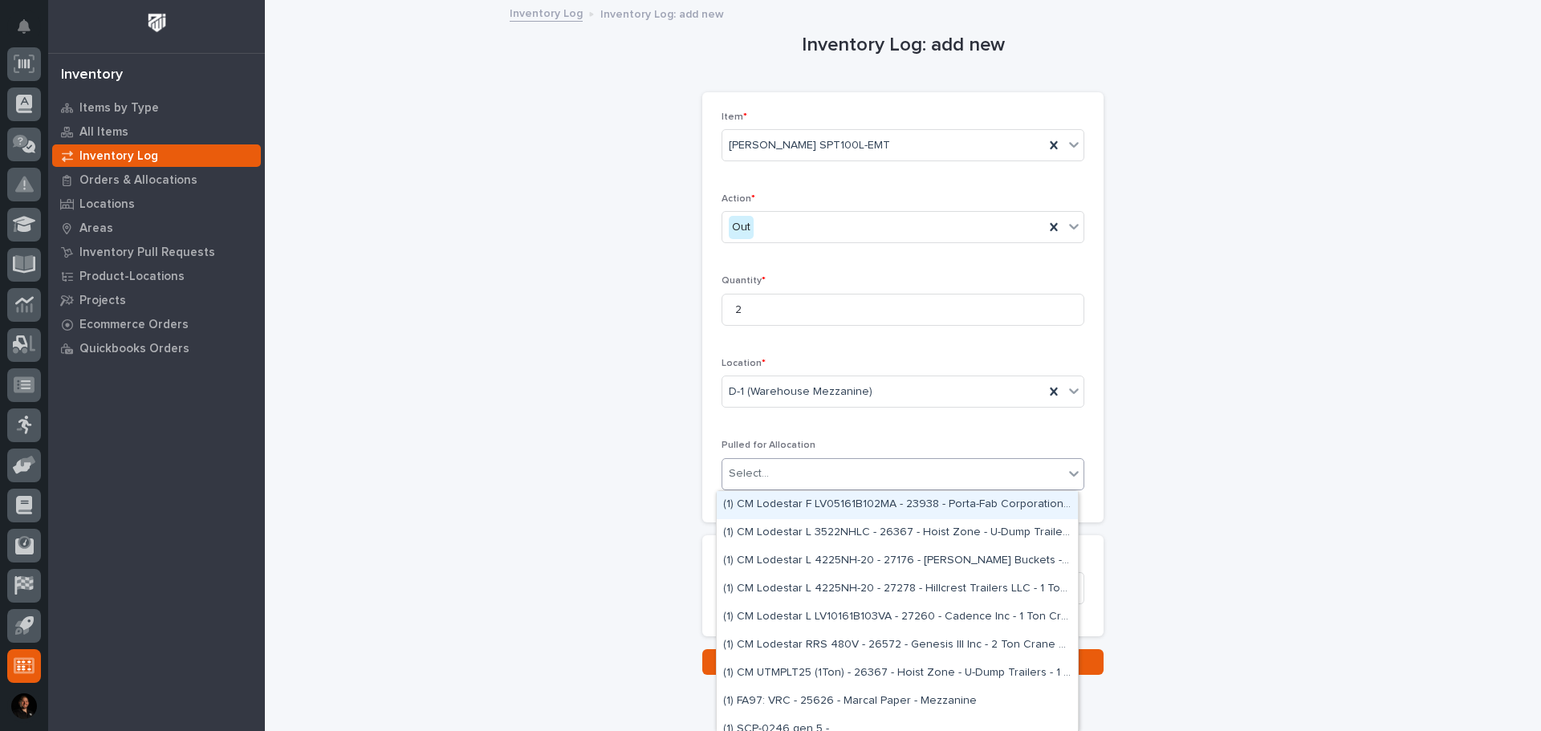
click at [873, 470] on div "Select..." at bounding box center [892, 474] width 341 height 26
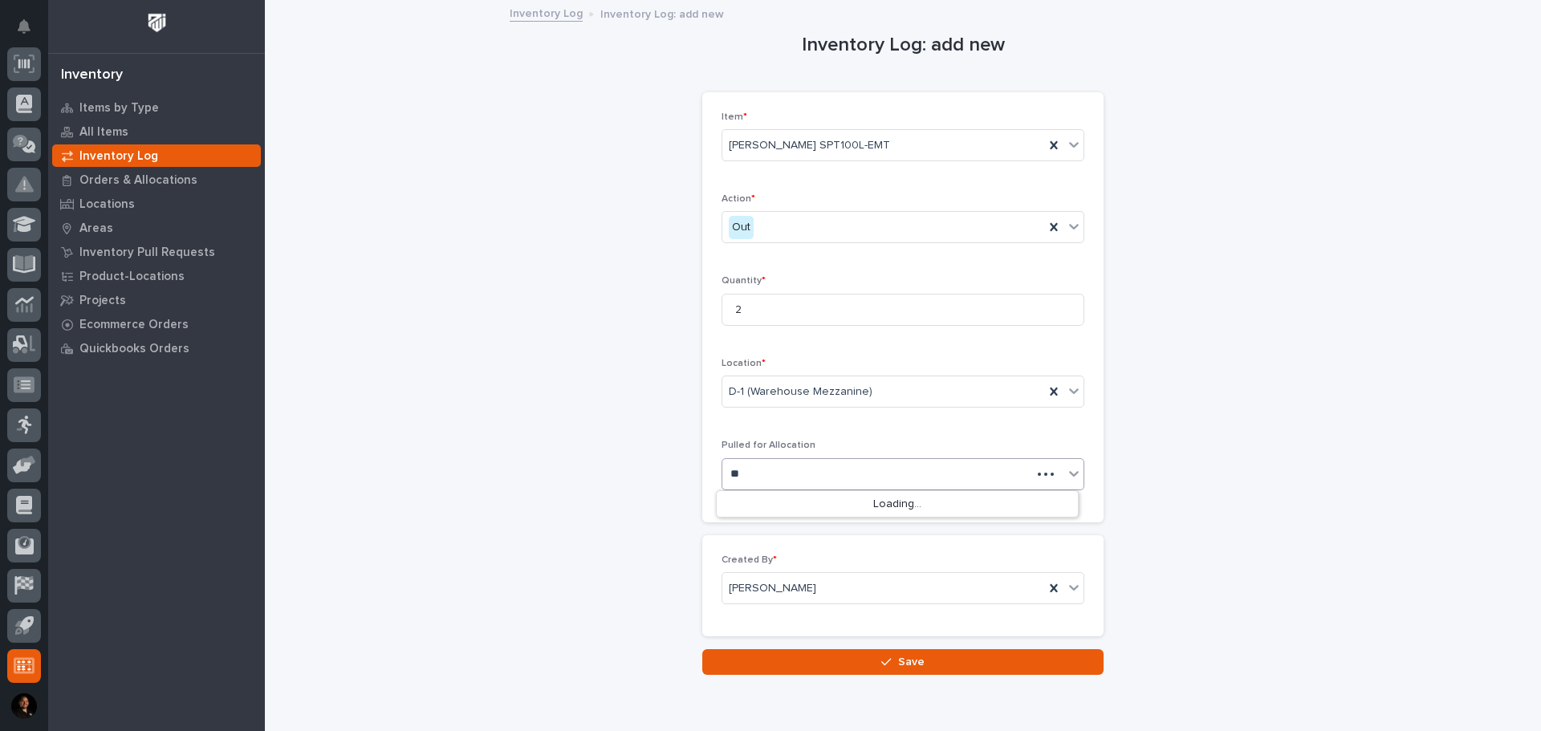
type input "*"
click at [592, 446] on div "Inventory Log: add new Loading... Saving… Loading... Saving… Loading... Saving……" at bounding box center [903, 339] width 1244 height 674
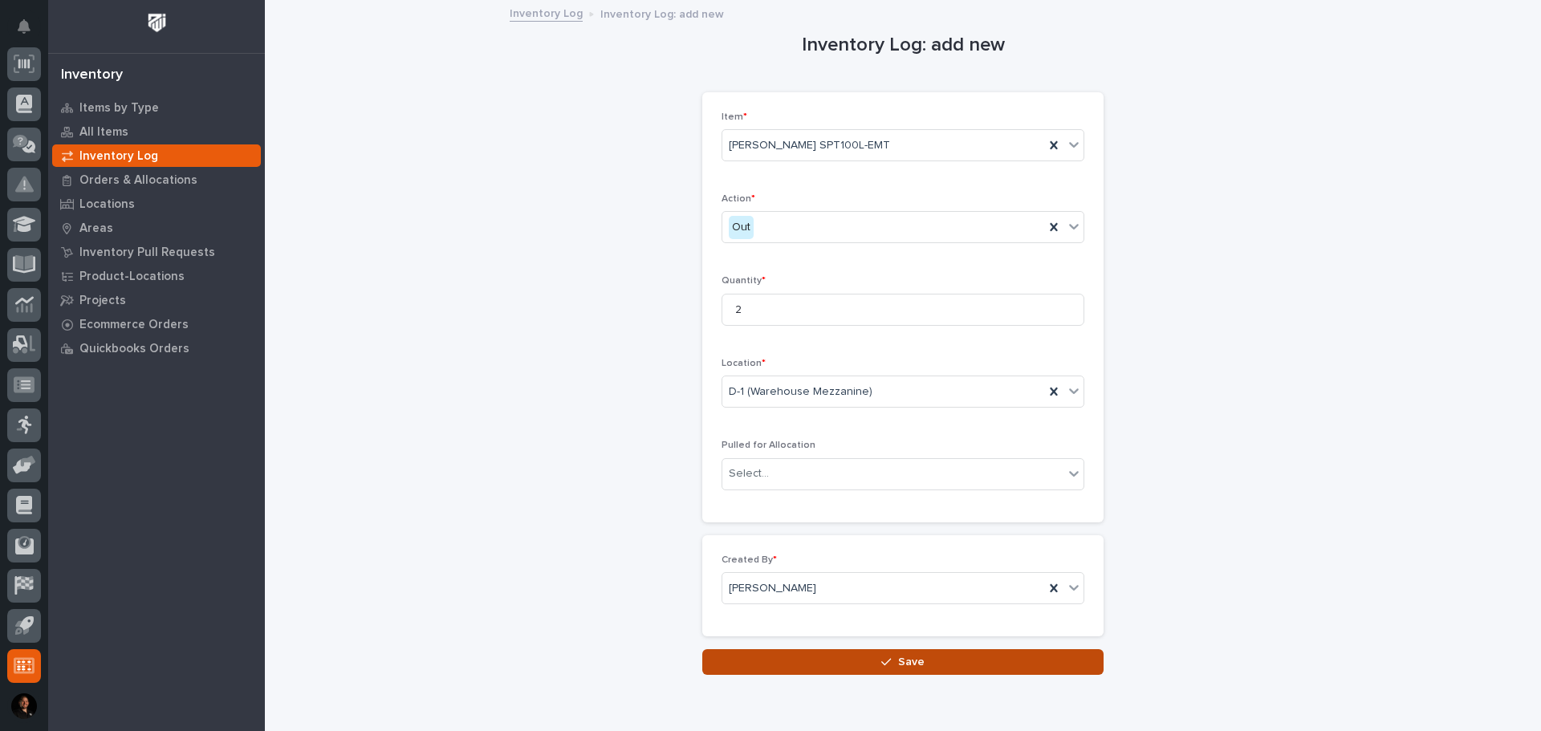
click at [777, 654] on button "Save" at bounding box center [902, 662] width 401 height 26
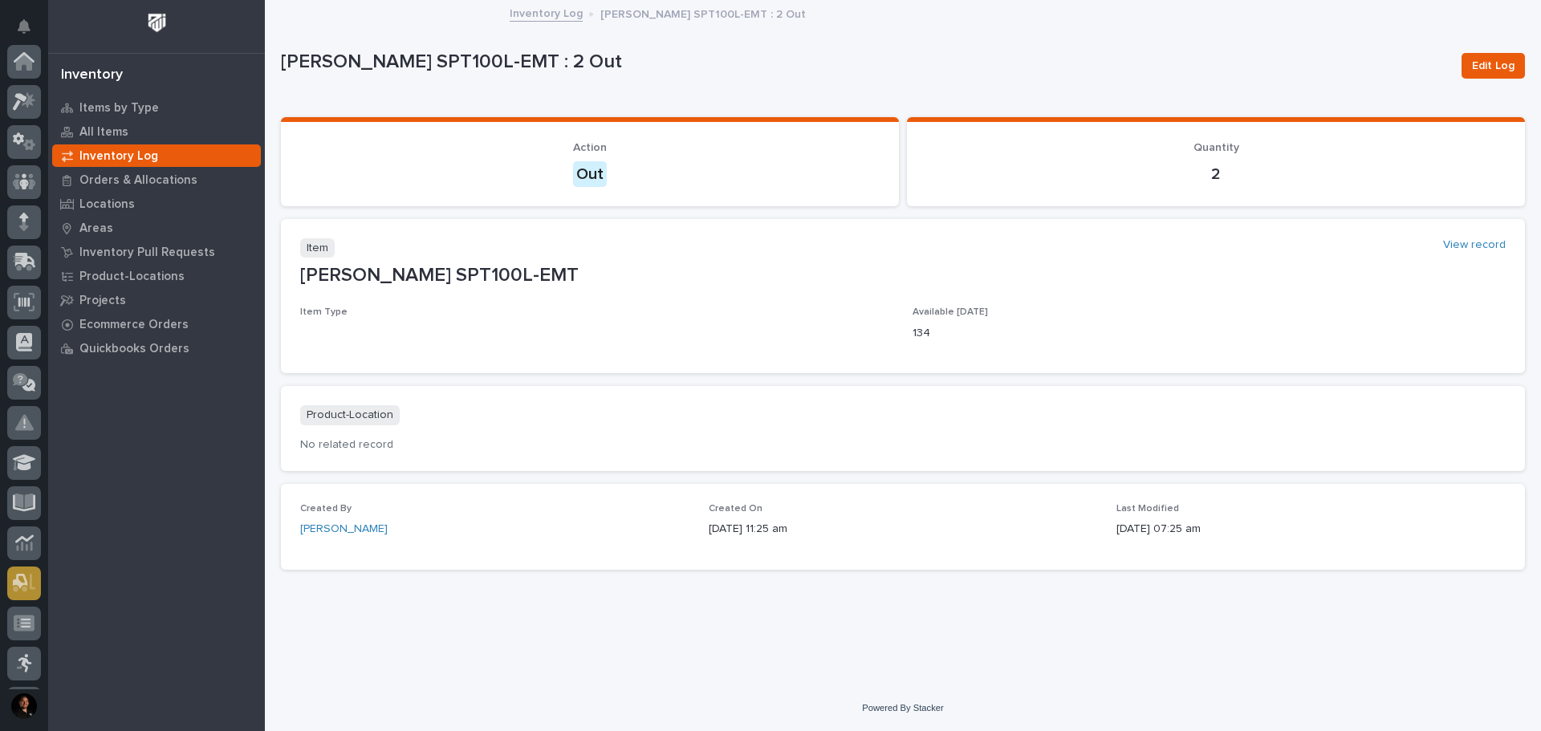
scroll to position [238, 0]
click at [88, 354] on p "Quickbooks Orders" at bounding box center [134, 349] width 110 height 14
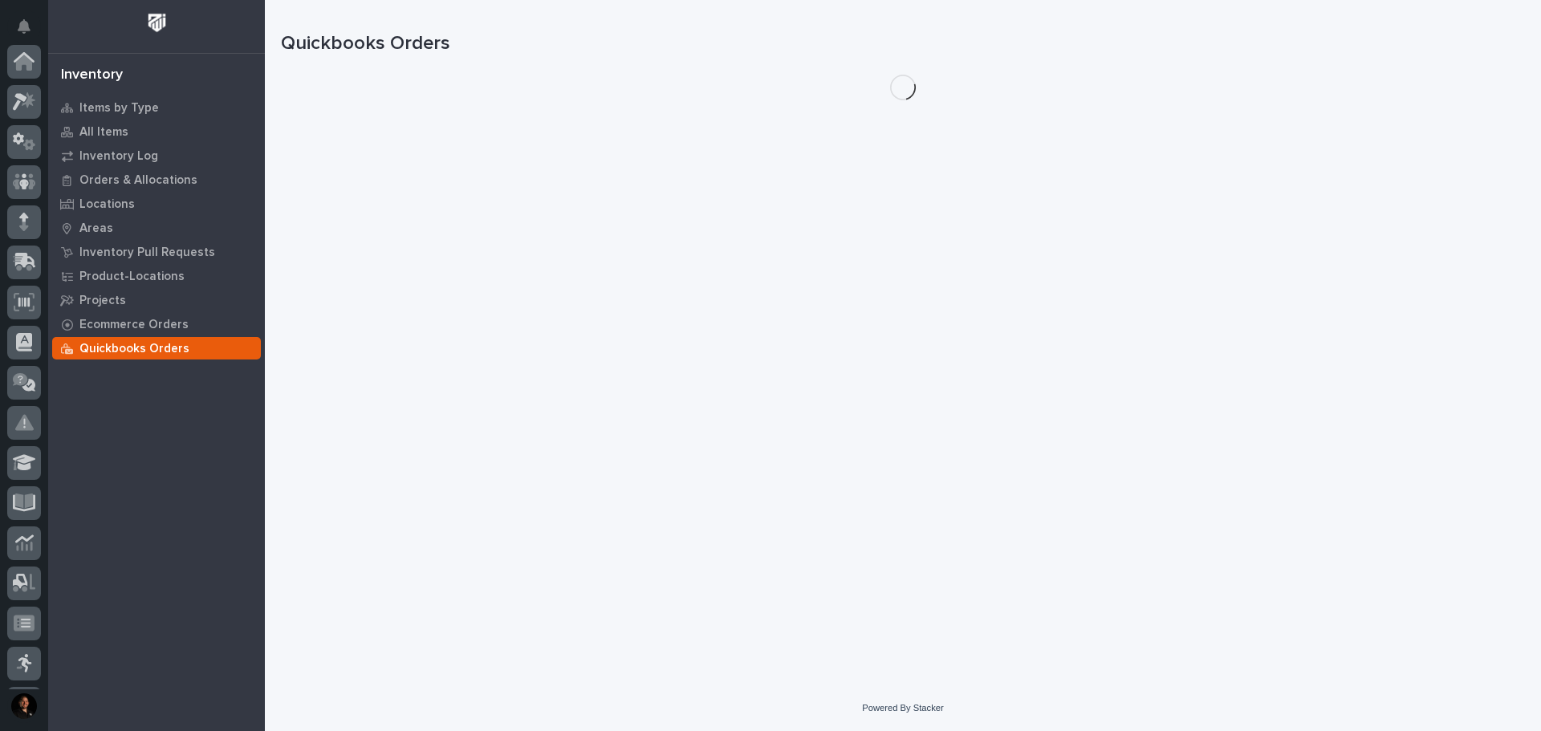
scroll to position [238, 0]
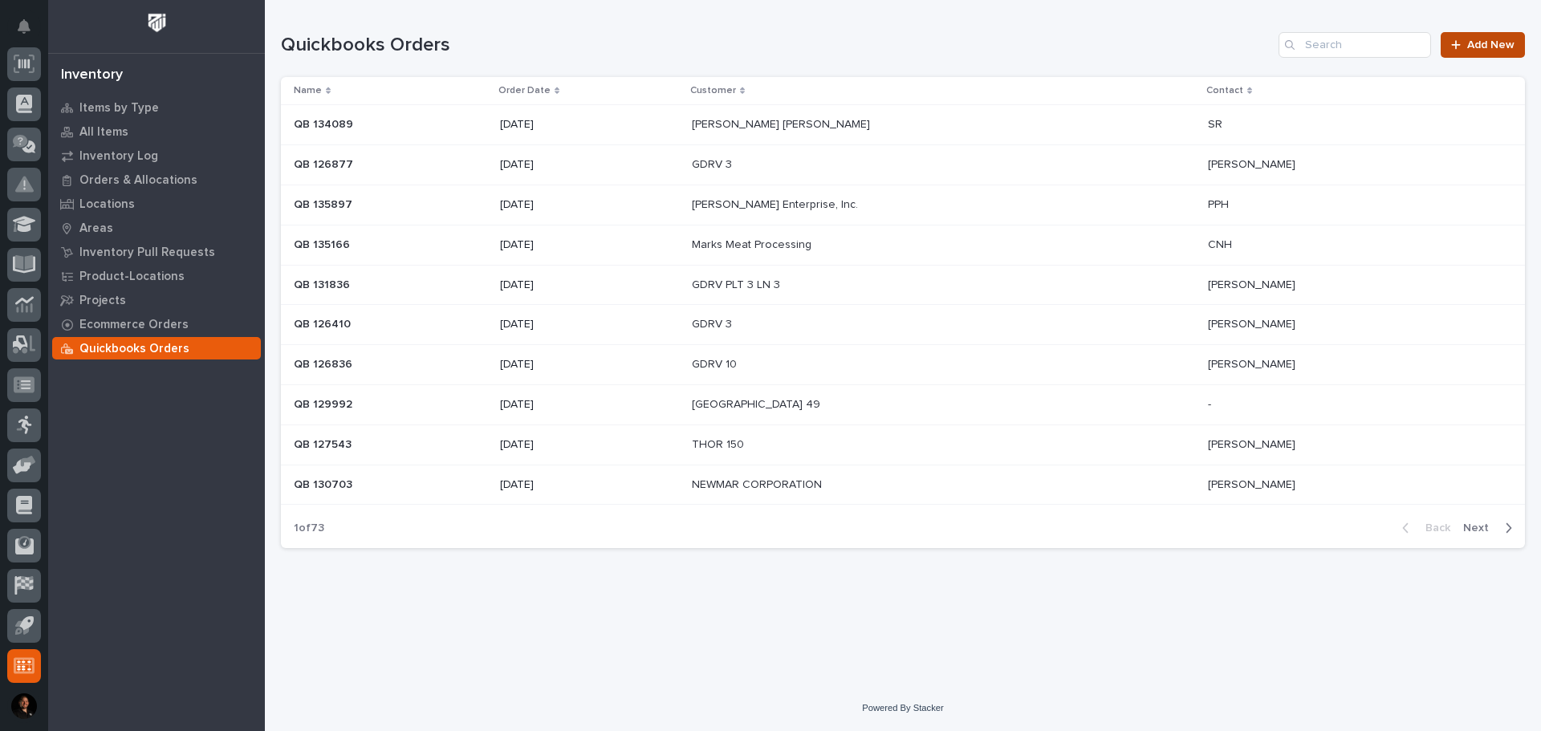
click at [1482, 39] on link "Add New" at bounding box center [1483, 45] width 84 height 26
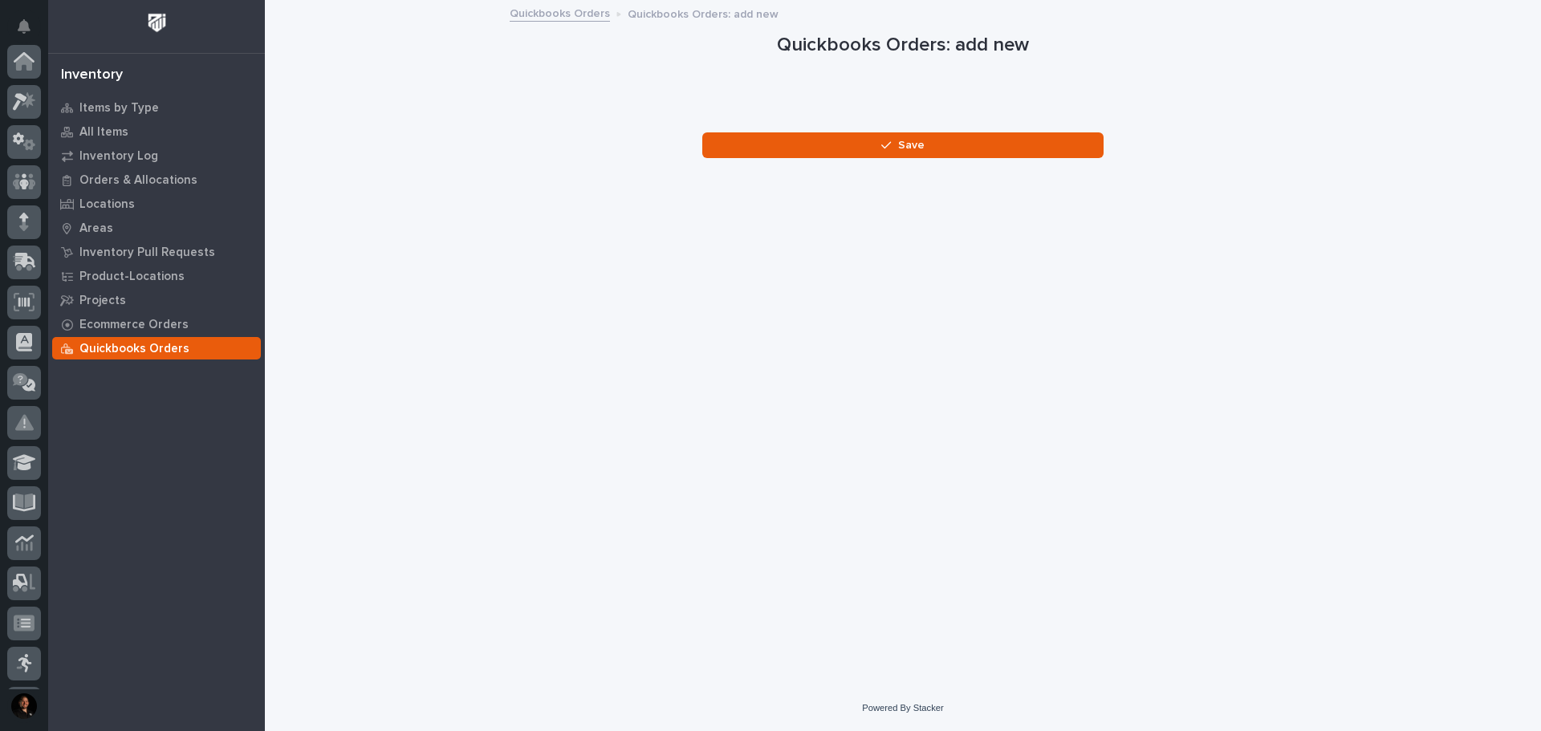
scroll to position [238, 0]
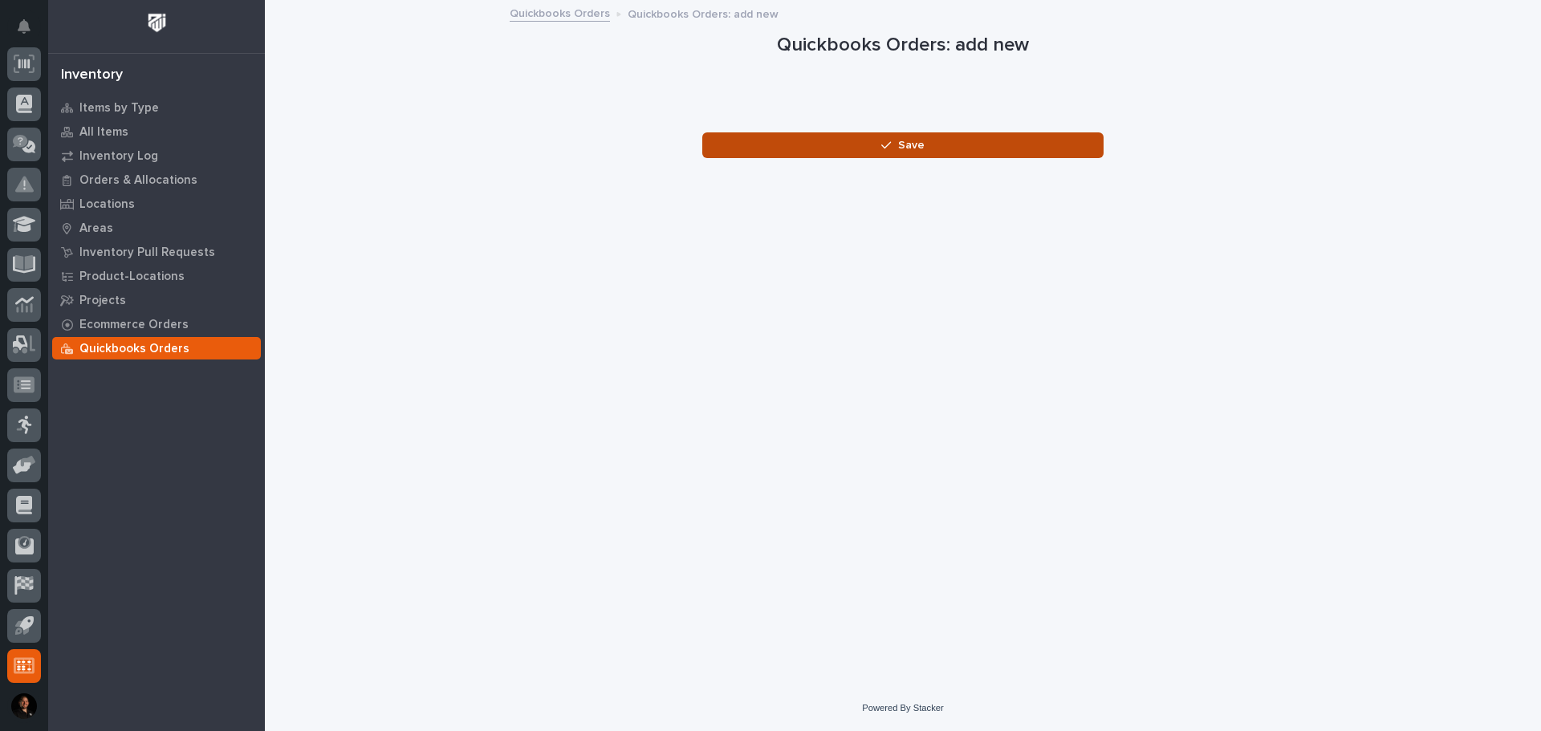
click at [908, 147] on span "Save" at bounding box center [911, 145] width 26 height 11
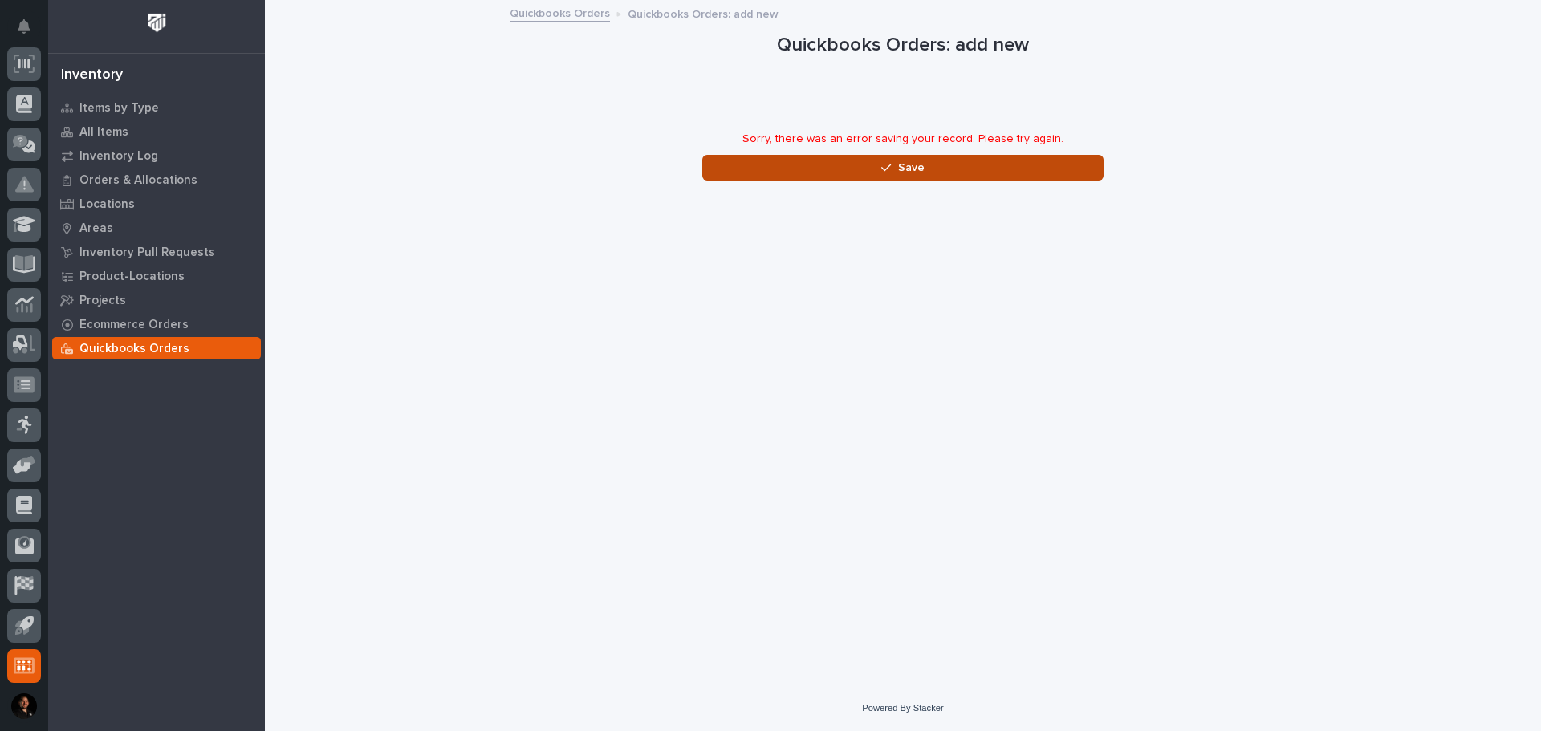
click at [885, 165] on icon "button" at bounding box center [886, 167] width 10 height 11
click at [154, 326] on p "Ecommerce Orders" at bounding box center [133, 325] width 109 height 14
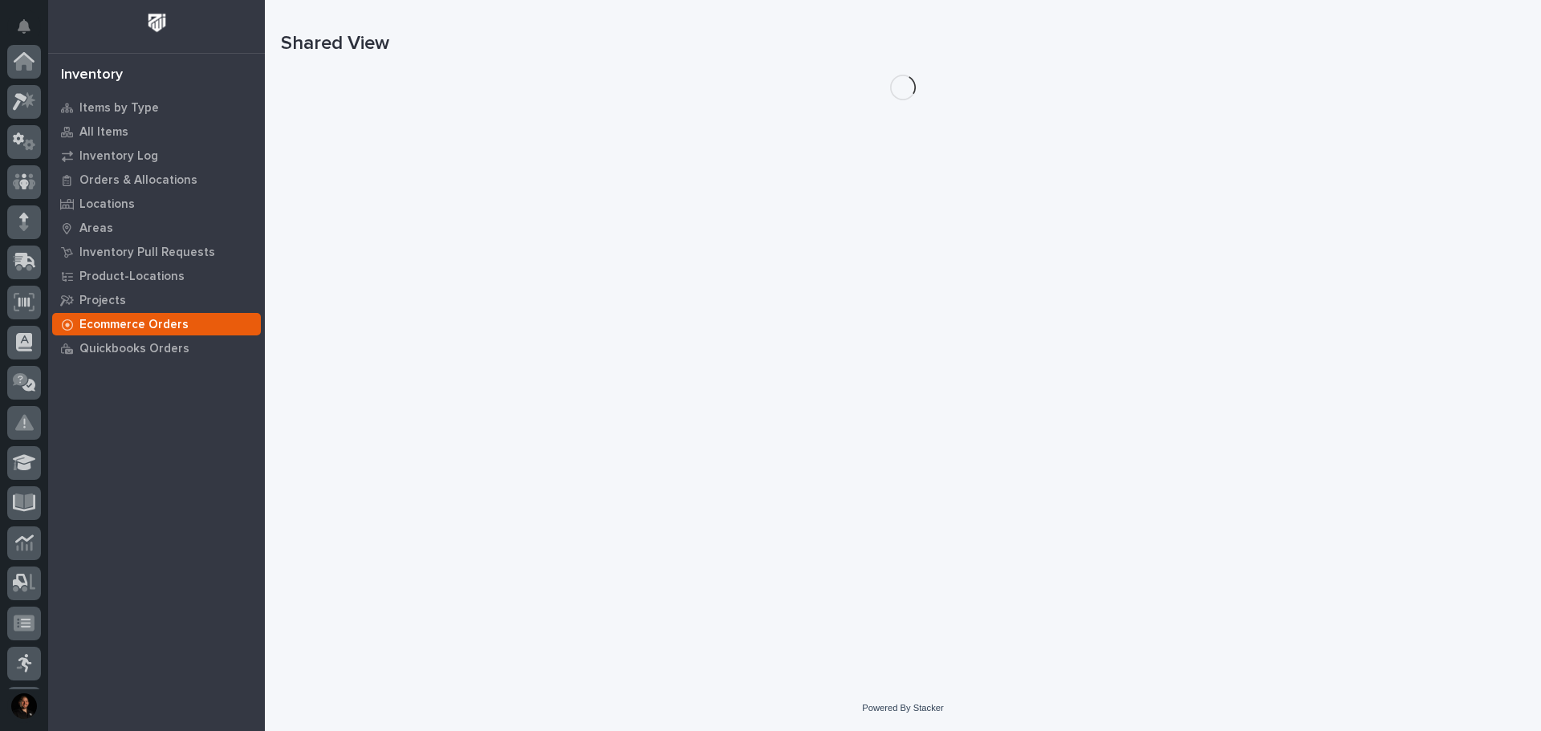
scroll to position [238, 0]
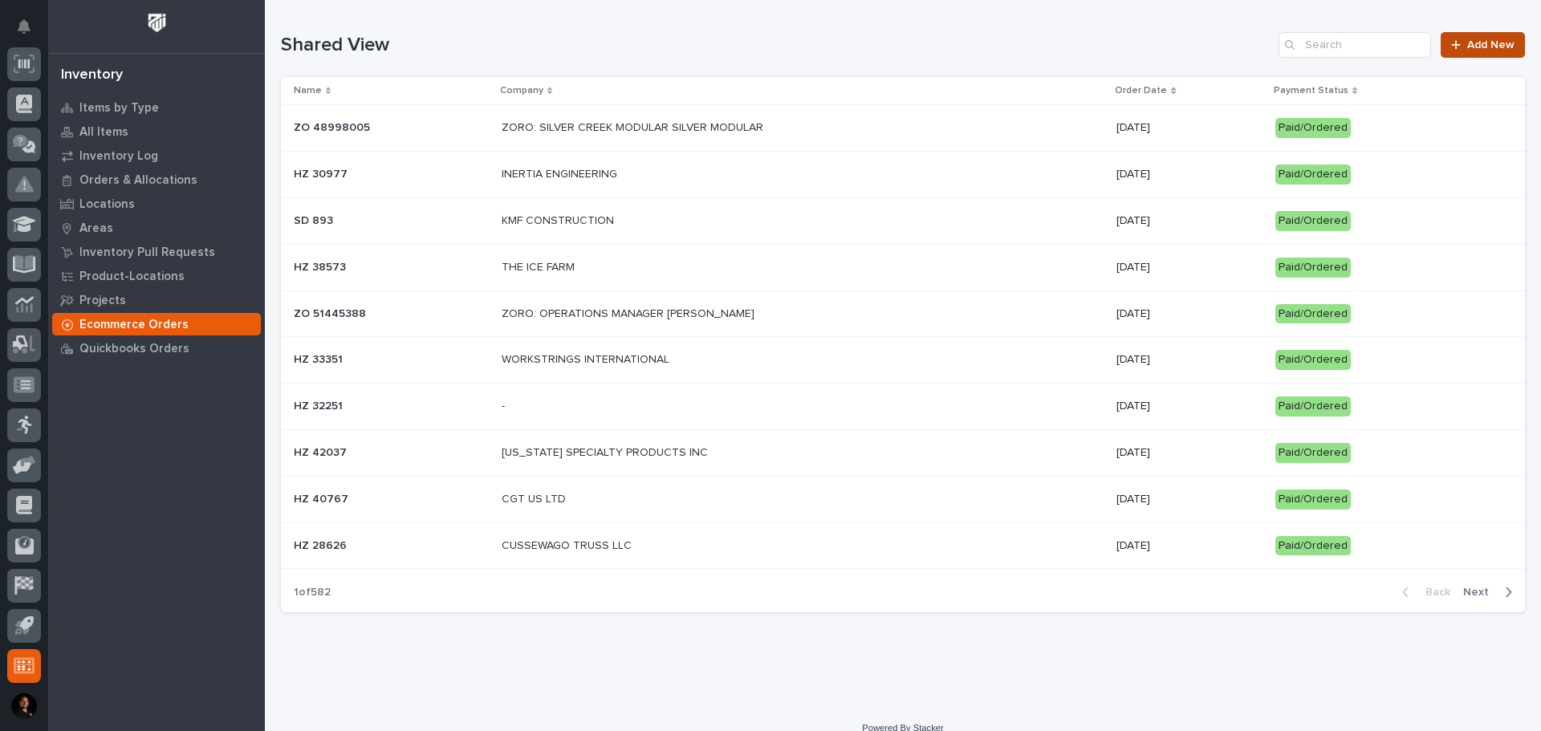
click at [1493, 43] on span "Add New" at bounding box center [1490, 44] width 47 height 11
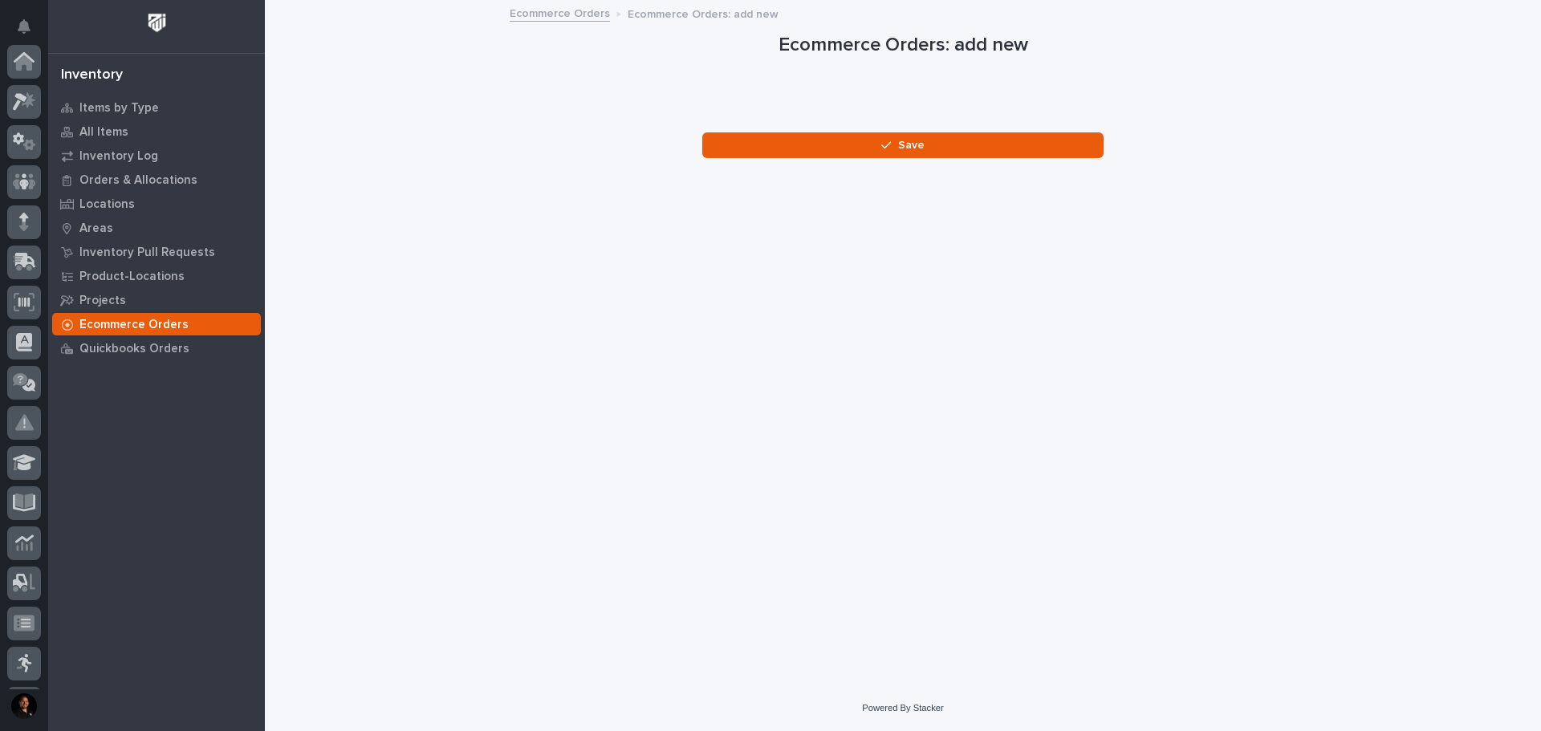
scroll to position [238, 0]
click at [167, 337] on div "Quickbooks Orders" at bounding box center [156, 348] width 209 height 22
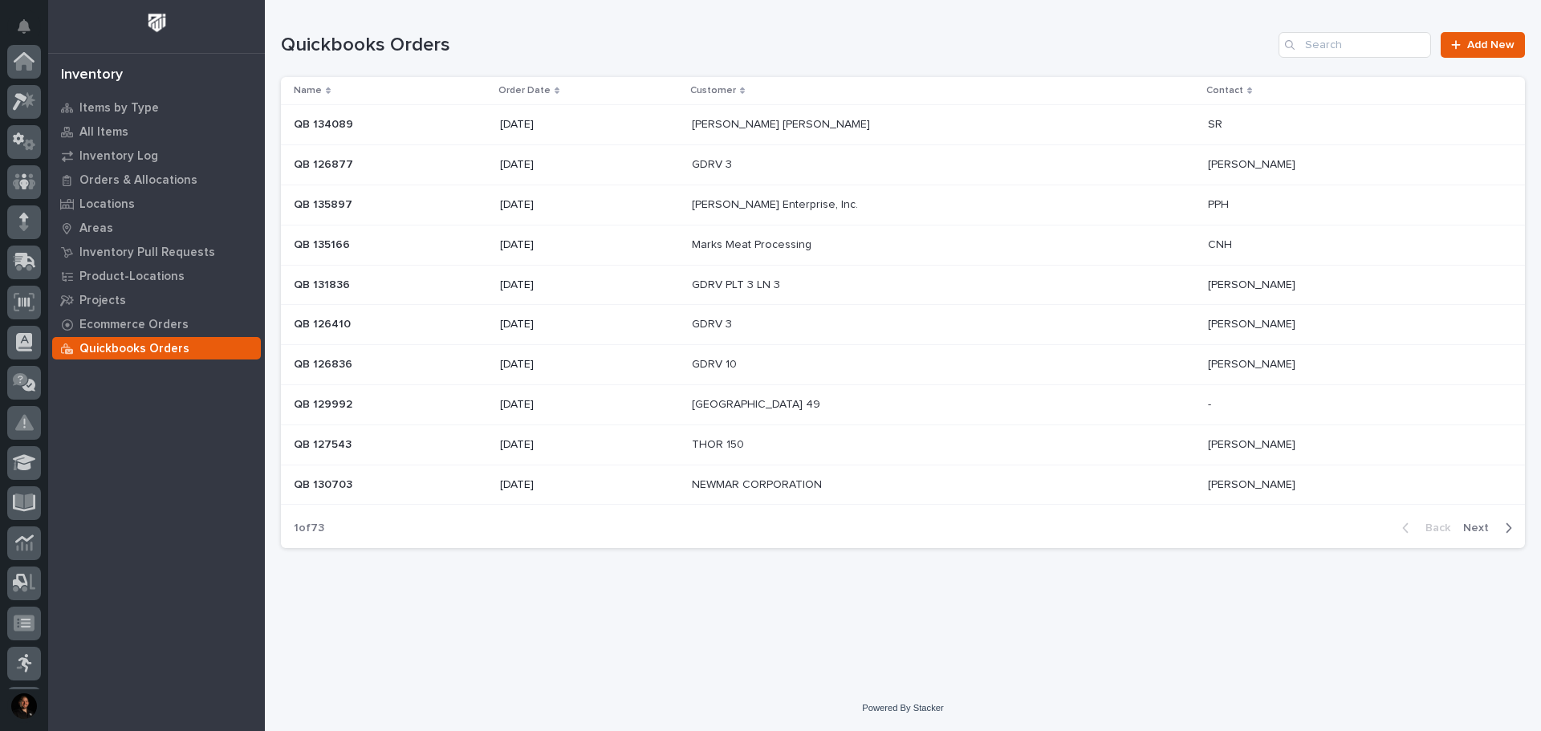
scroll to position [238, 0]
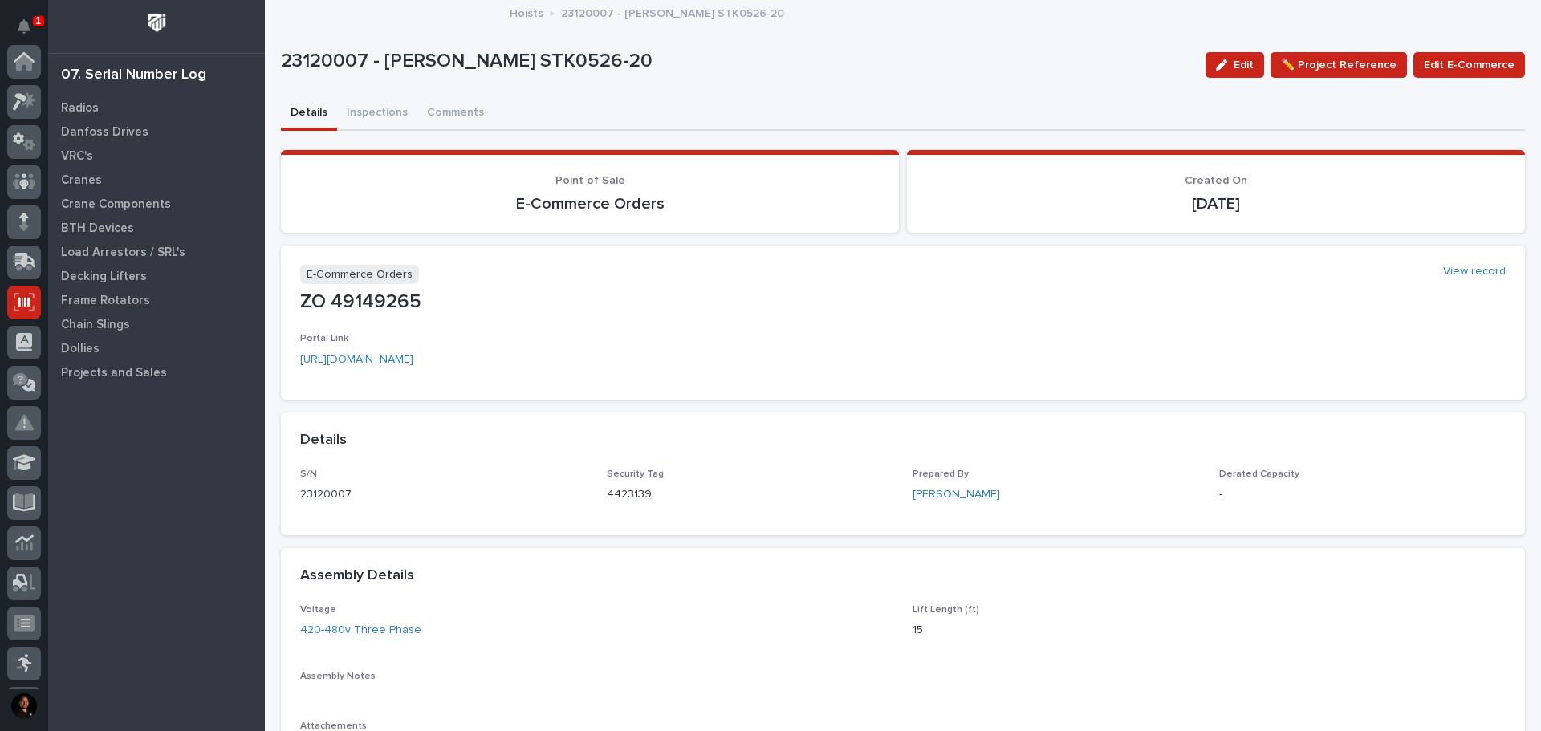
scroll to position [238, 0]
click at [118, 202] on p "Crane Components" at bounding box center [116, 204] width 110 height 14
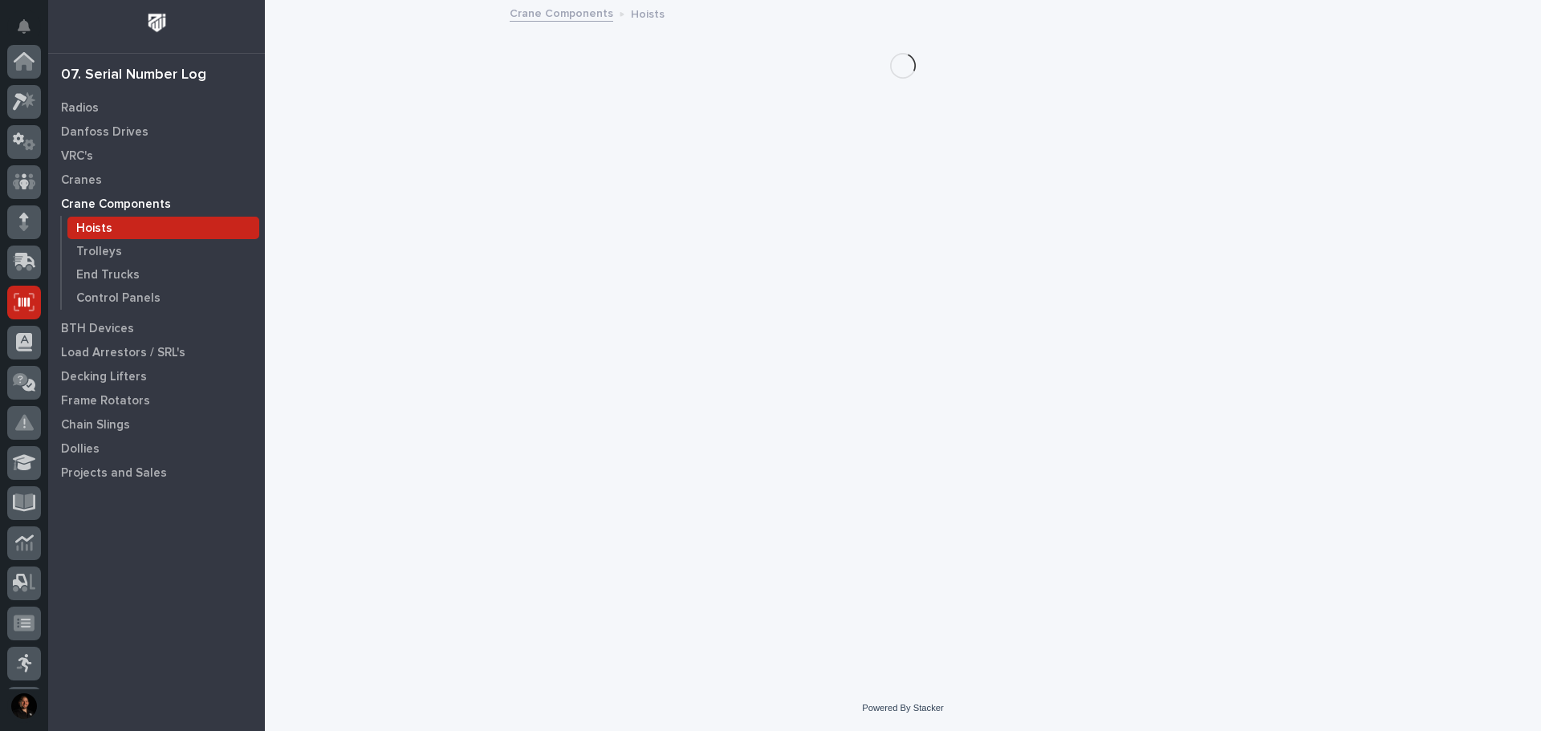
scroll to position [238, 0]
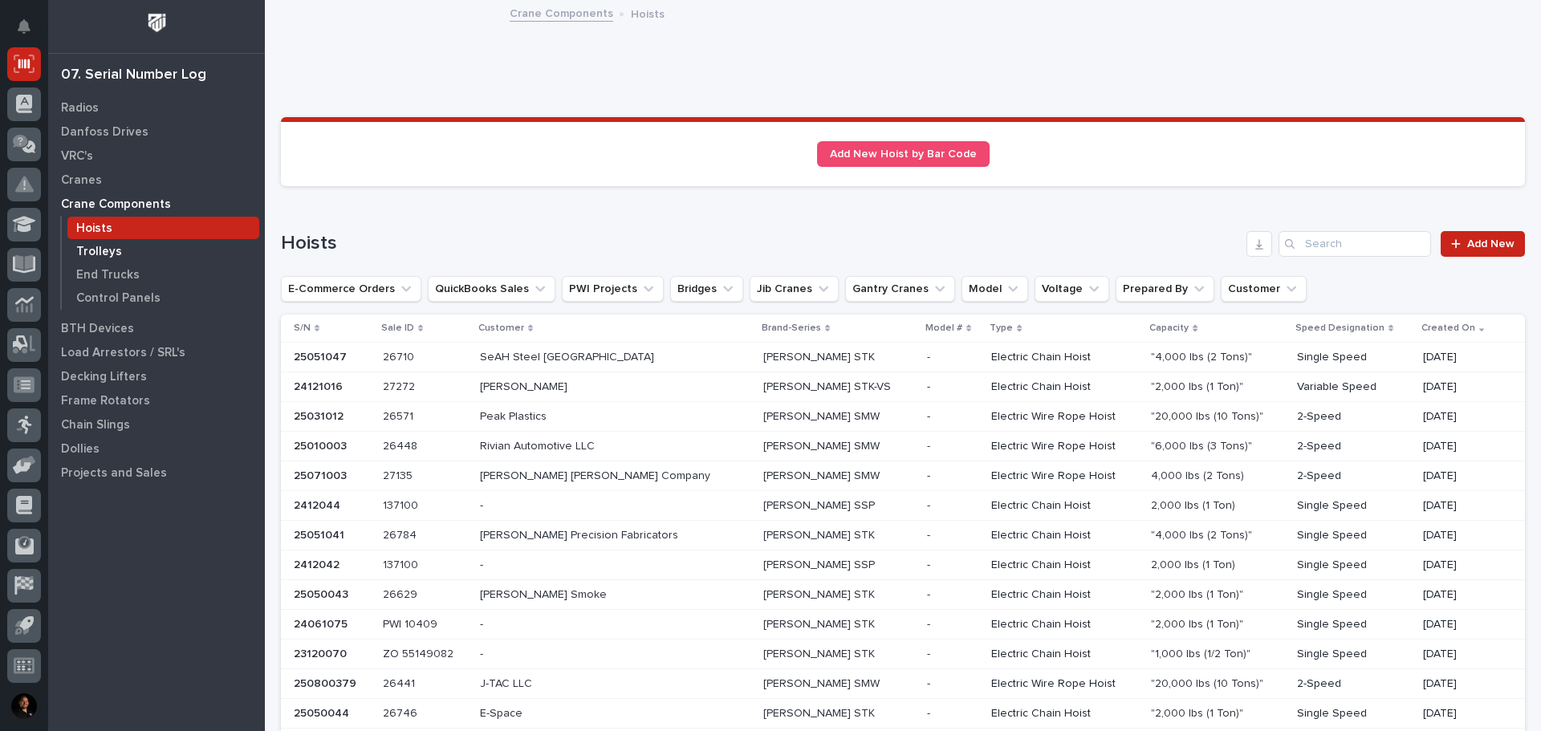
click at [100, 250] on p "Trolleys" at bounding box center [99, 252] width 46 height 14
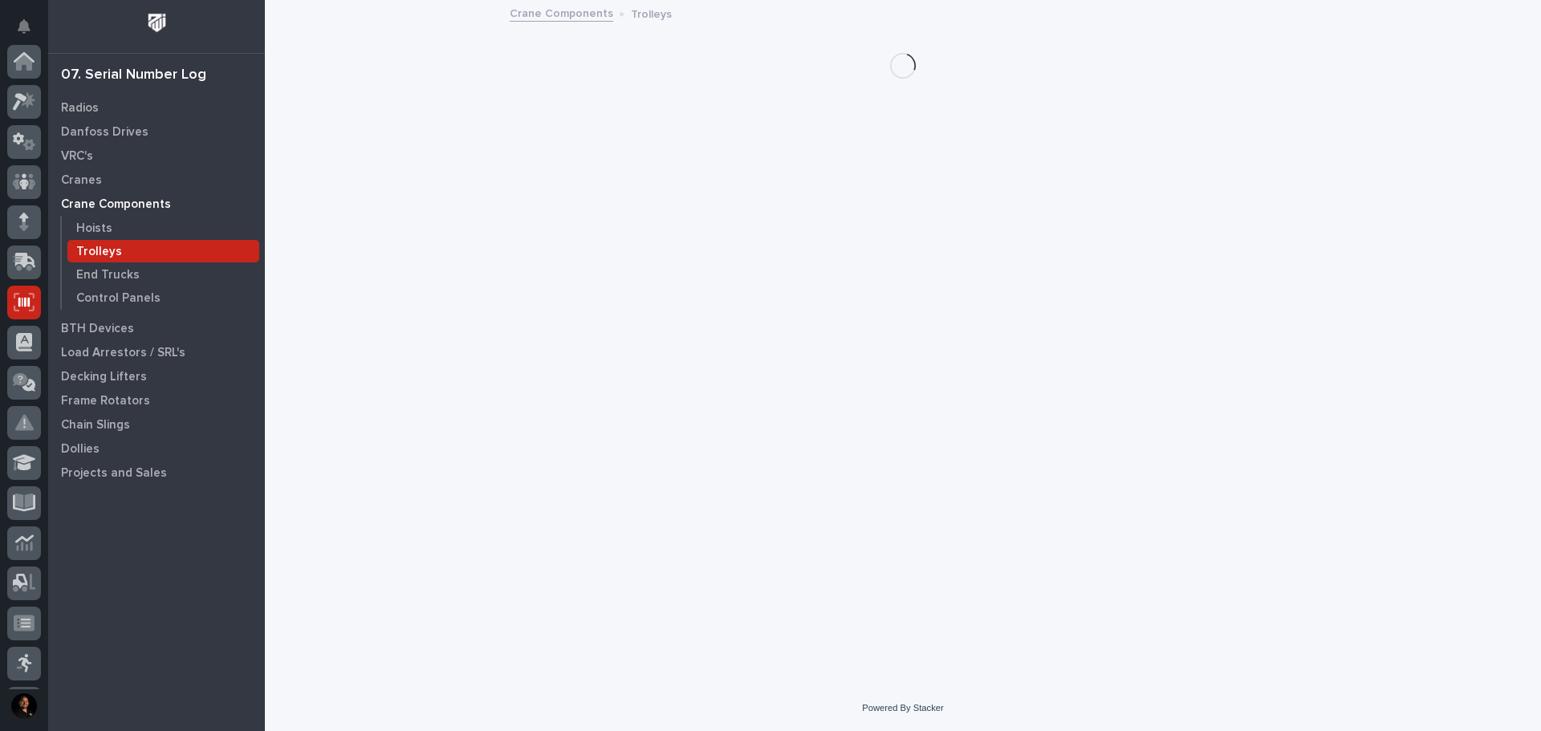
scroll to position [238, 0]
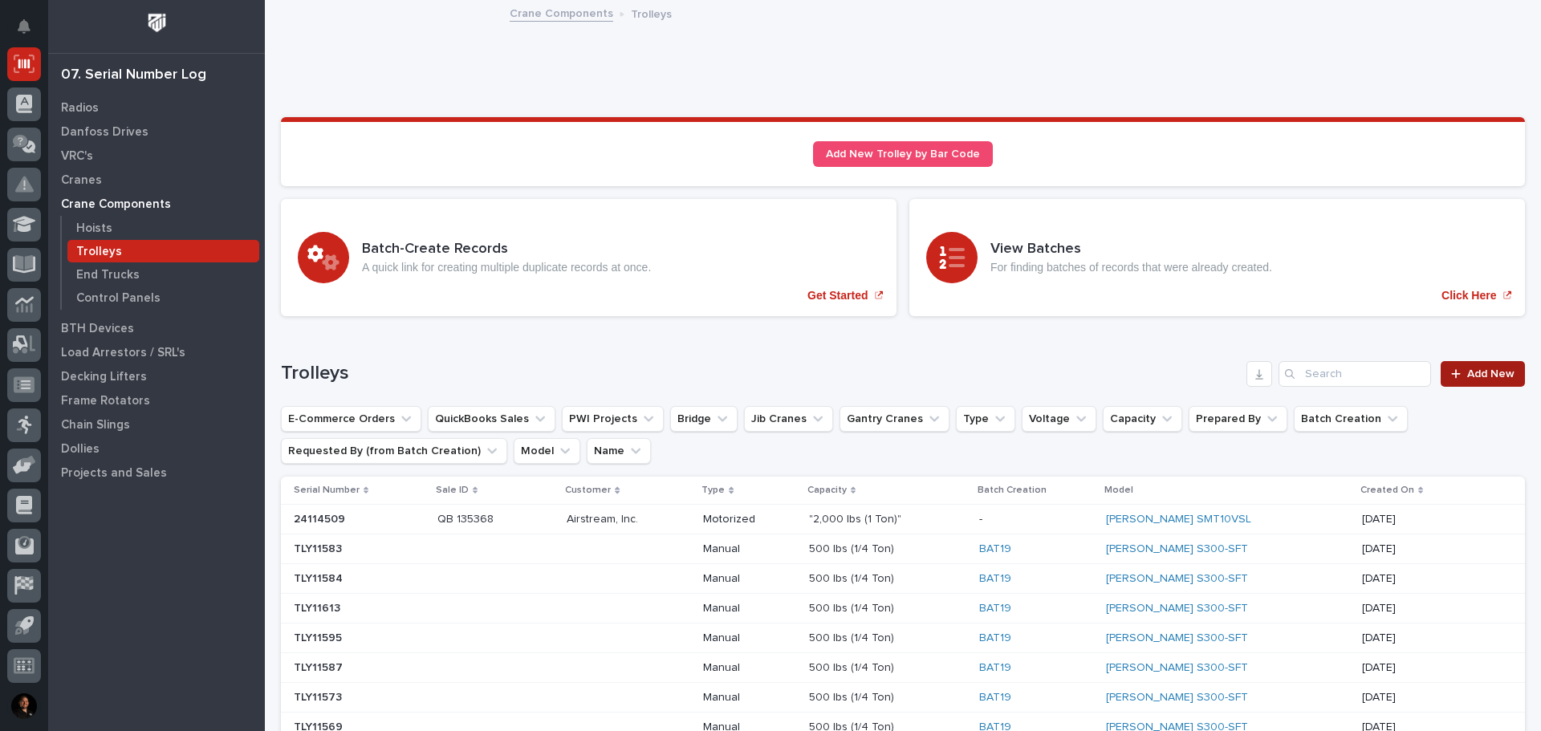
click at [1451, 369] on icon at bounding box center [1456, 373] width 10 height 11
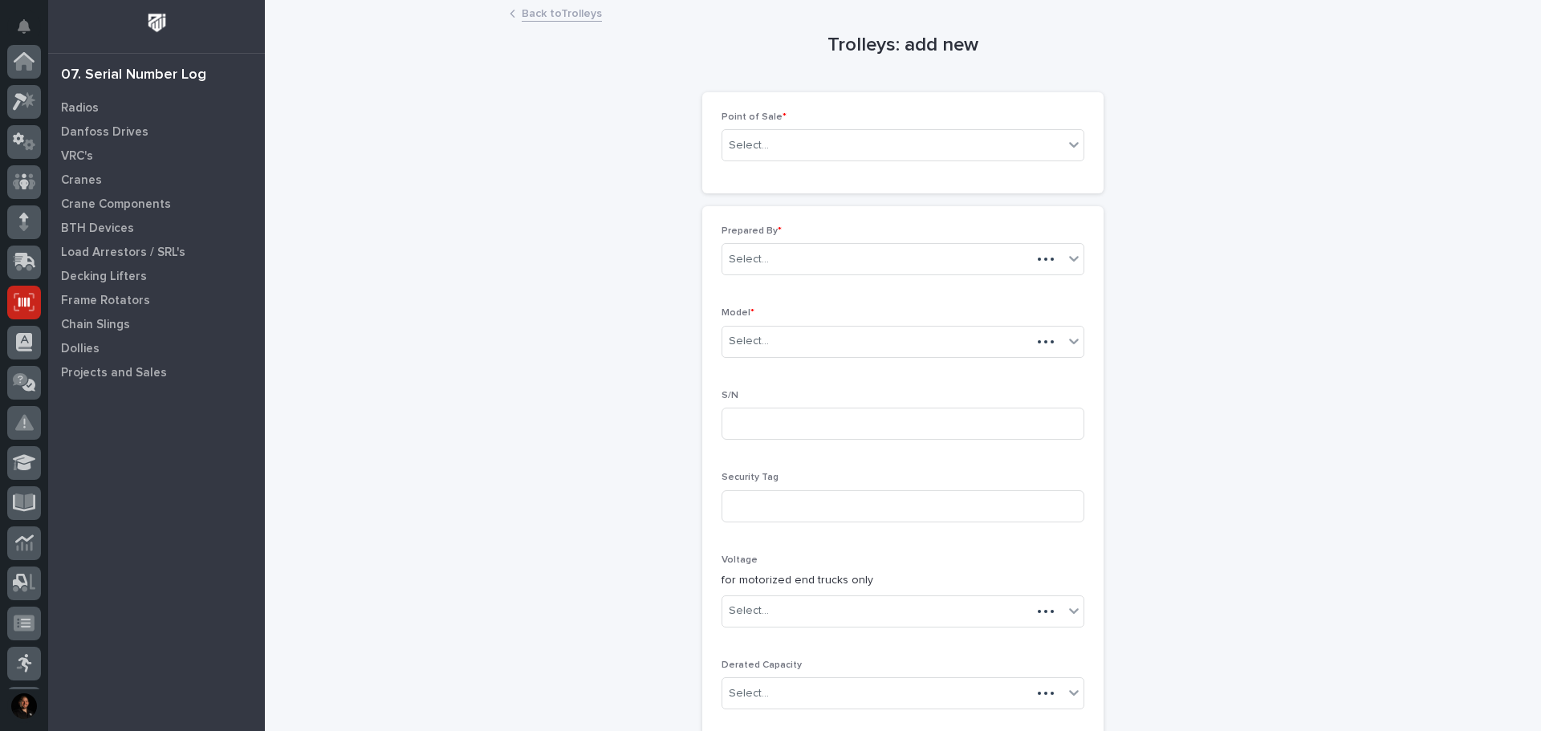
scroll to position [238, 0]
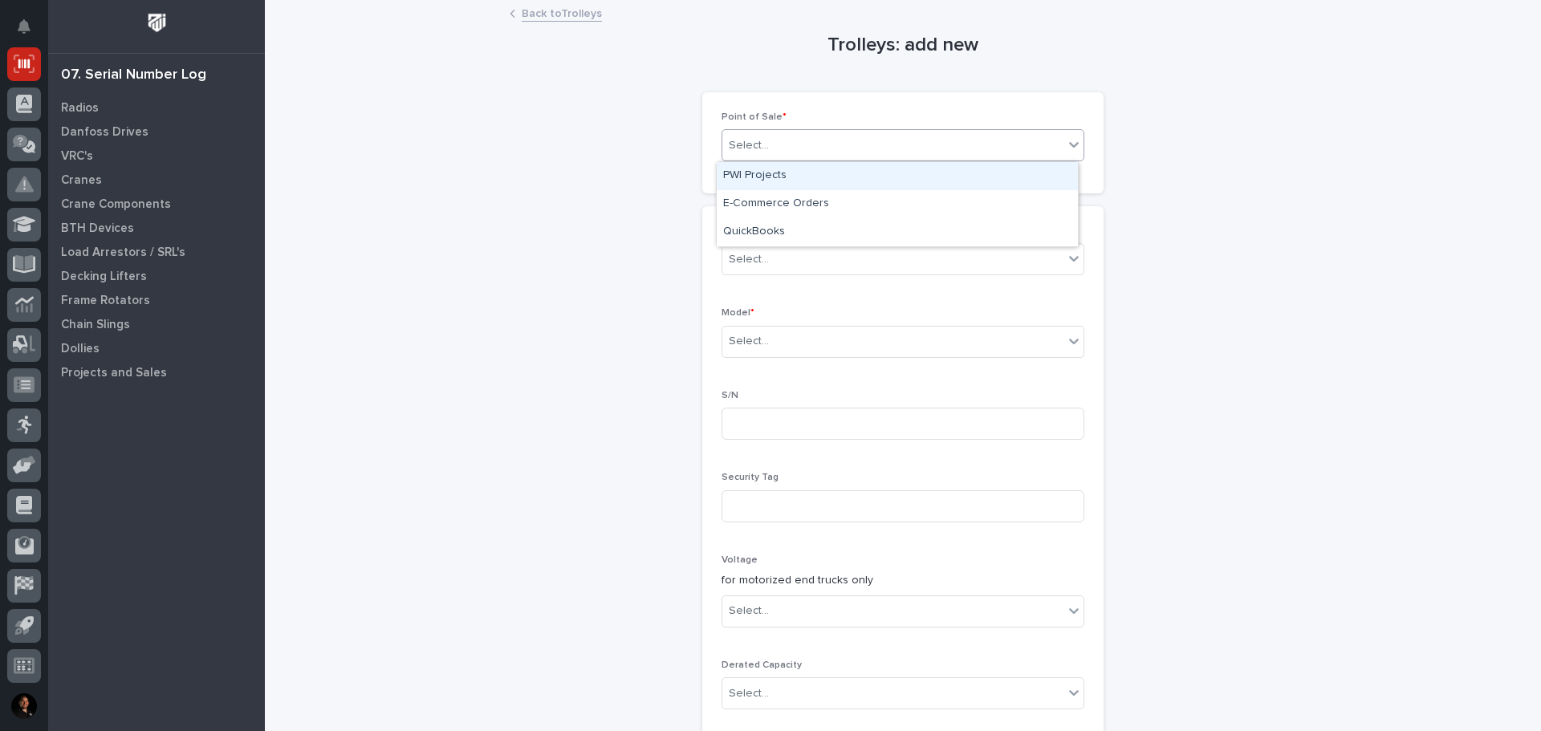
click at [800, 138] on div "Select..." at bounding box center [892, 145] width 341 height 26
click at [796, 177] on div "PWI Projects" at bounding box center [897, 176] width 361 height 28
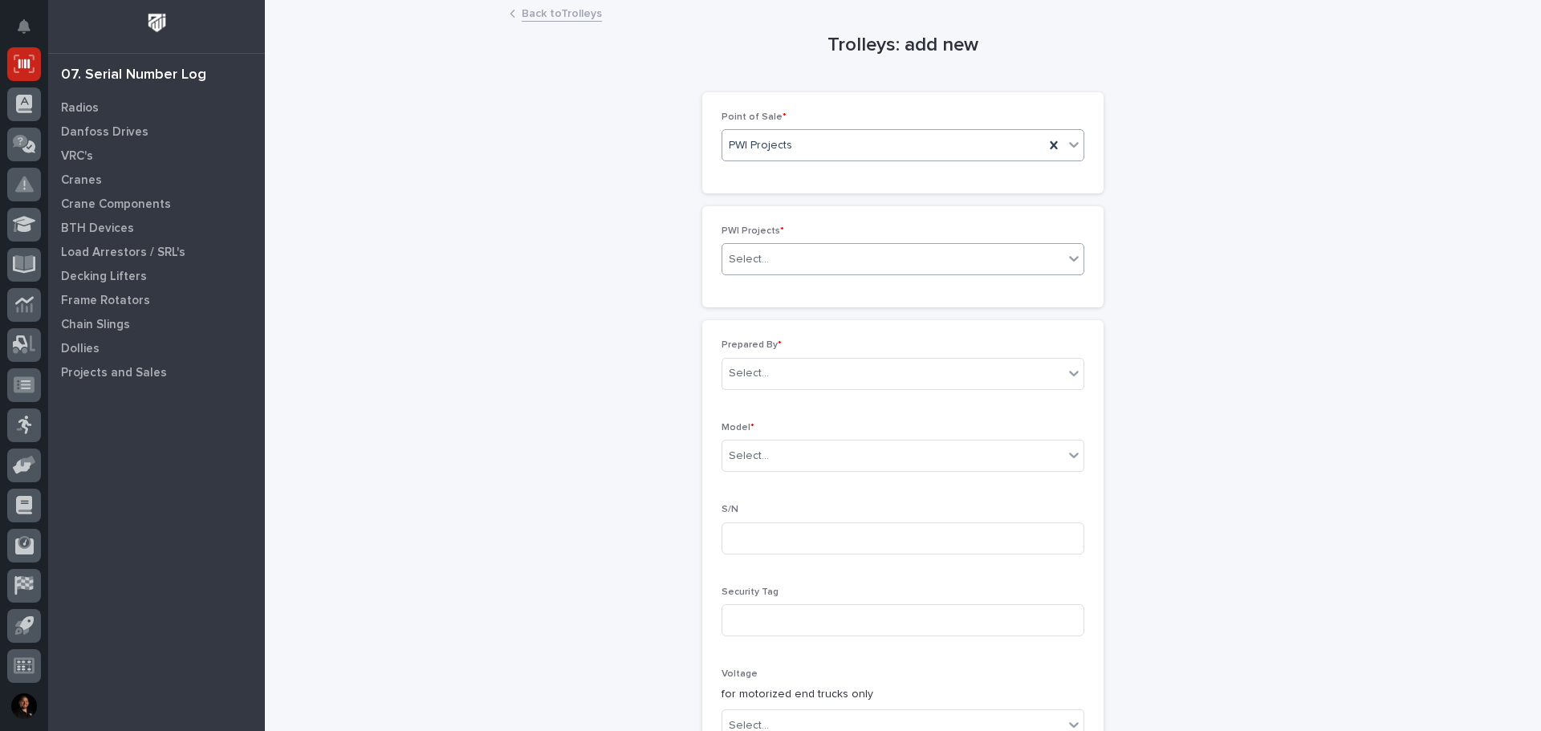
click at [760, 255] on div "Select..." at bounding box center [749, 259] width 40 height 17
type input "*****"
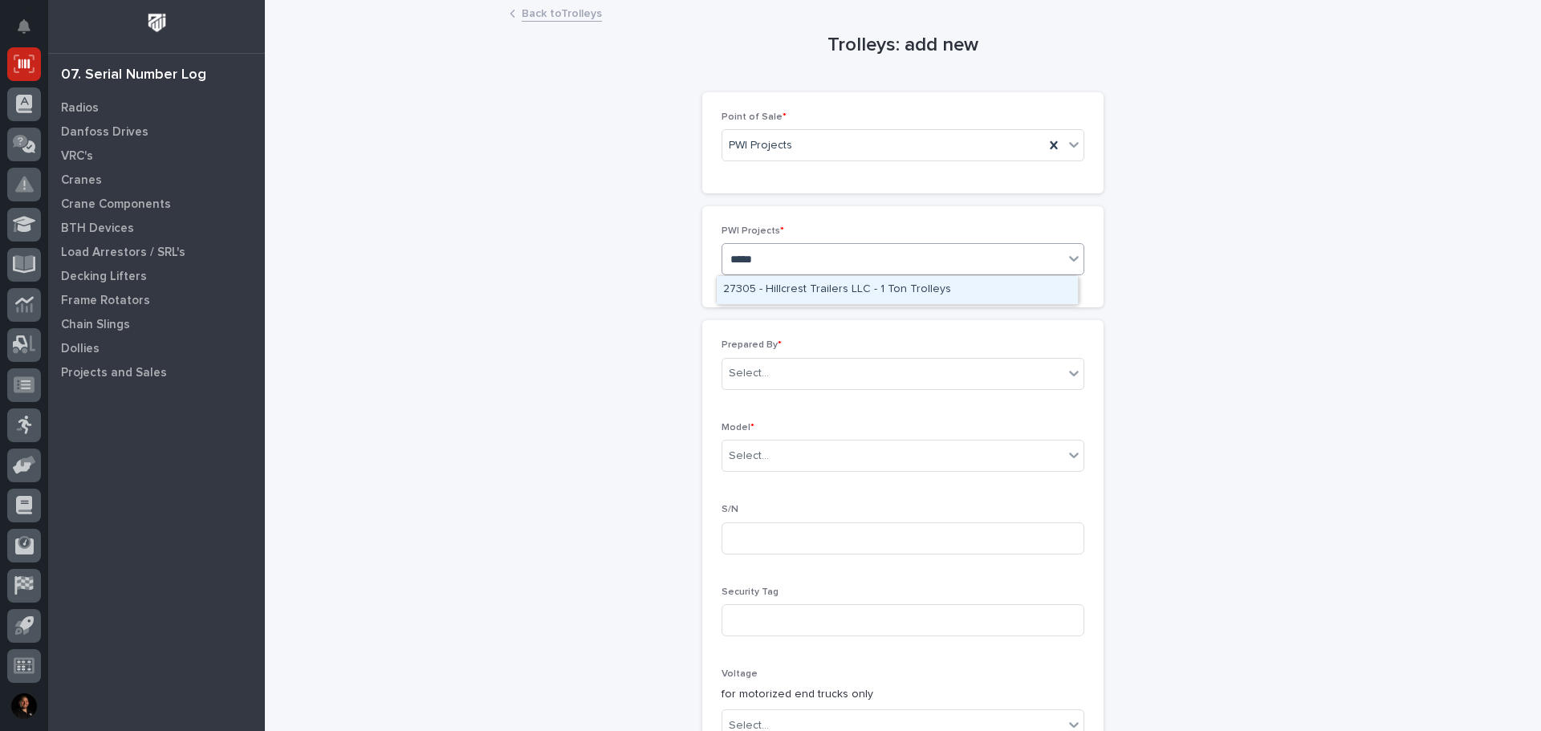
click at [788, 281] on div "27305 - Hillcrest Trailers LLC - 1 Ton Trolleys" at bounding box center [897, 290] width 361 height 28
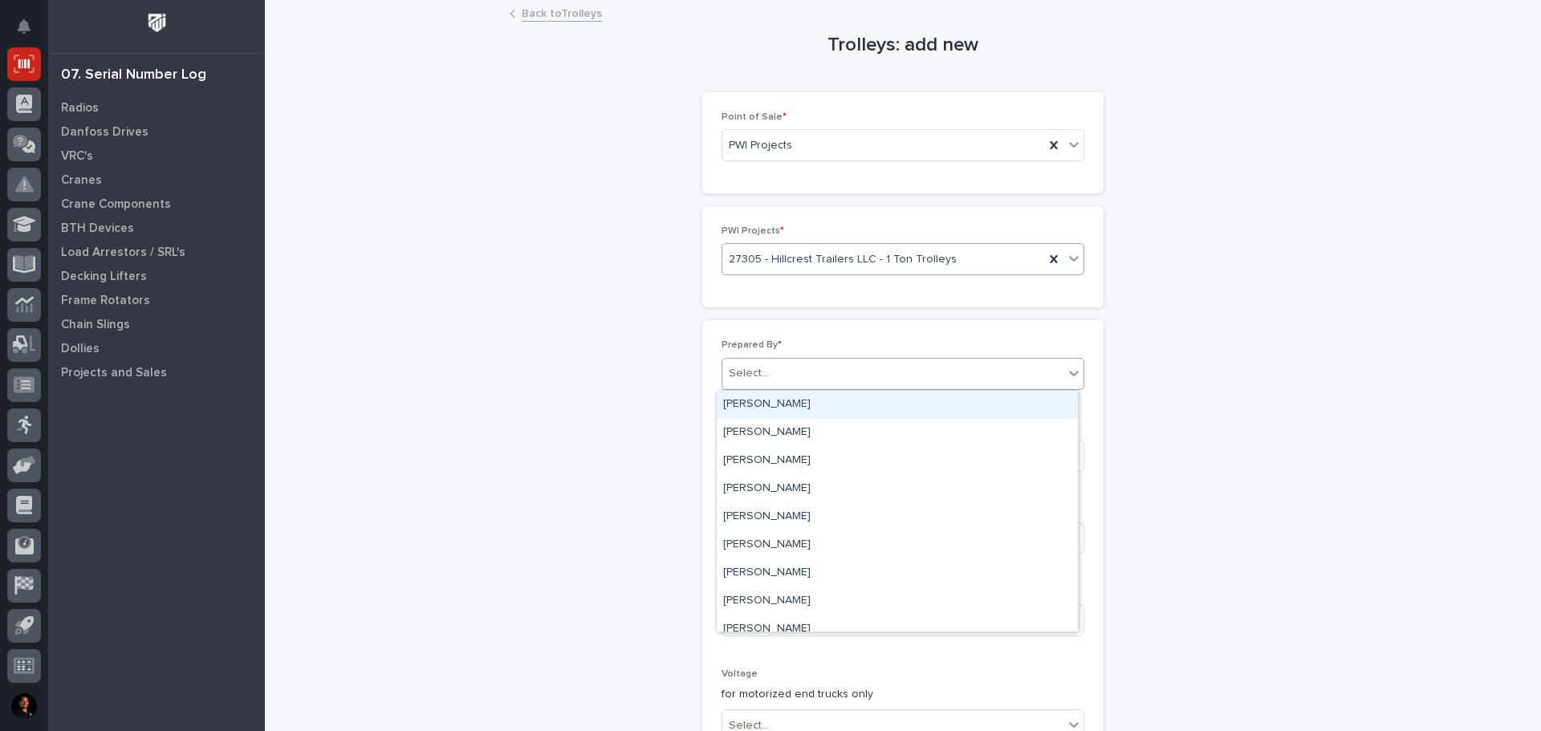
click at [763, 360] on div "Select..." at bounding box center [892, 373] width 341 height 26
type input "*****"
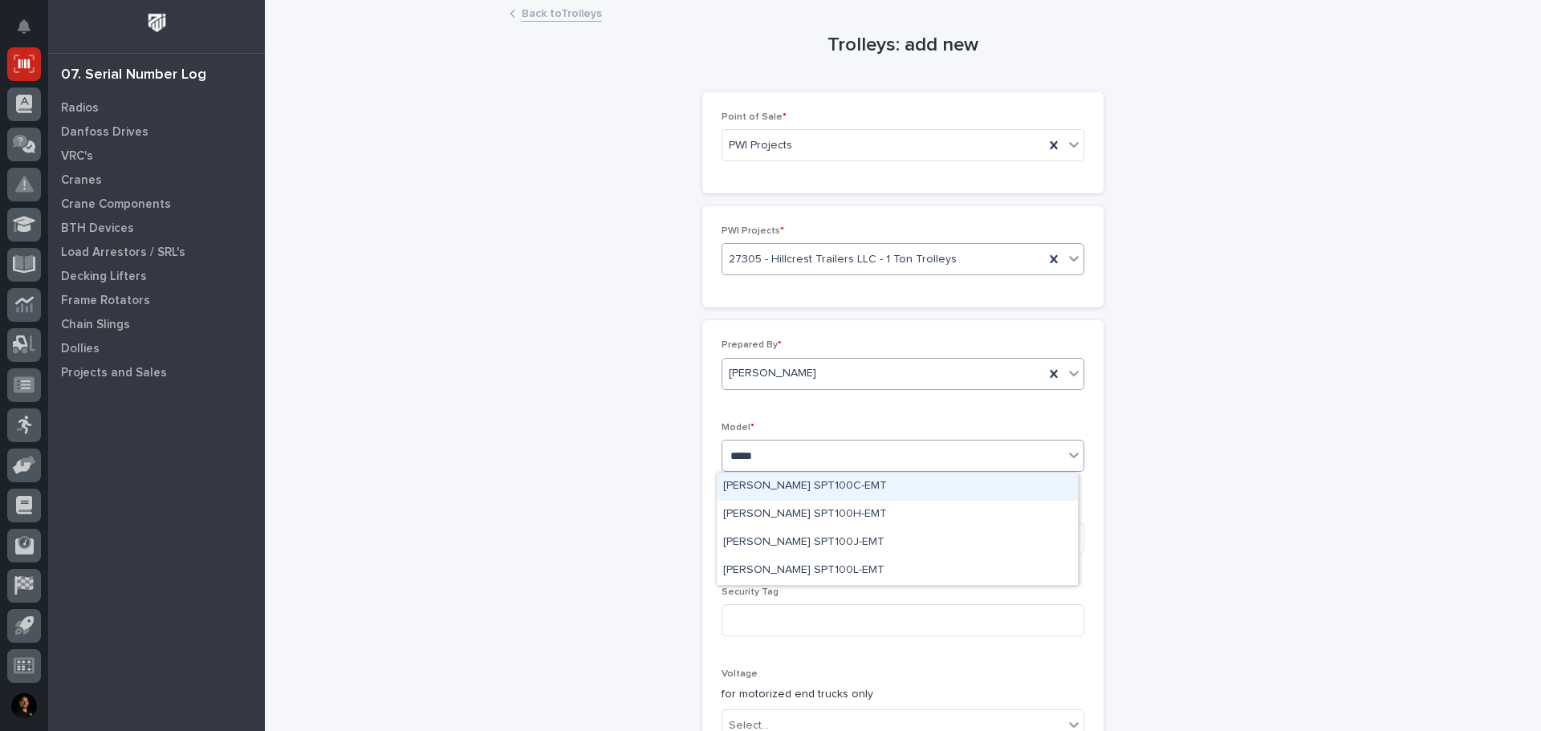
type input "******"
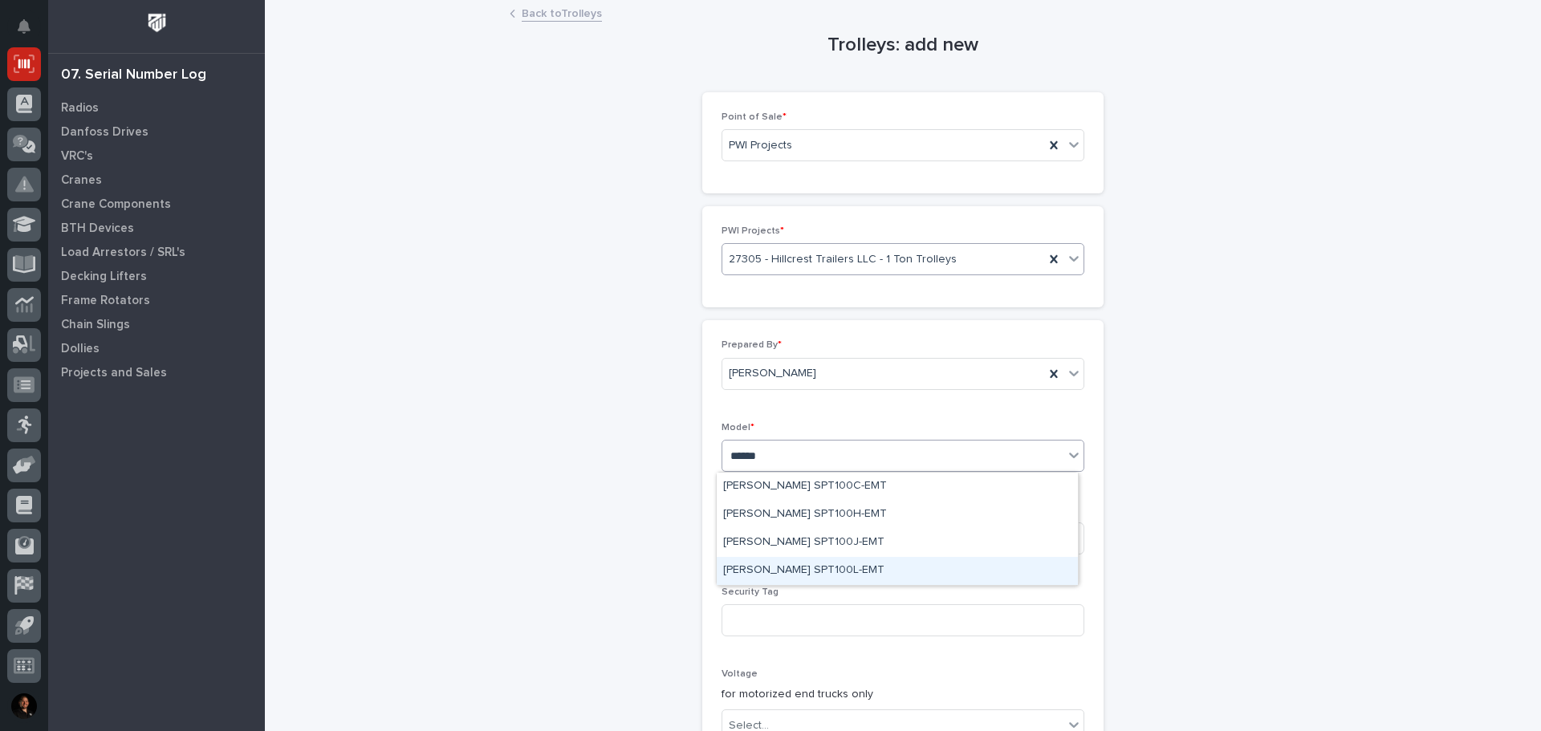
click at [823, 568] on div "Starke SPT100L-EMT" at bounding box center [897, 571] width 361 height 28
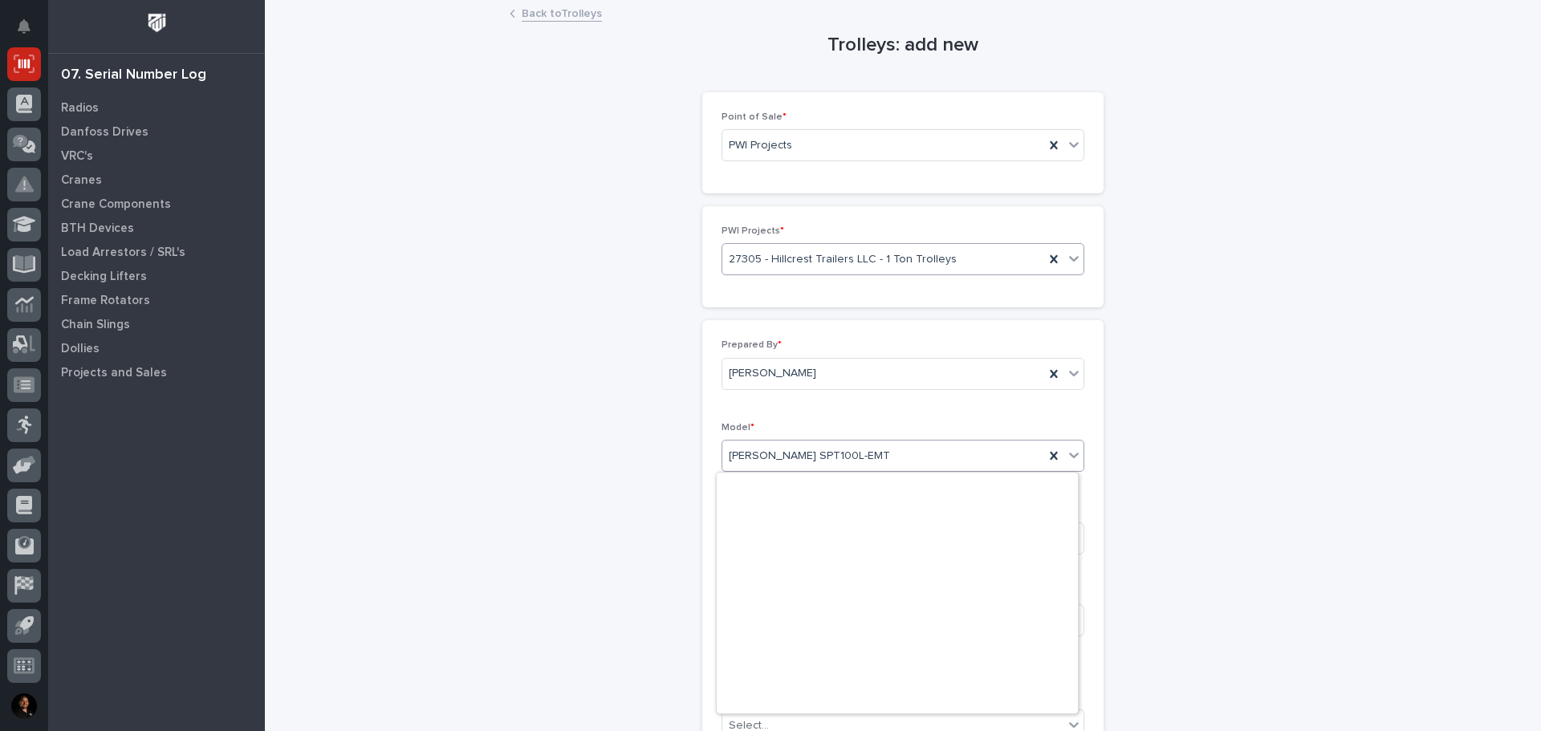
scroll to position [1445, 0]
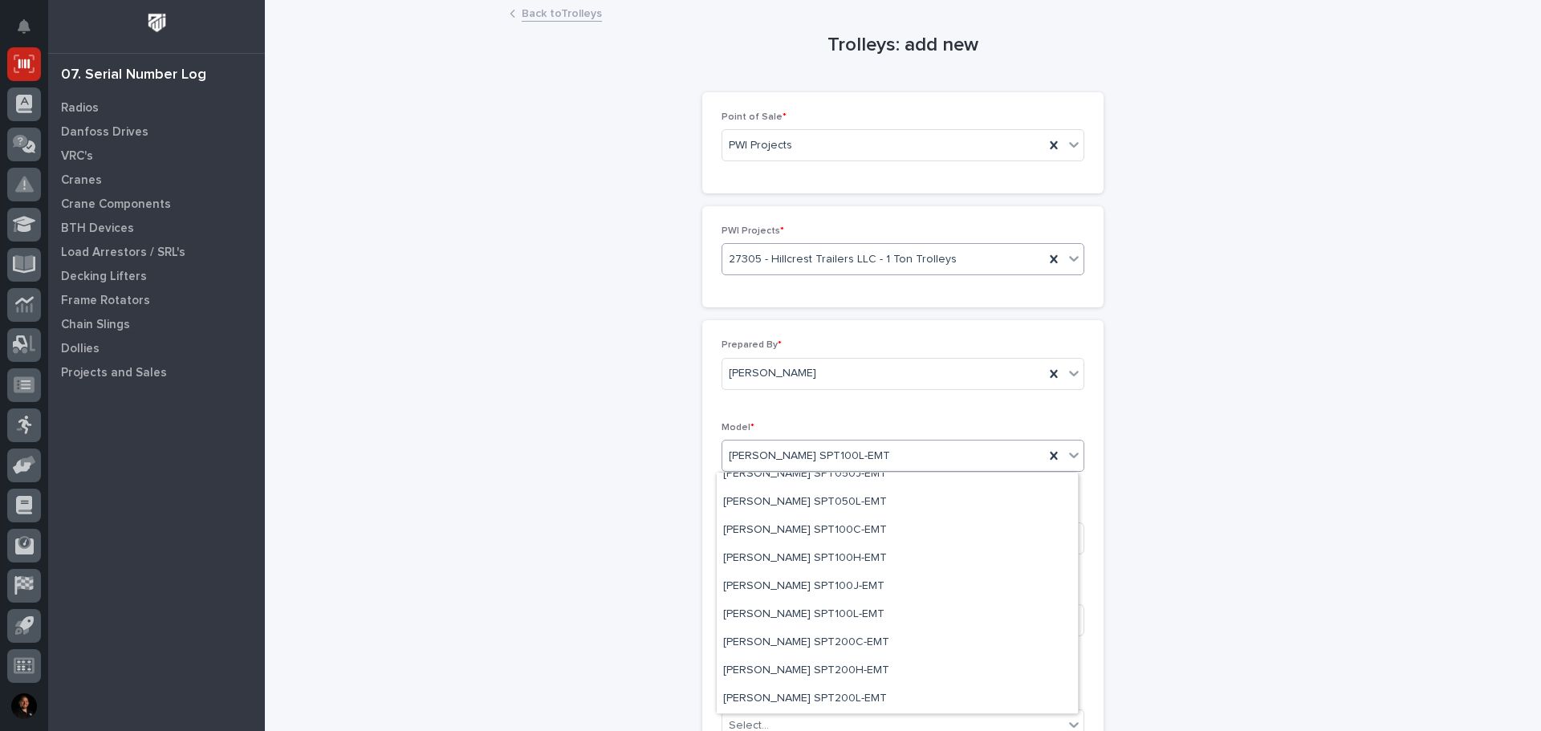
click at [890, 462] on div "Starke SPT100L-EMT" at bounding box center [883, 456] width 322 height 26
click at [829, 608] on div "Starke SPT100L-EMT" at bounding box center [897, 615] width 361 height 28
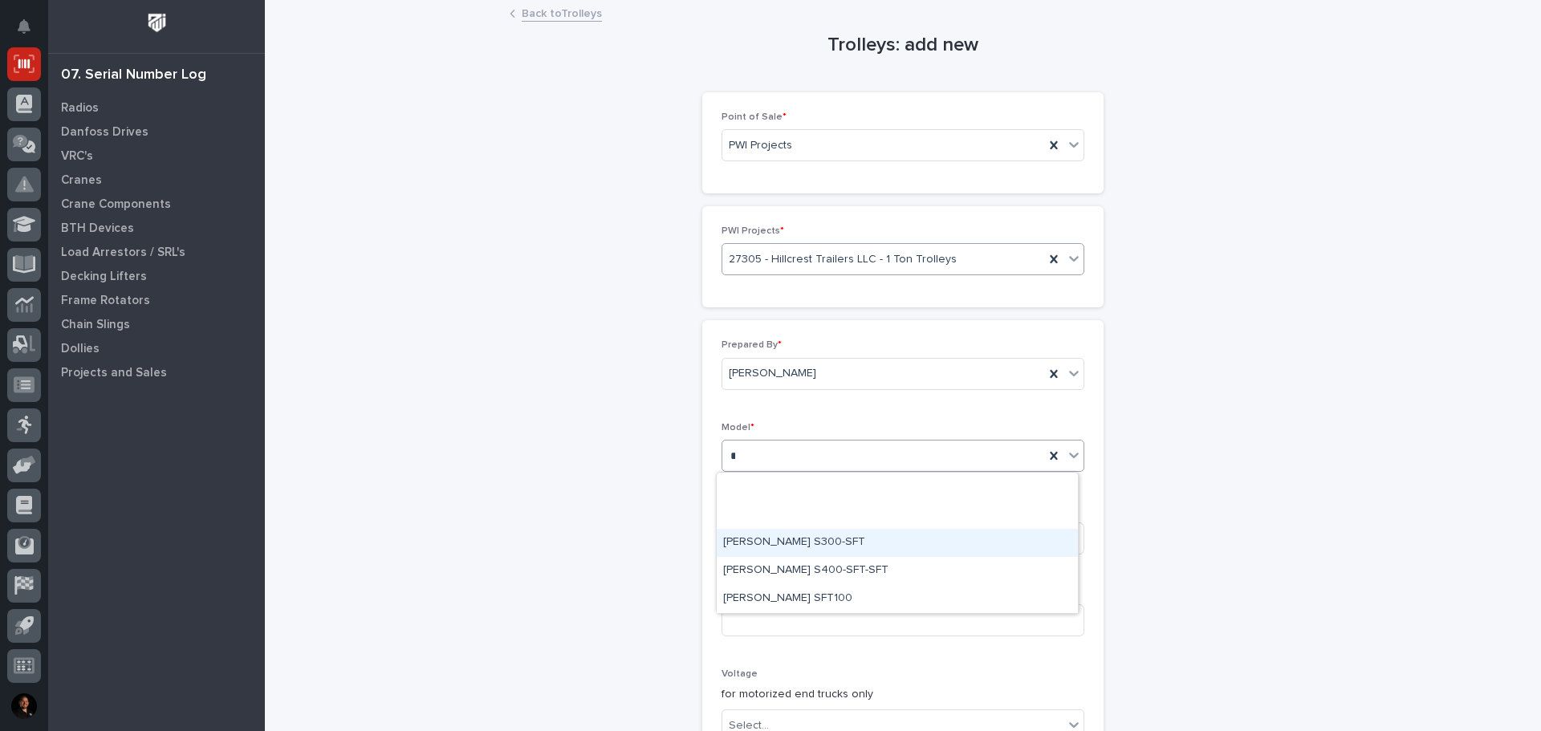
type input "*"
click at [658, 507] on div "Trolleys: add new Loading... Saving… Loading... Saving… Loading... Saving… Poin…" at bounding box center [903, 606] width 1244 height 1208
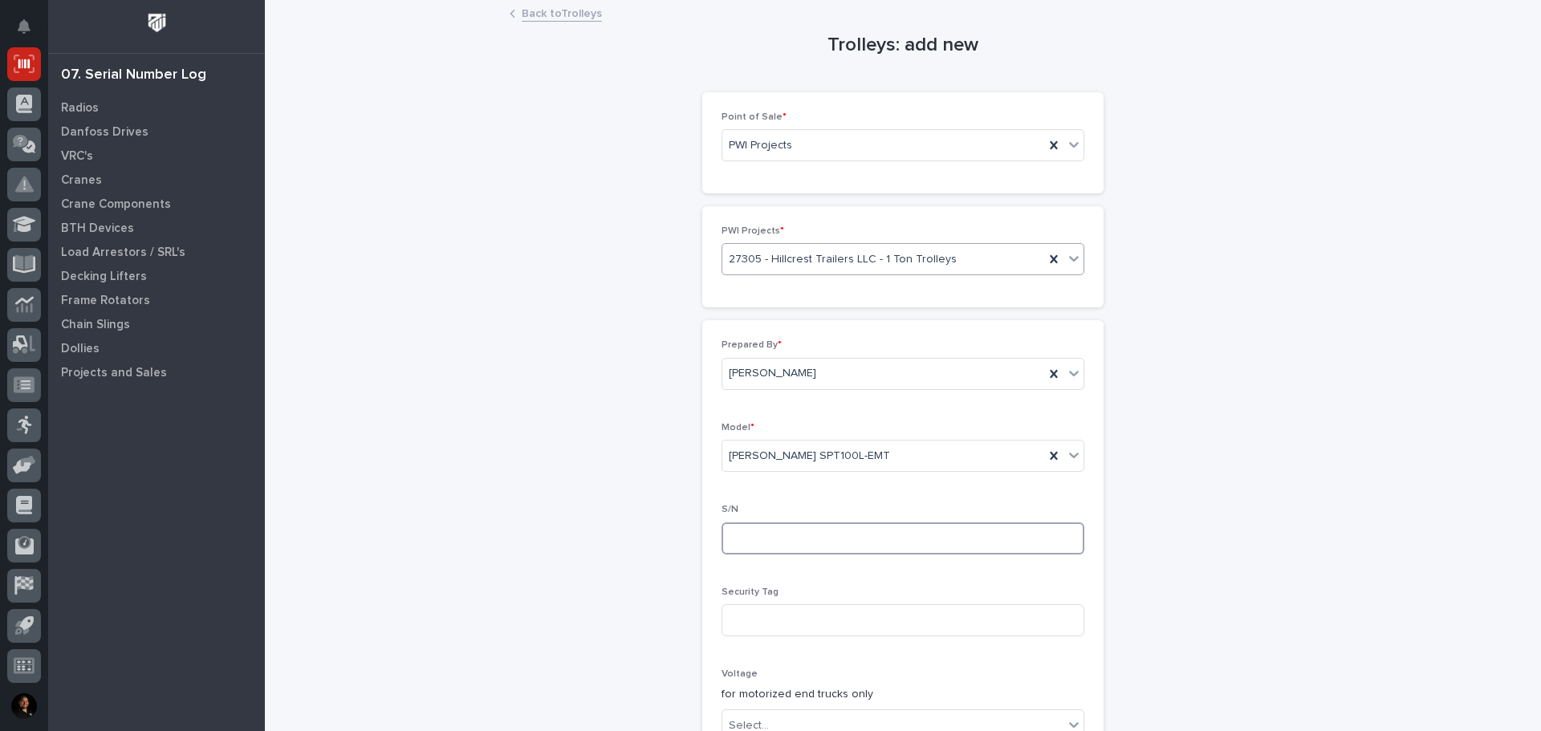
click at [780, 532] on input at bounding box center [903, 539] width 363 height 32
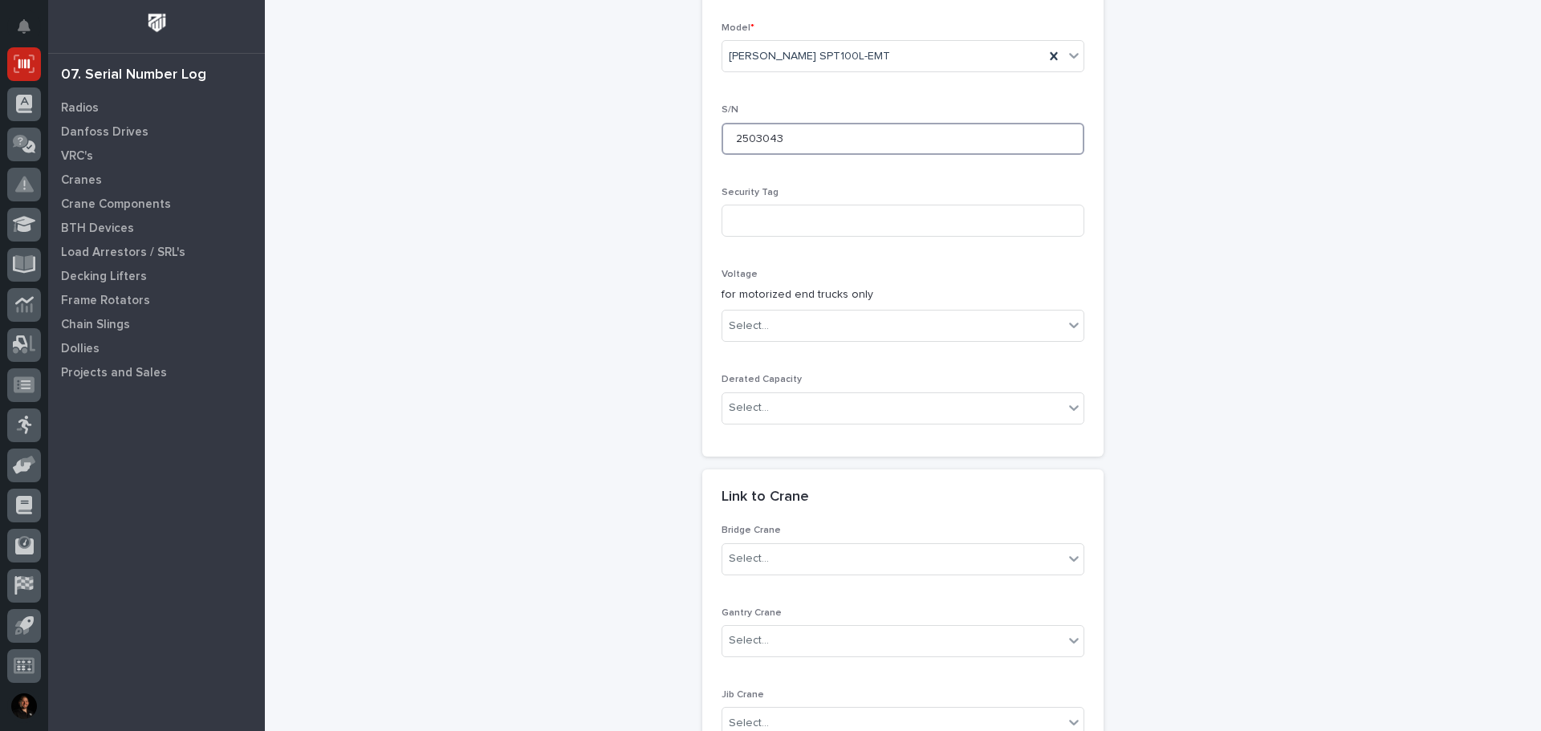
scroll to position [562, 0]
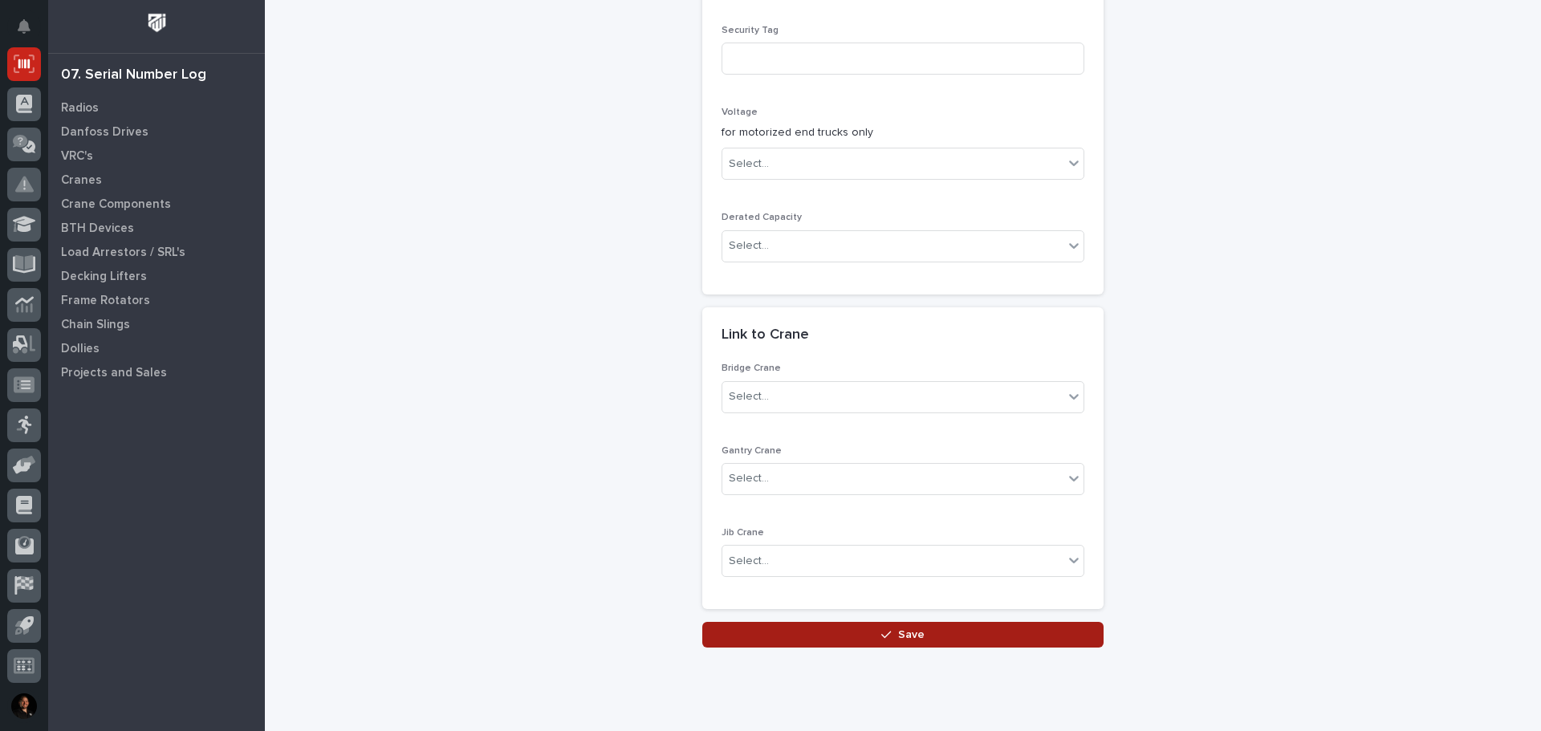
type input "2503043"
click at [807, 638] on button "Save" at bounding box center [902, 635] width 401 height 26
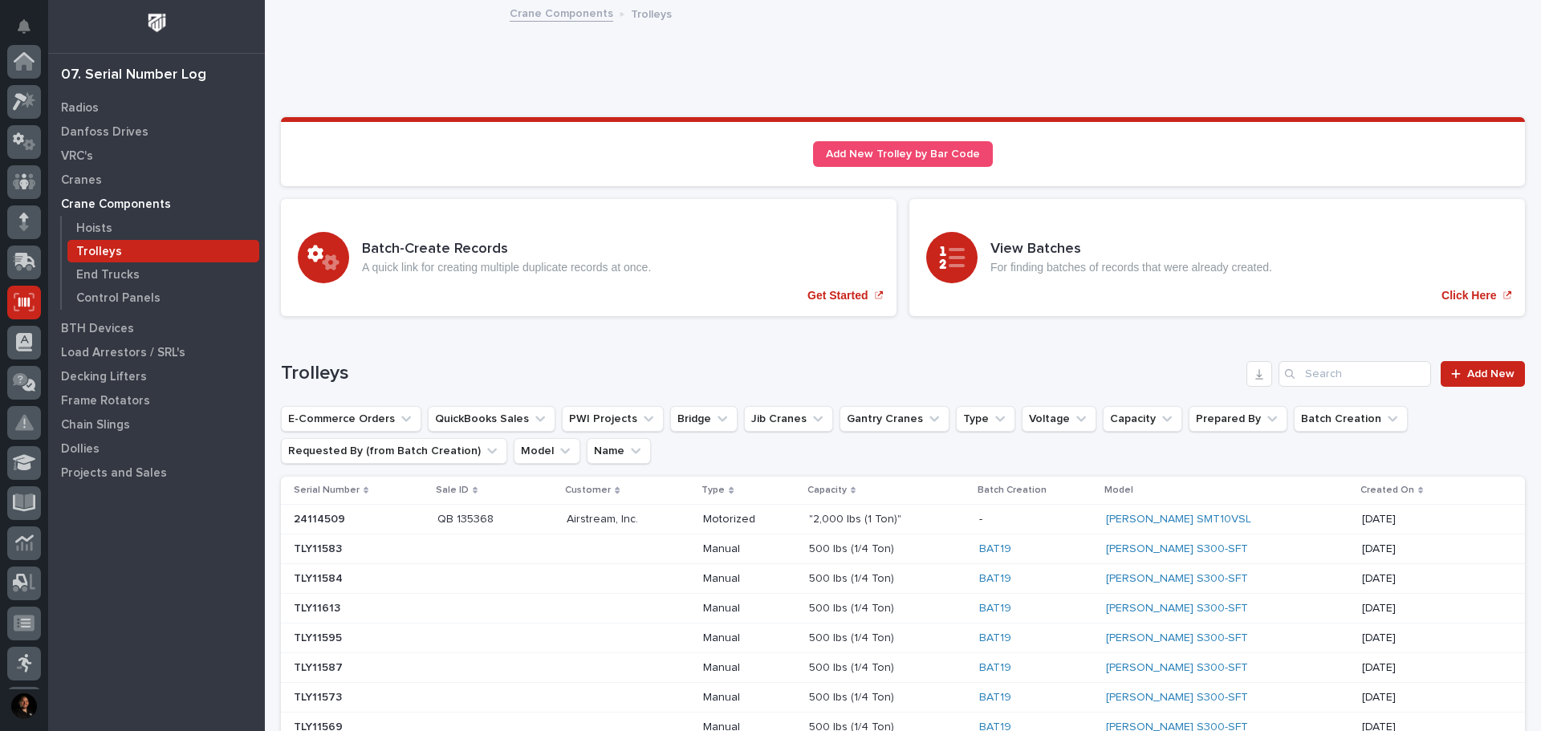
scroll to position [238, 0]
click at [1484, 373] on span "Add New" at bounding box center [1490, 373] width 47 height 11
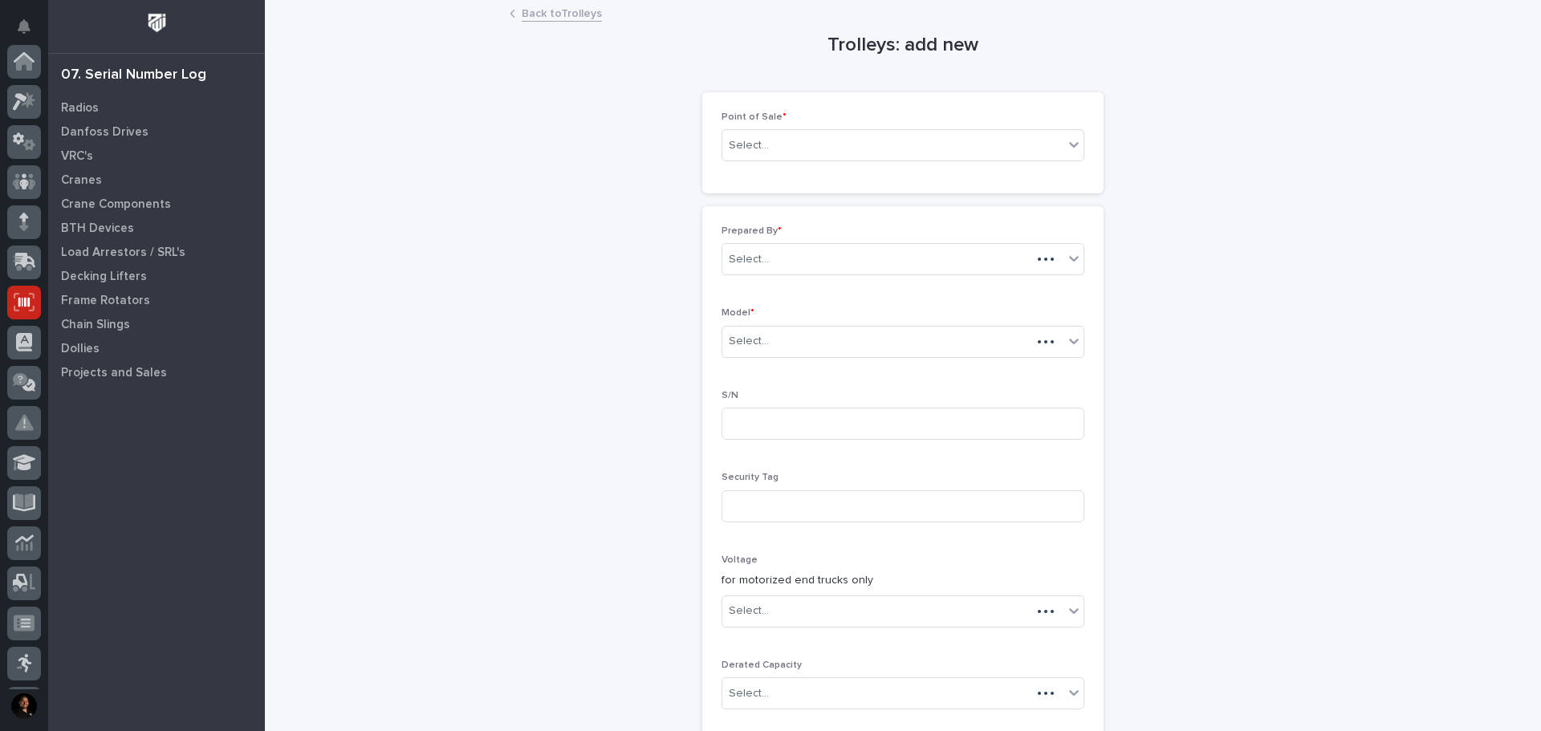
scroll to position [238, 0]
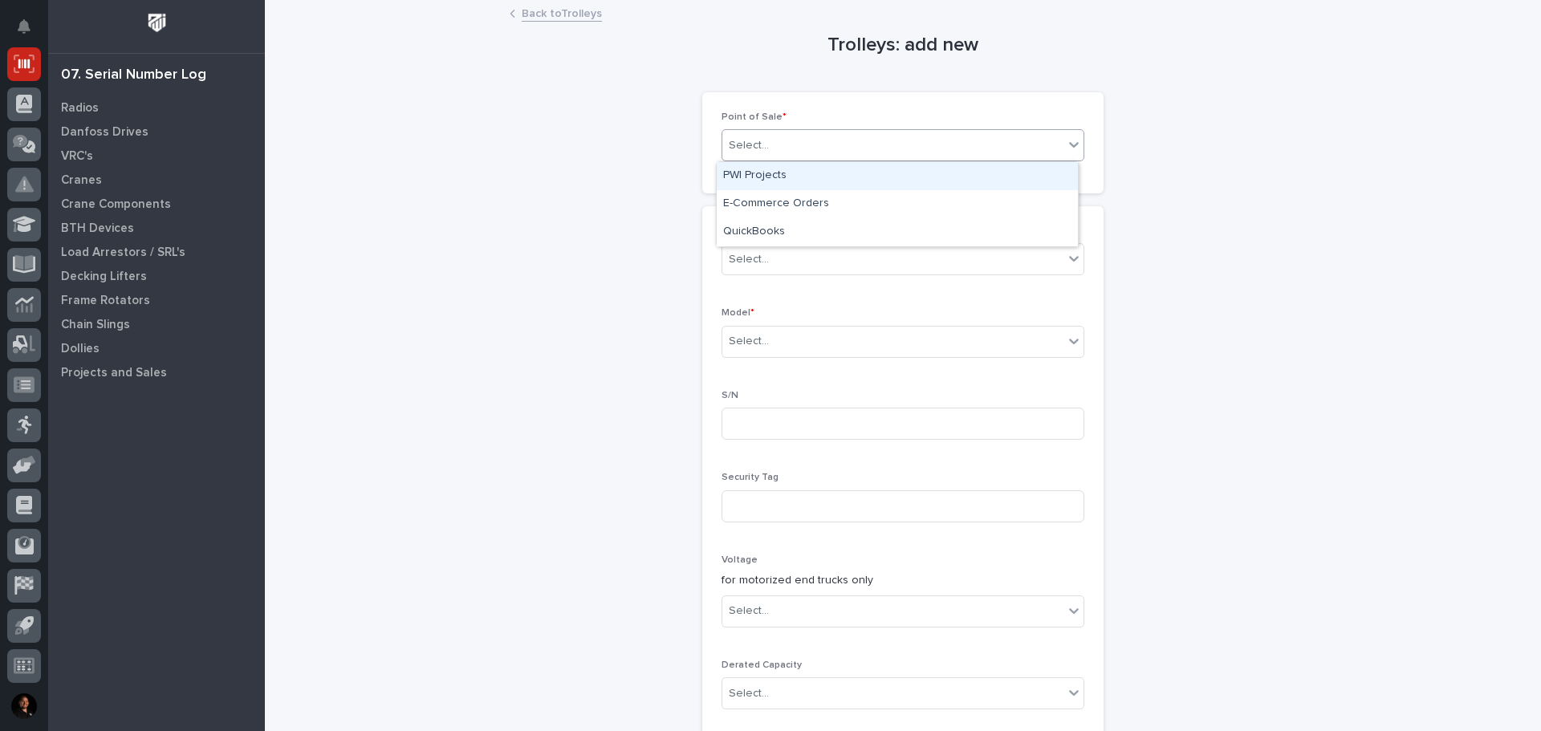
click at [808, 130] on div "Select..." at bounding box center [903, 145] width 363 height 32
click at [804, 173] on div "PWI Projects" at bounding box center [897, 176] width 361 height 28
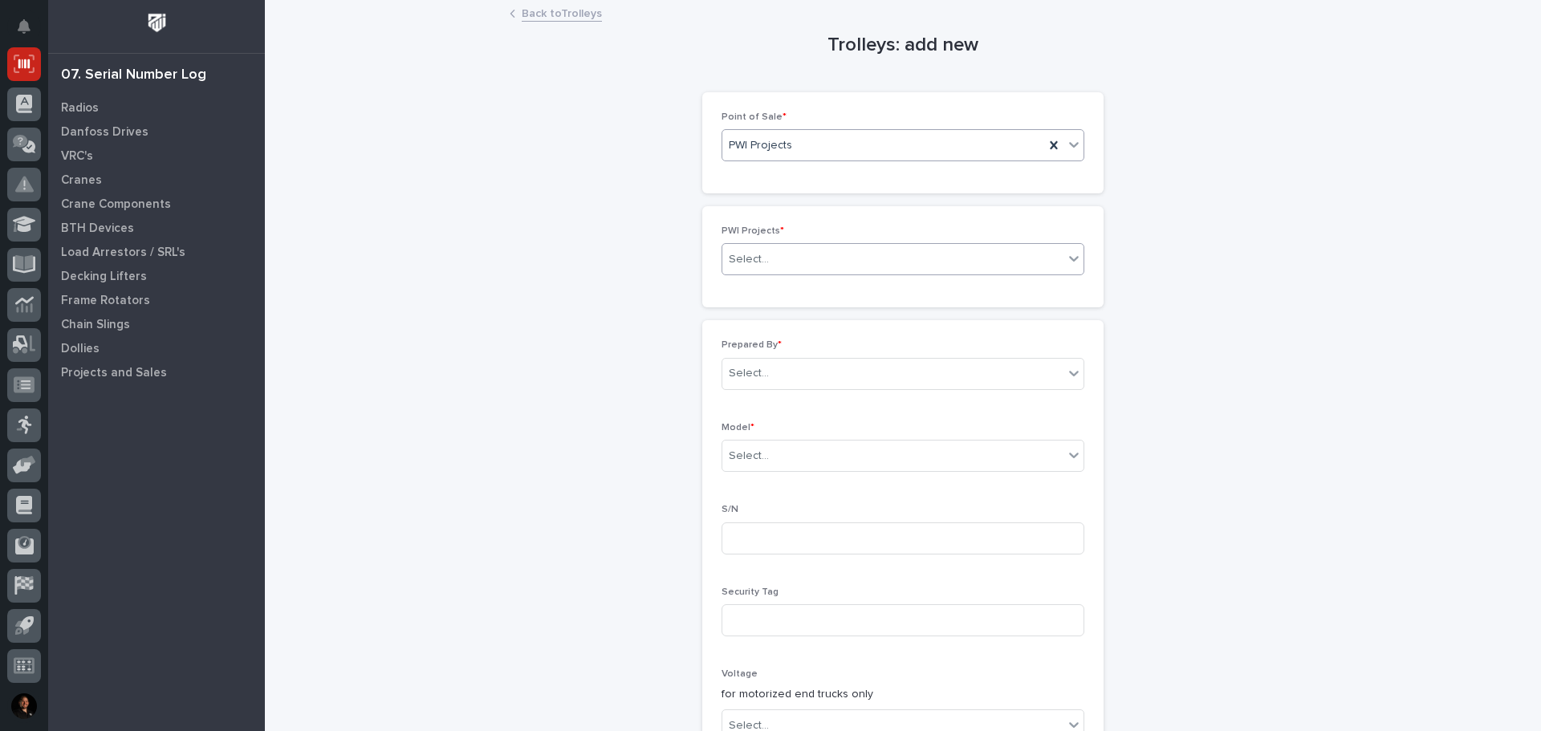
click at [808, 246] on div "Select..." at bounding box center [892, 259] width 341 height 26
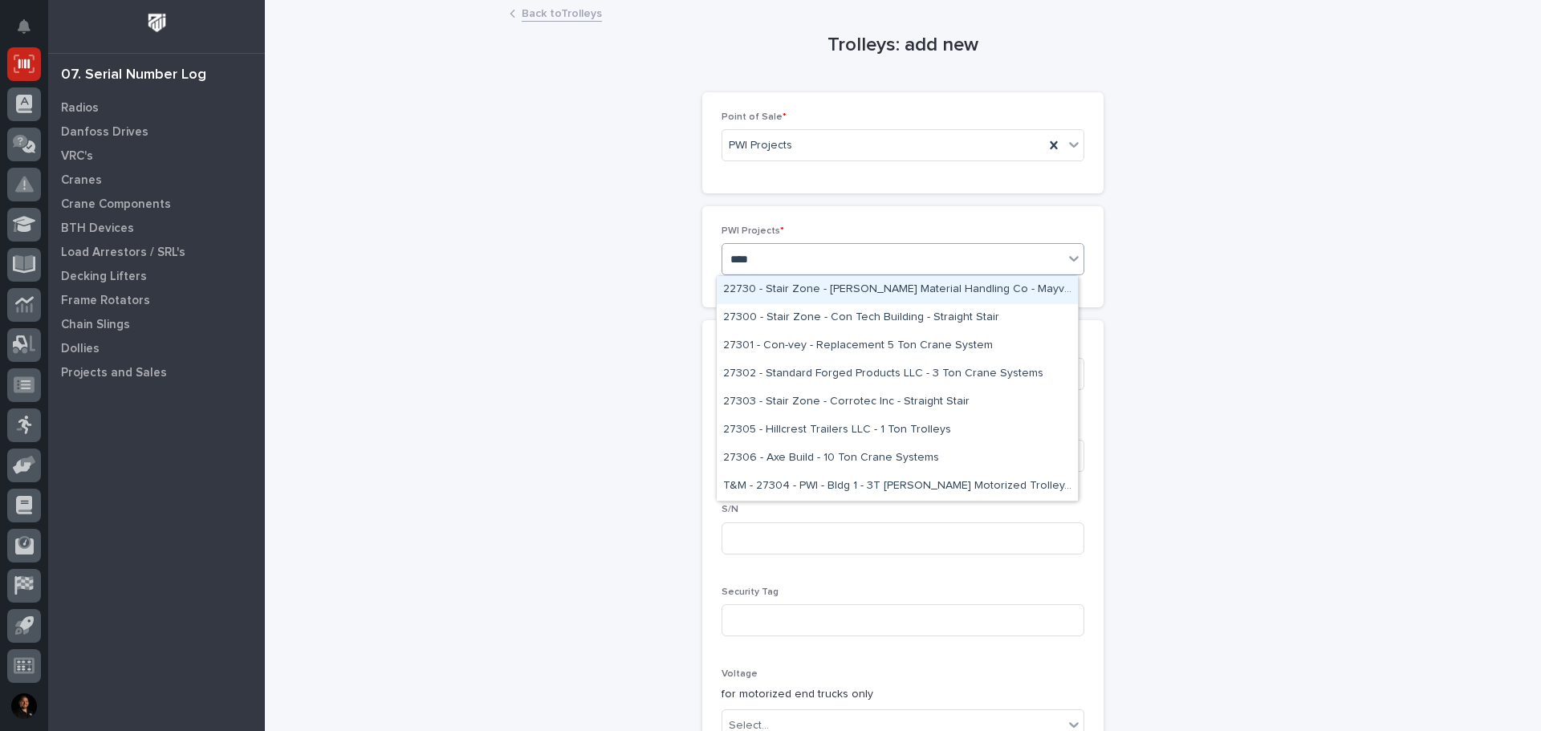
type input "*****"
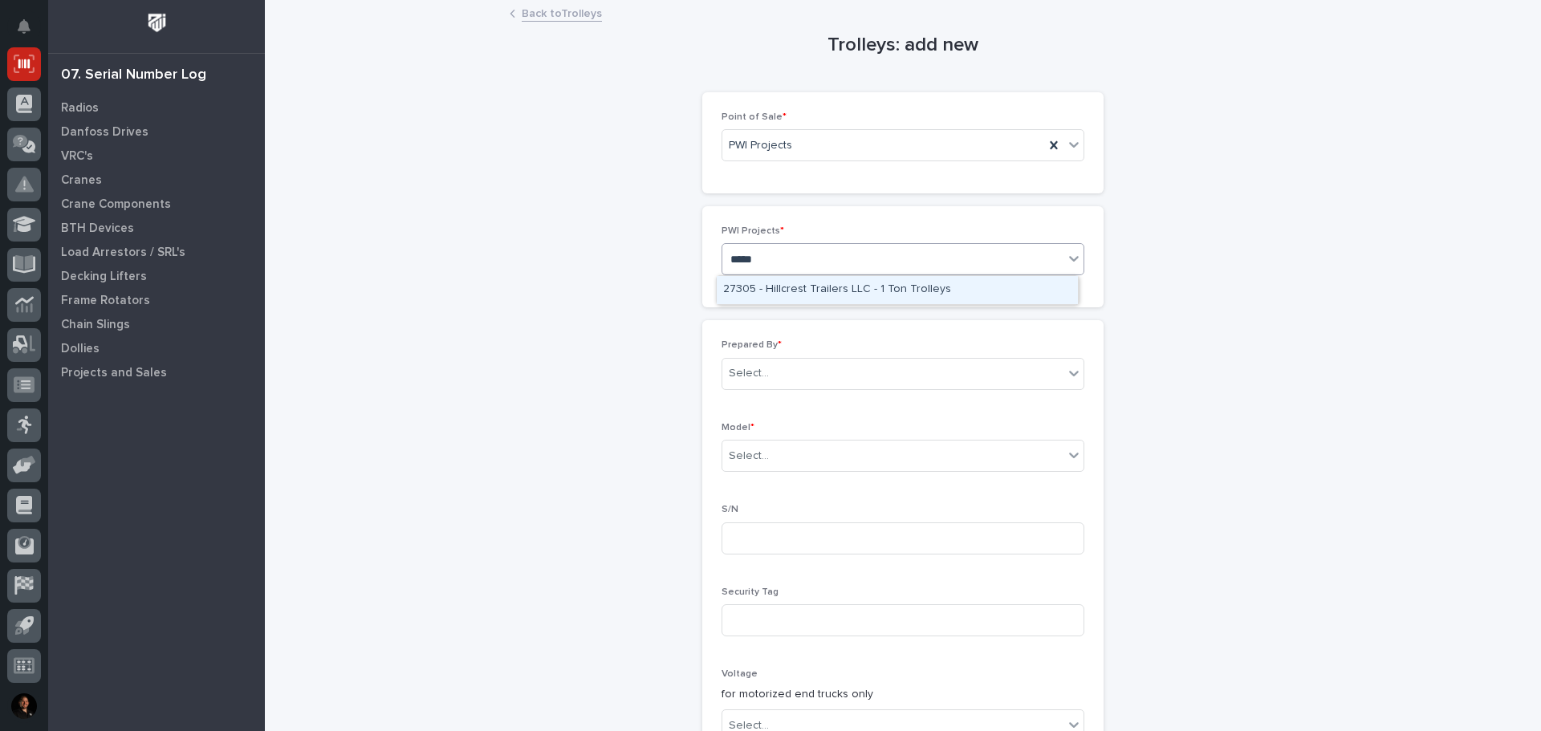
click at [795, 290] on div "27305 - Hillcrest Trailers LLC - 1 Ton Trolleys" at bounding box center [897, 290] width 361 height 28
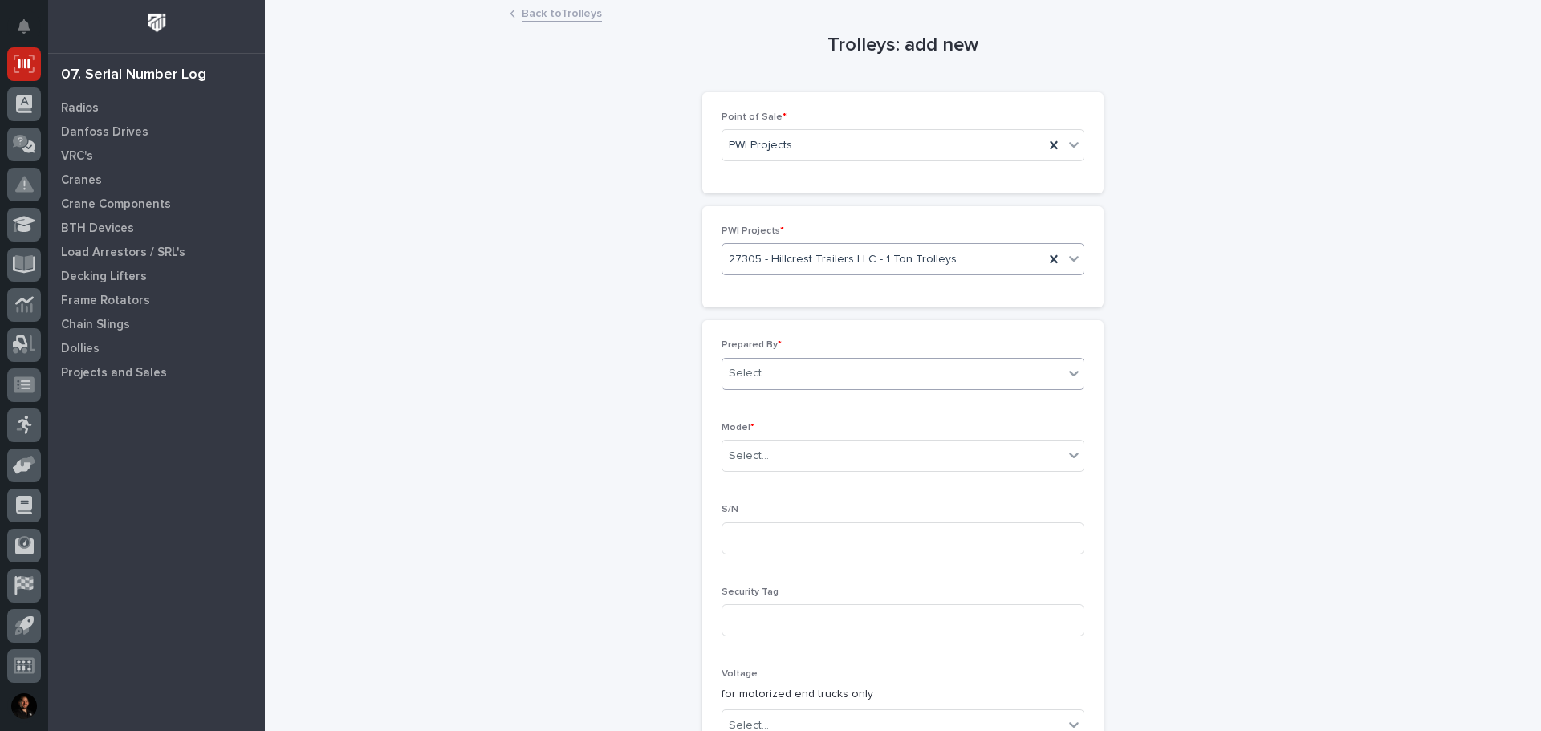
click at [777, 360] on div "Select..." at bounding box center [892, 373] width 341 height 26
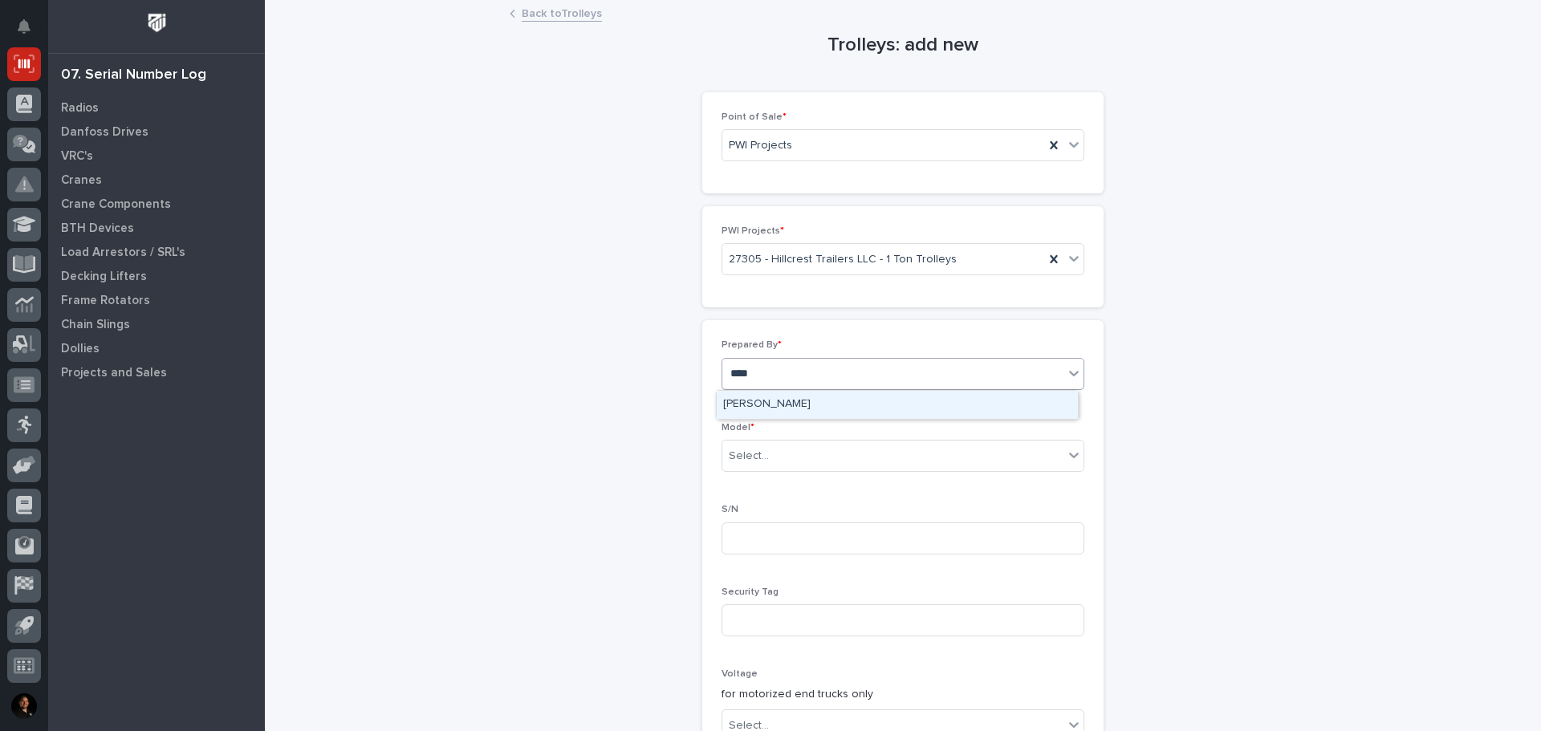
type input "*****"
click at [748, 405] on div "Kenny Beachy" at bounding box center [897, 405] width 361 height 28
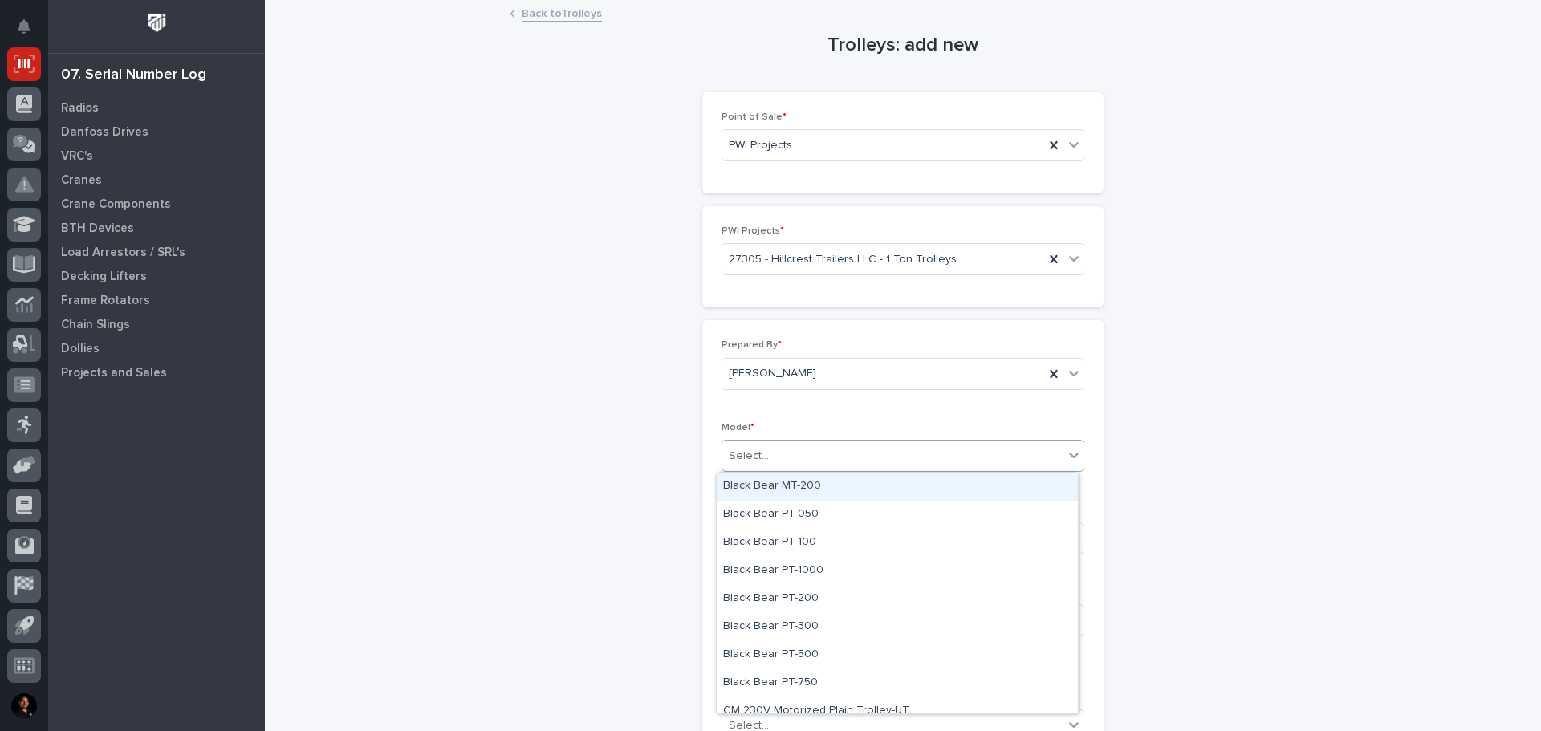
click at [746, 446] on div "Select..." at bounding box center [892, 456] width 341 height 26
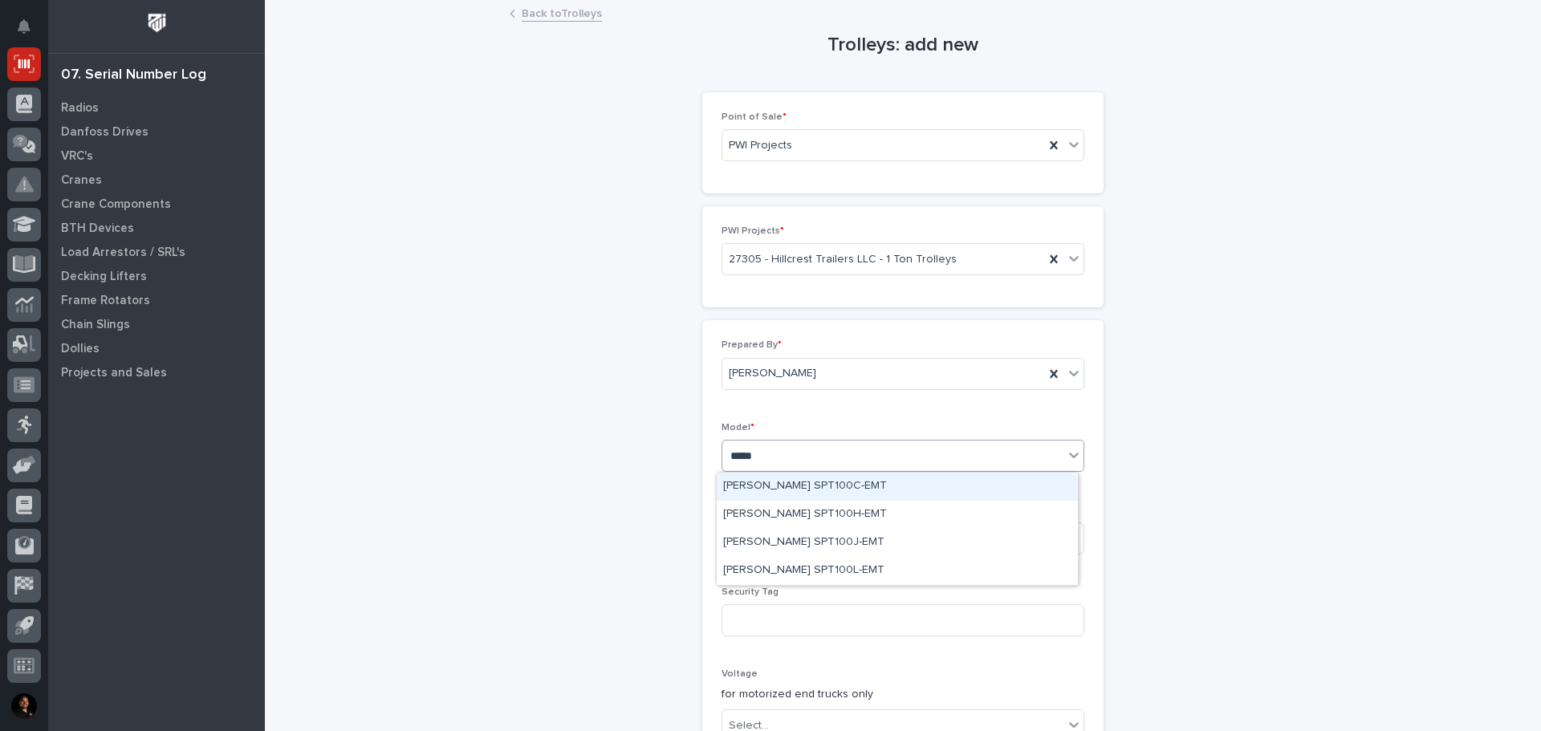
type input "******"
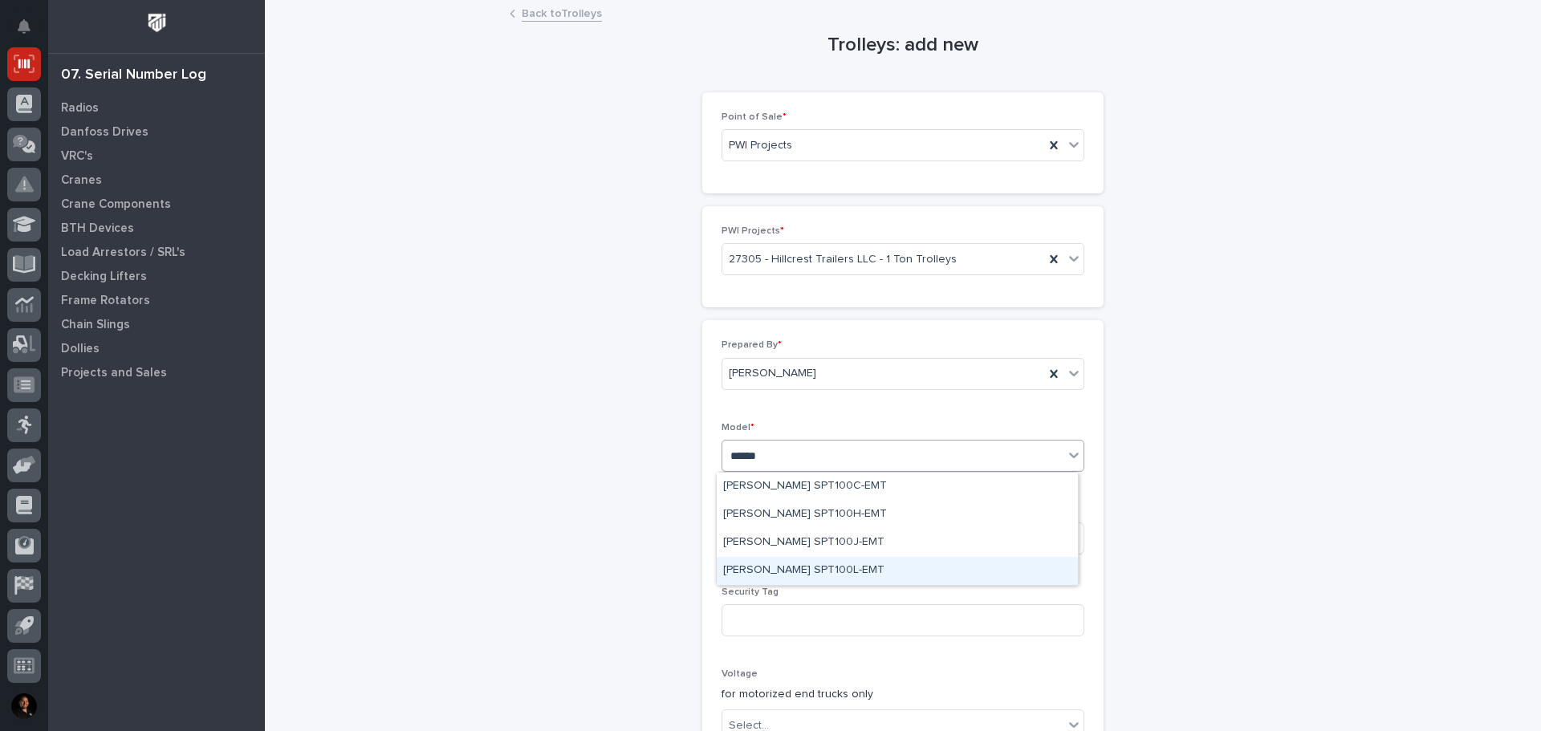
click at [788, 578] on div "Starke SPT100L-EMT" at bounding box center [897, 571] width 361 height 28
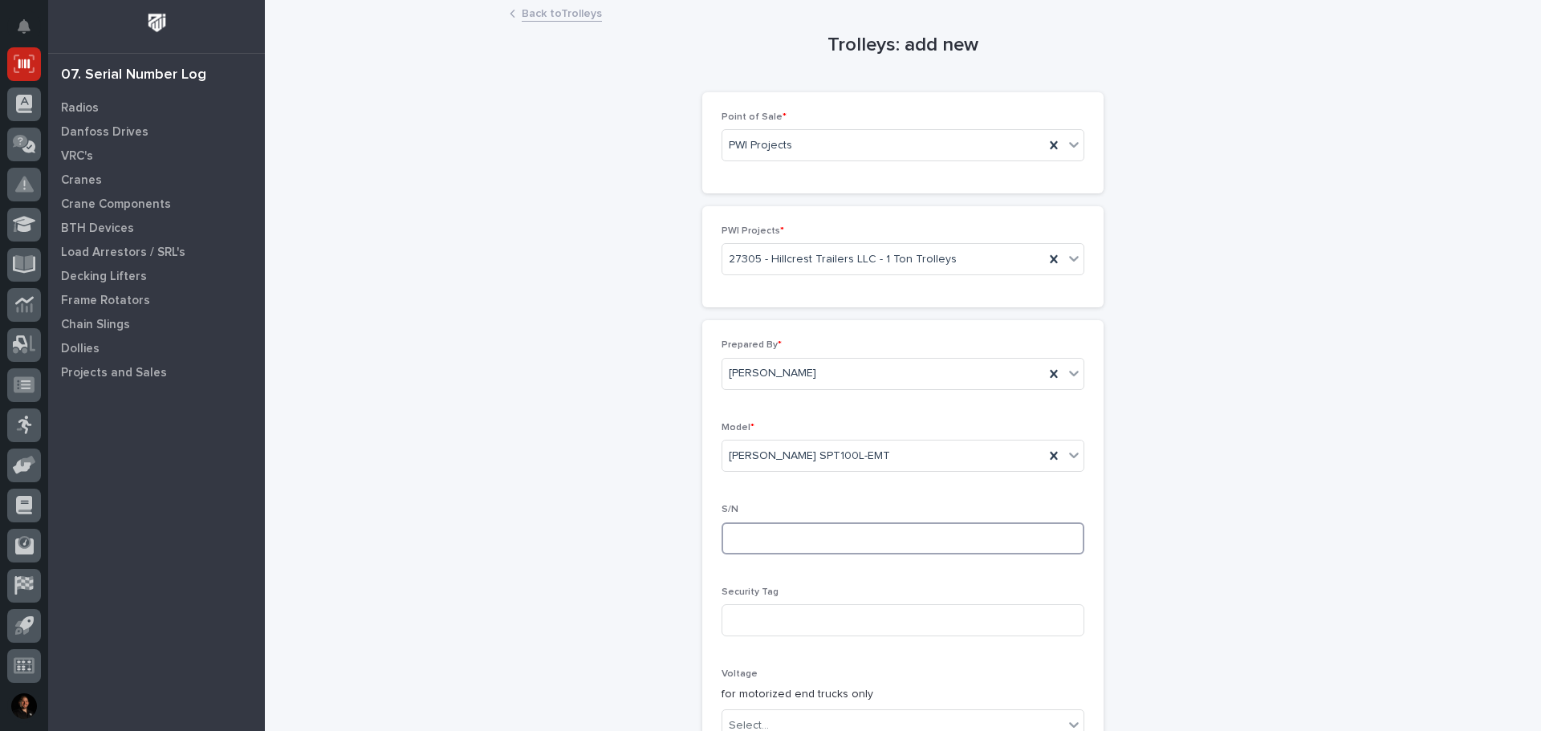
click at [800, 547] on input at bounding box center [903, 539] width 363 height 32
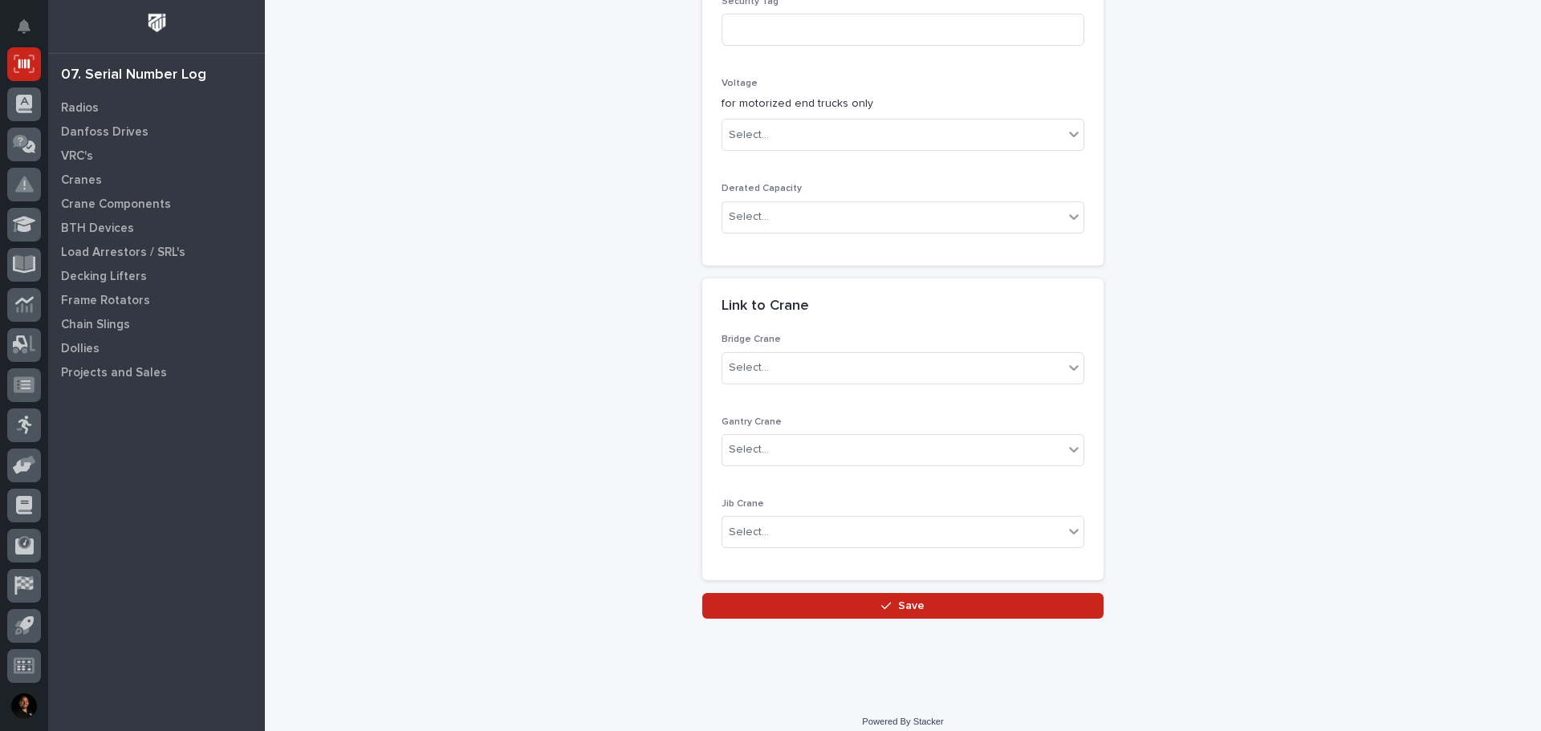
scroll to position [604, 0]
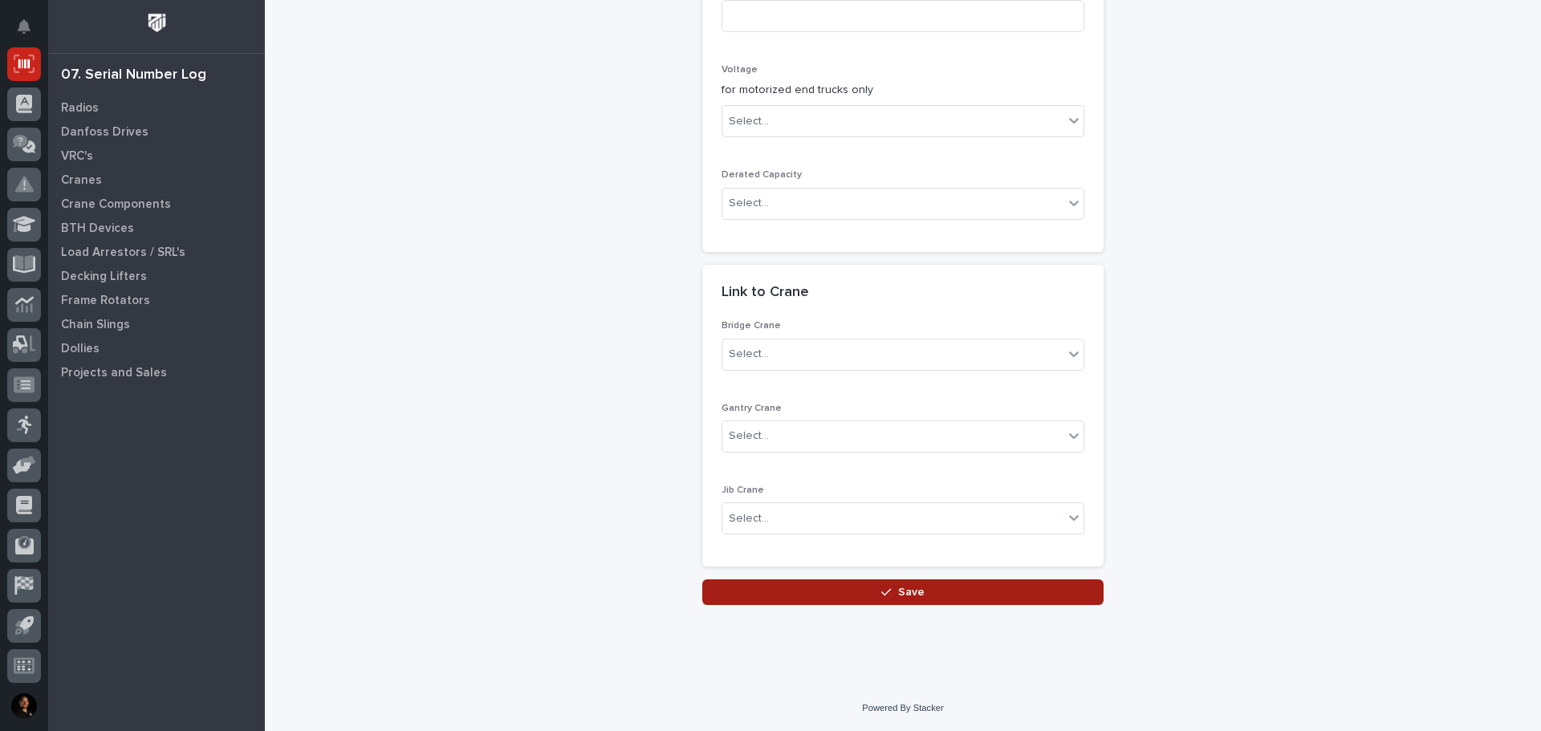
type input "2503005"
click at [849, 597] on button "Save" at bounding box center [902, 593] width 401 height 26
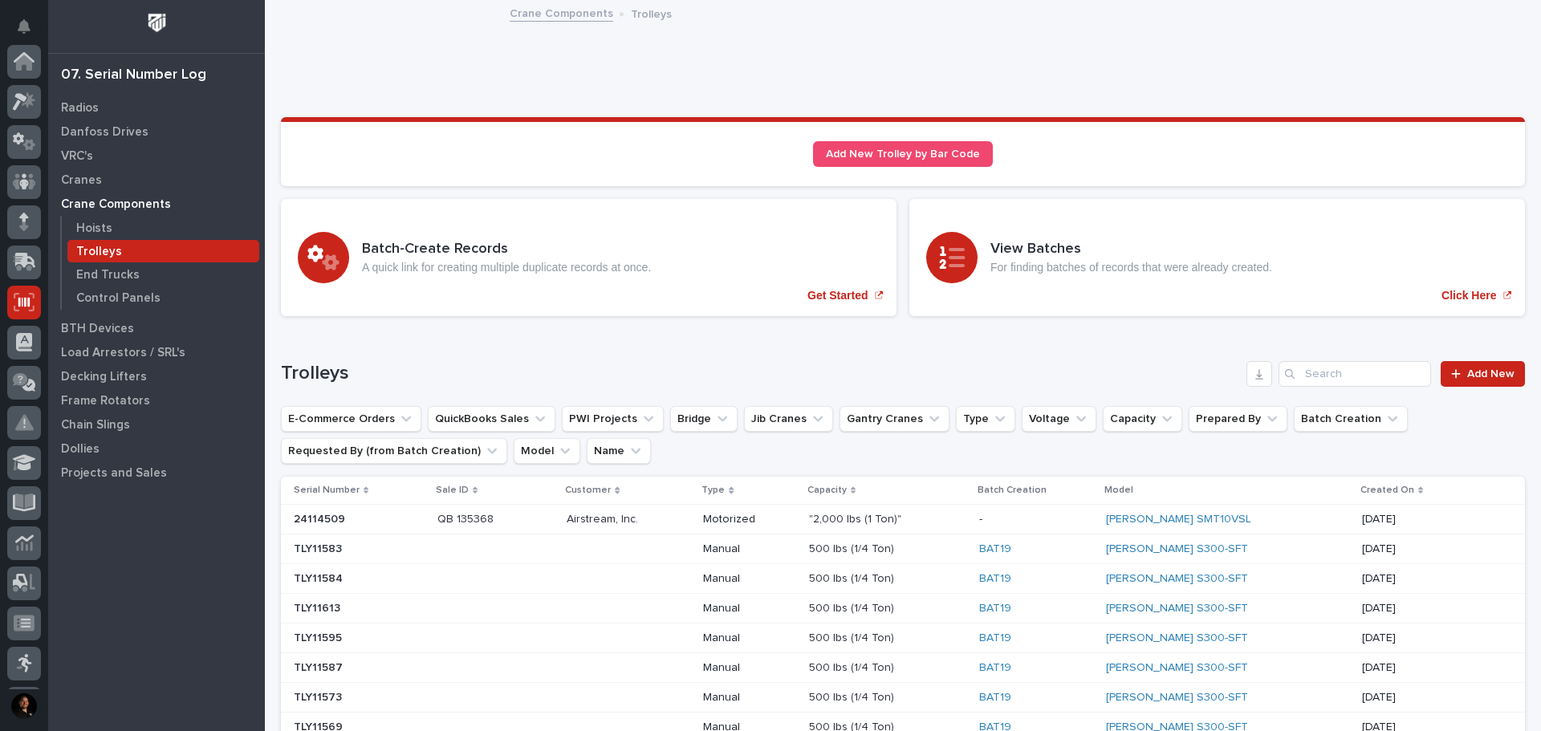
scroll to position [238, 0]
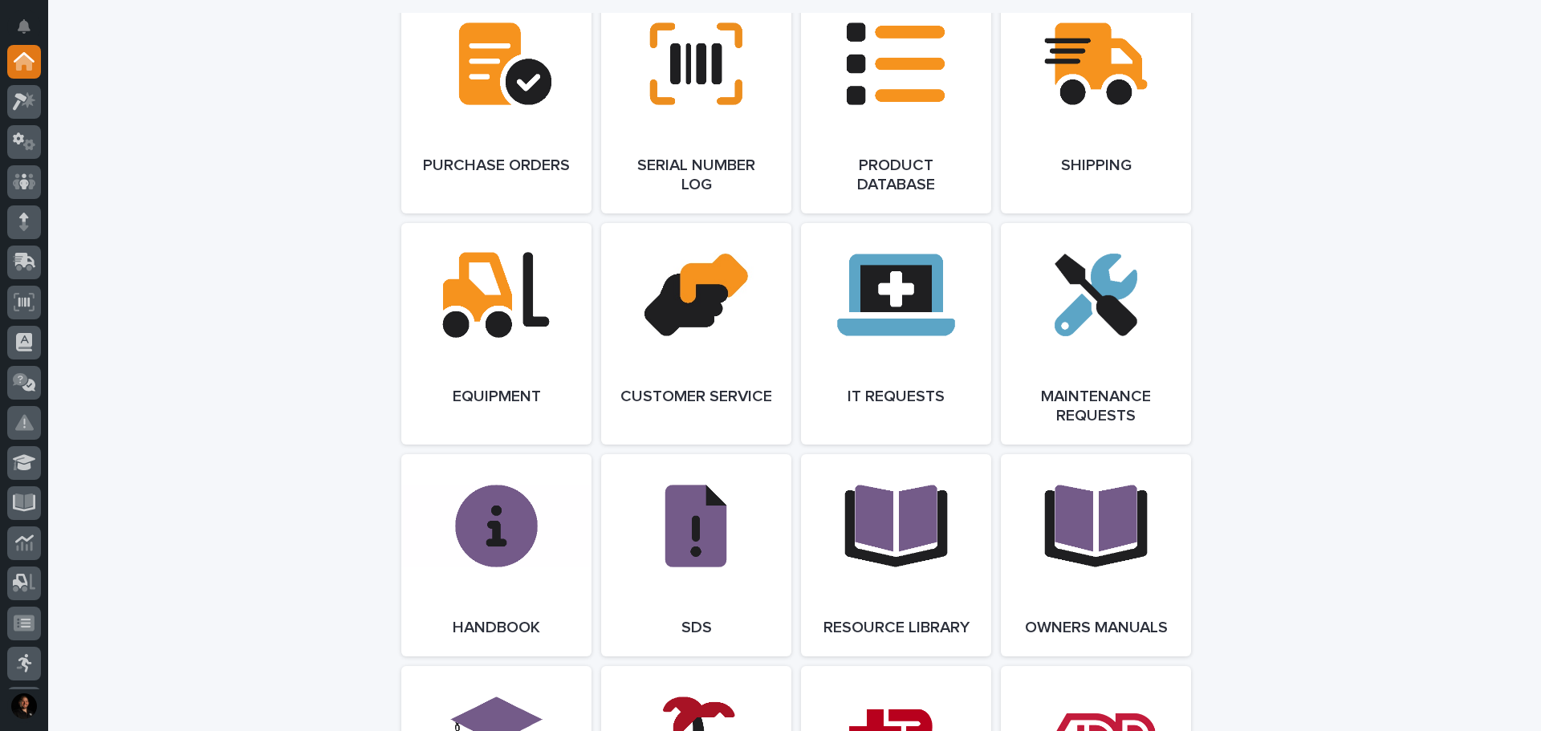
scroll to position [1284, 0]
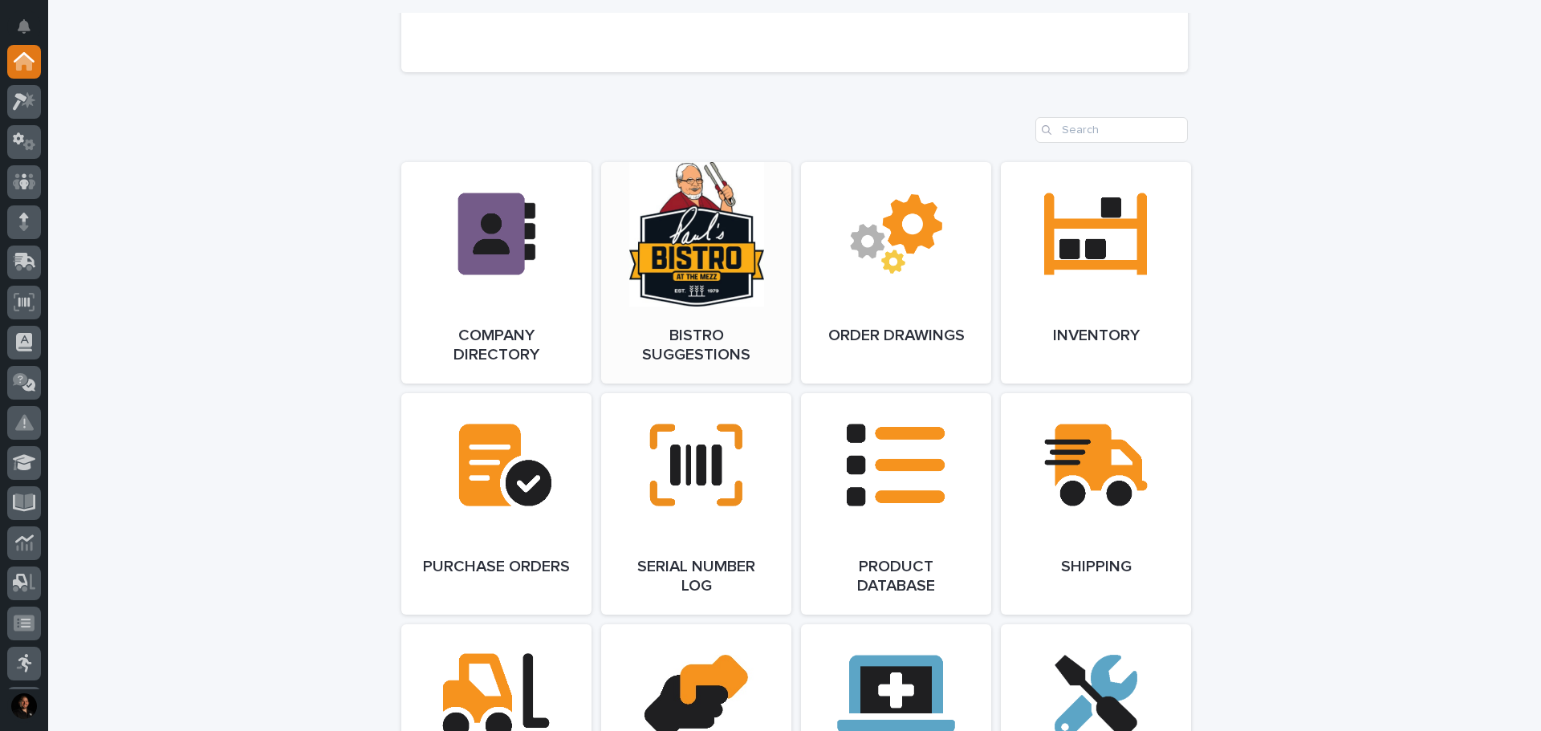
click at [735, 298] on link "Open Link" at bounding box center [696, 273] width 190 height 222
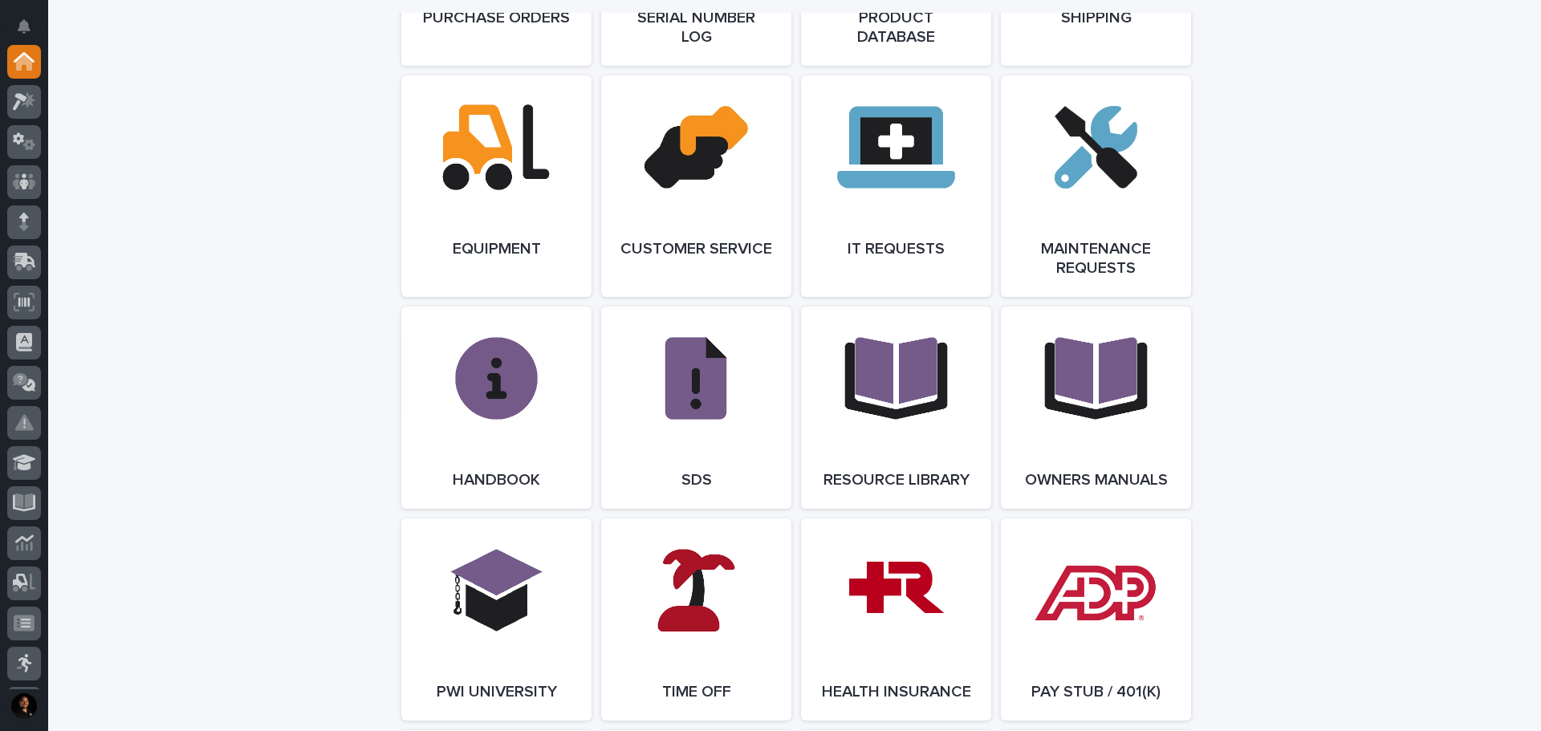
scroll to position [1981, 0]
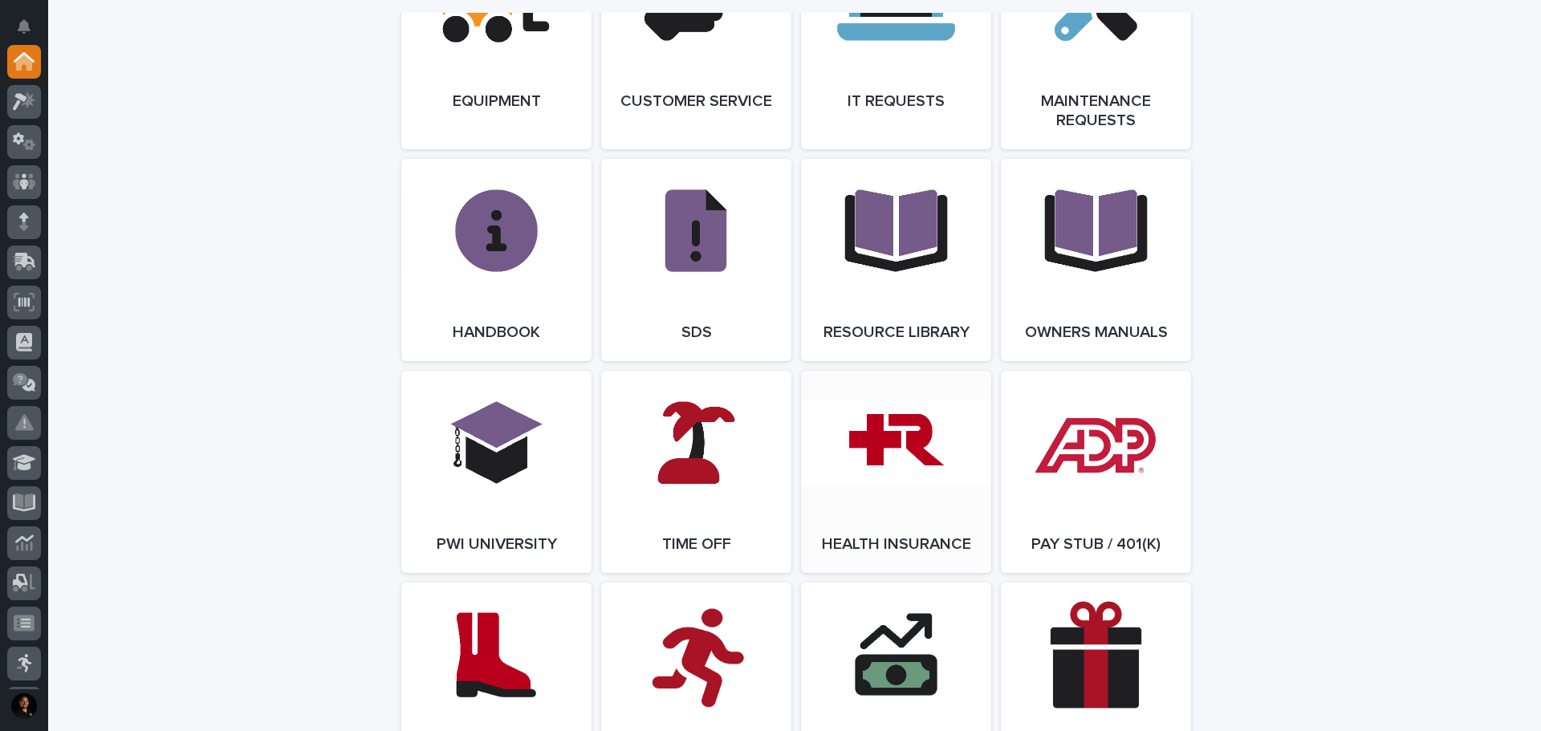
click at [893, 443] on link "Open Link" at bounding box center [896, 472] width 190 height 202
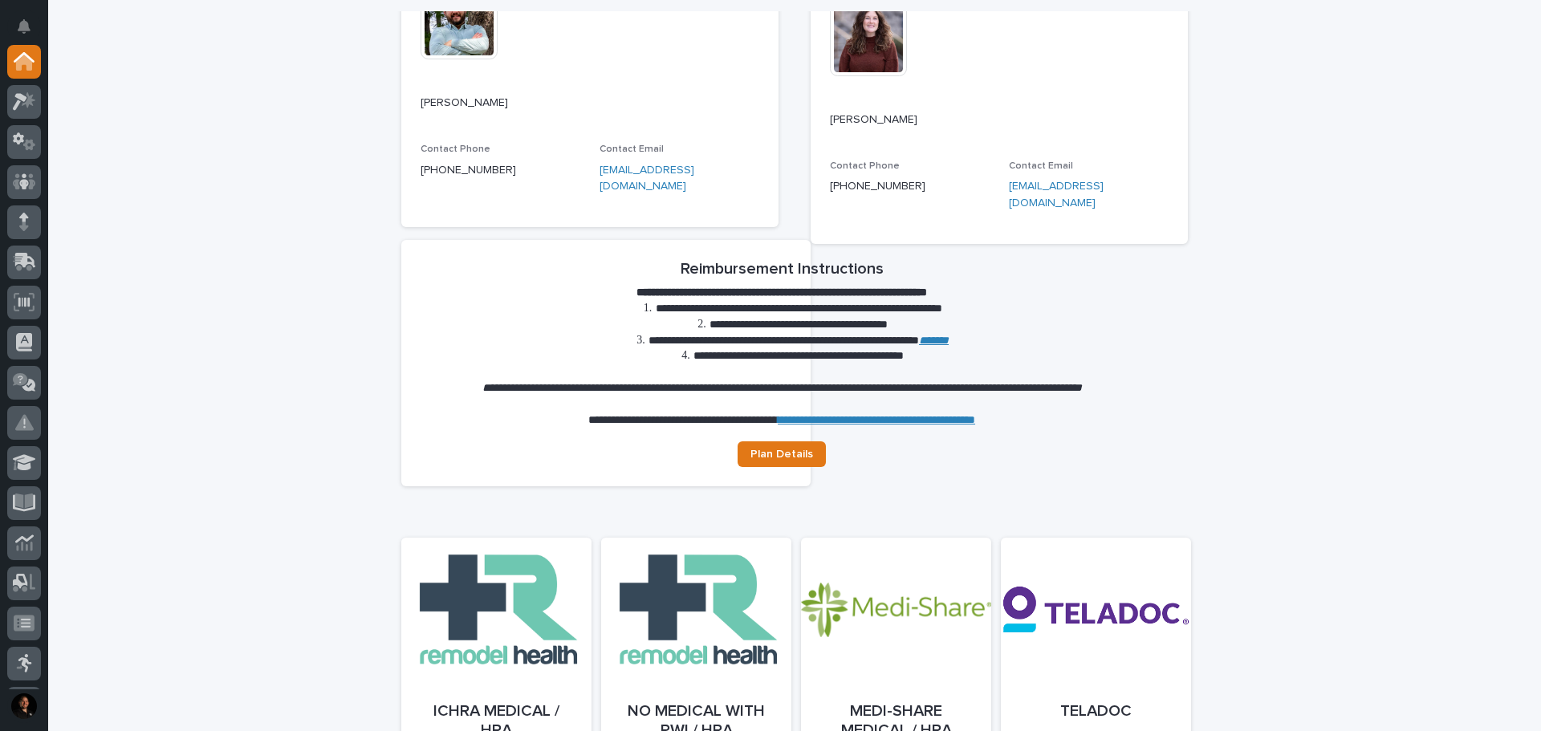
scroll to position [562, 0]
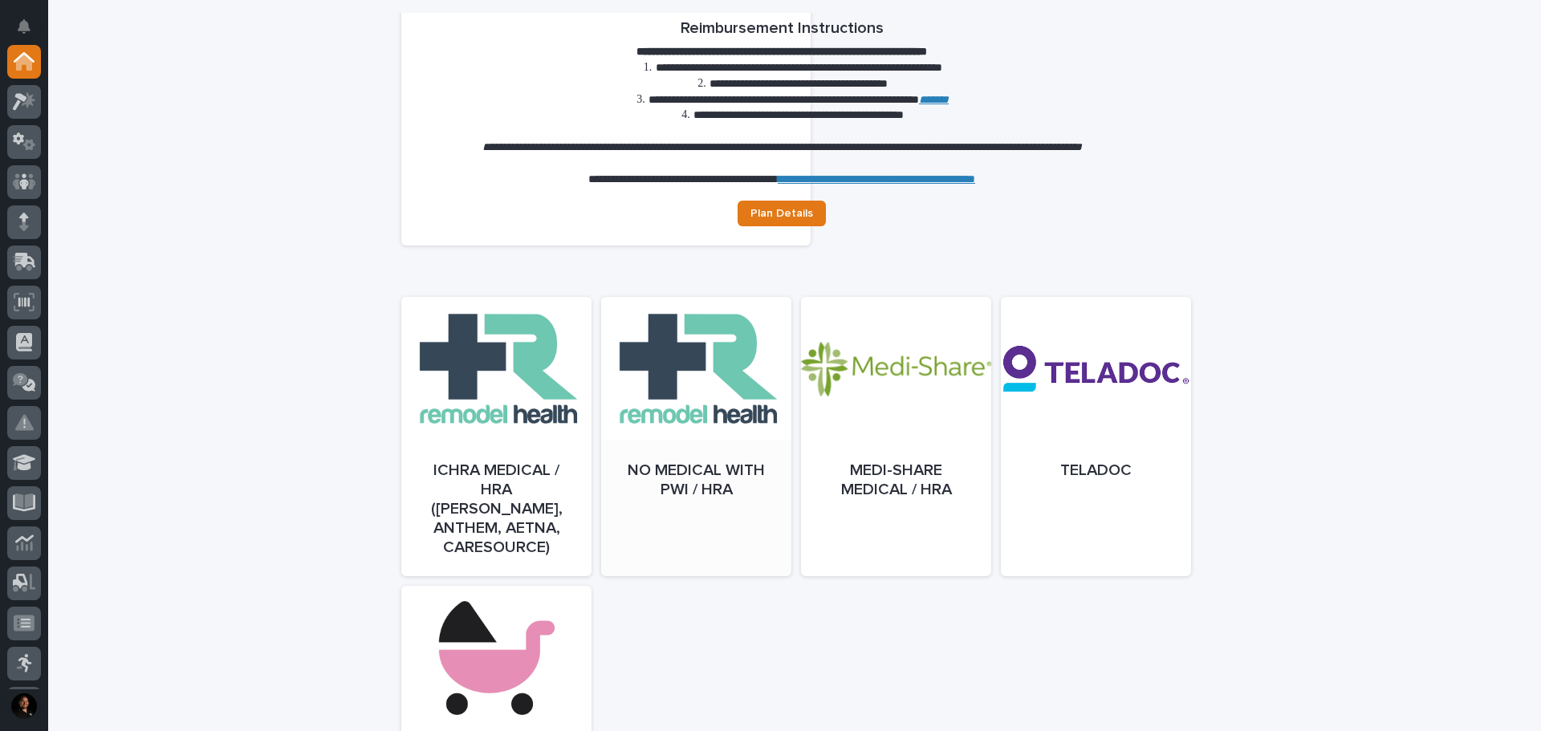
click at [729, 385] on div at bounding box center [696, 452] width 190 height 279
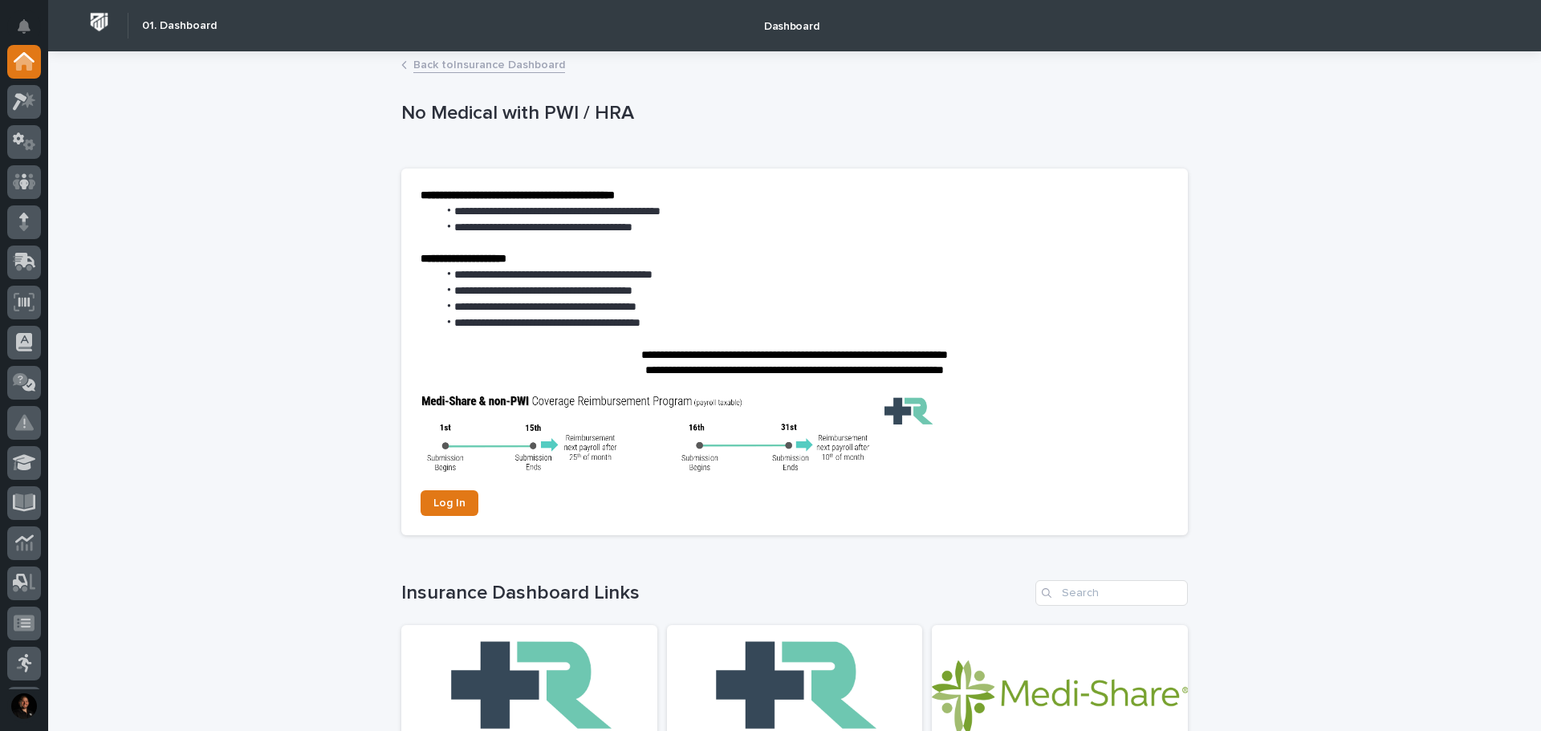
click at [694, 320] on li "**********" at bounding box center [803, 323] width 731 height 16
drag, startPoint x: 686, startPoint y: 330, endPoint x: 571, endPoint y: 334, distance: 114.9
click at [571, 334] on div "**********" at bounding box center [795, 333] width 748 height 290
click at [435, 520] on section "**********" at bounding box center [794, 352] width 787 height 367
click at [474, 487] on section "**********" at bounding box center [794, 352] width 787 height 367
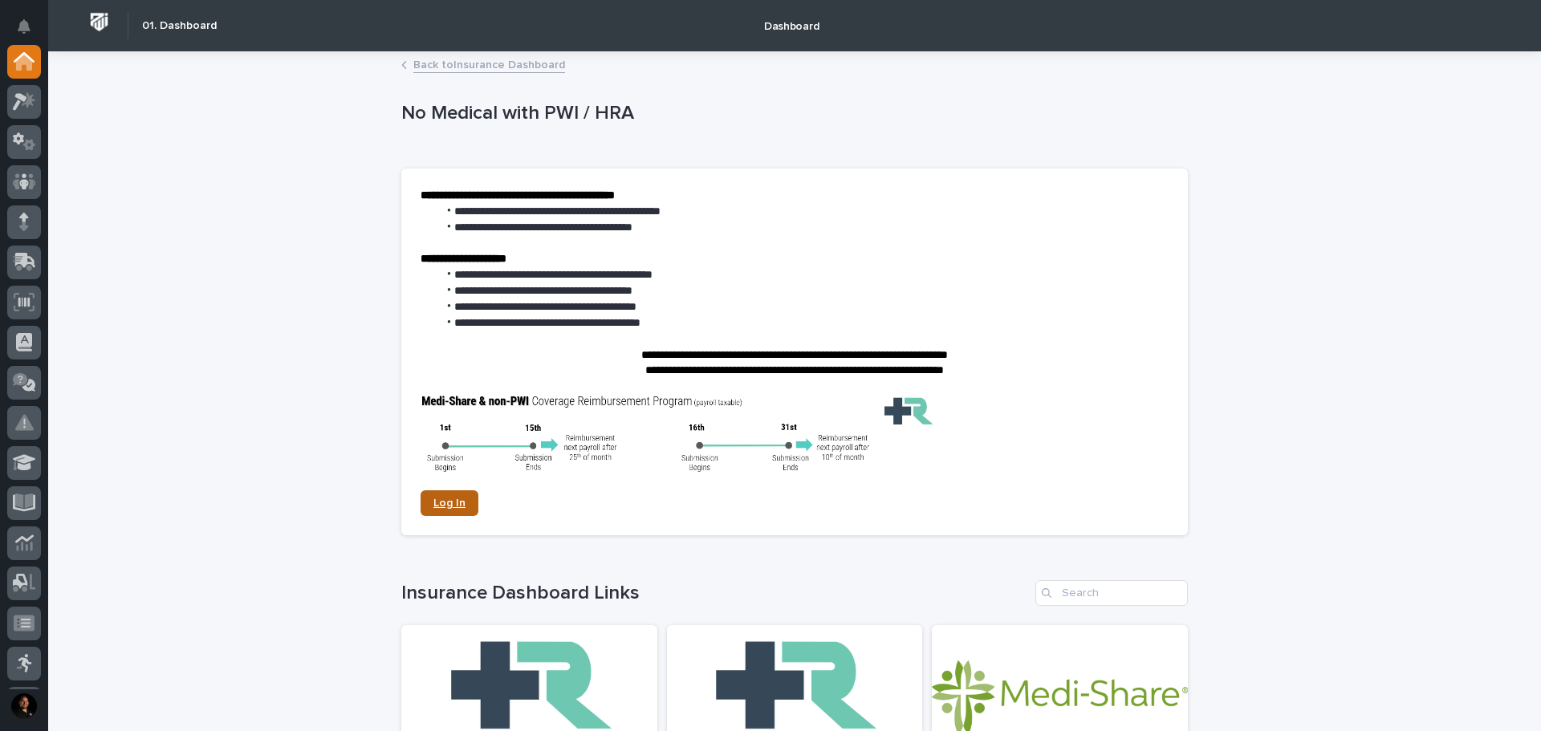
click at [458, 508] on span "Log In" at bounding box center [449, 503] width 32 height 11
